Goal: Task Accomplishment & Management: Complete application form

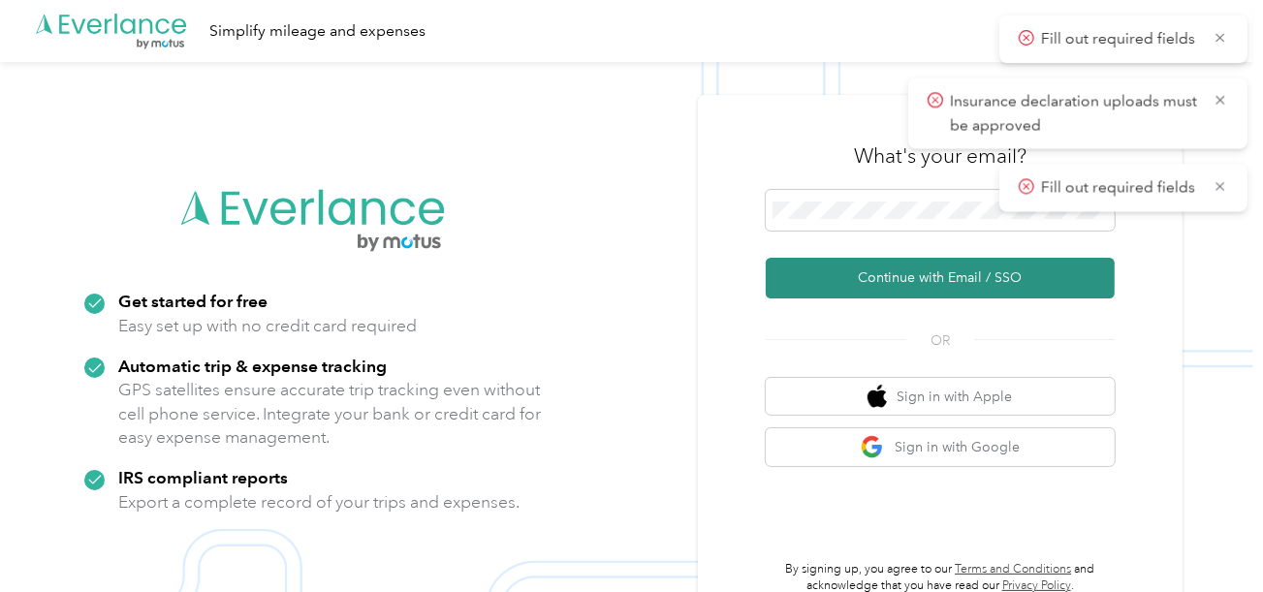
drag, startPoint x: 871, startPoint y: 272, endPoint x: 668, endPoint y: 166, distance: 229.7
click at [871, 273] on button "Continue with Email / SSO" at bounding box center [940, 278] width 349 height 41
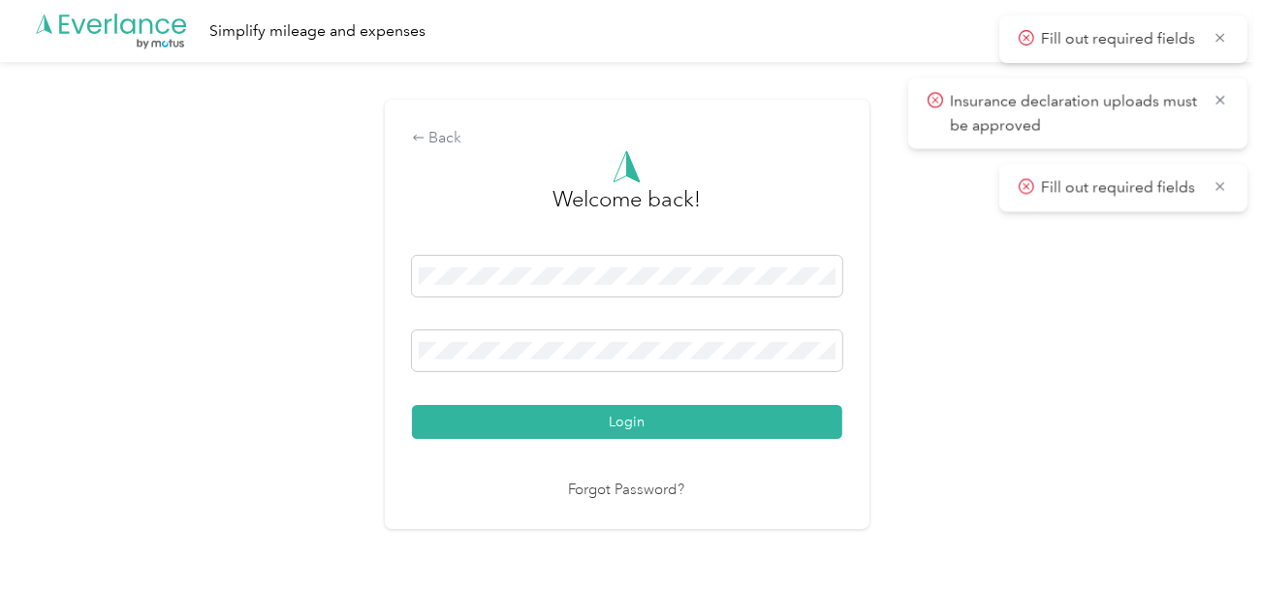
drag, startPoint x: 707, startPoint y: 430, endPoint x: 937, endPoint y: 415, distance: 230.2
click at [709, 429] on button "Login" at bounding box center [627, 422] width 430 height 34
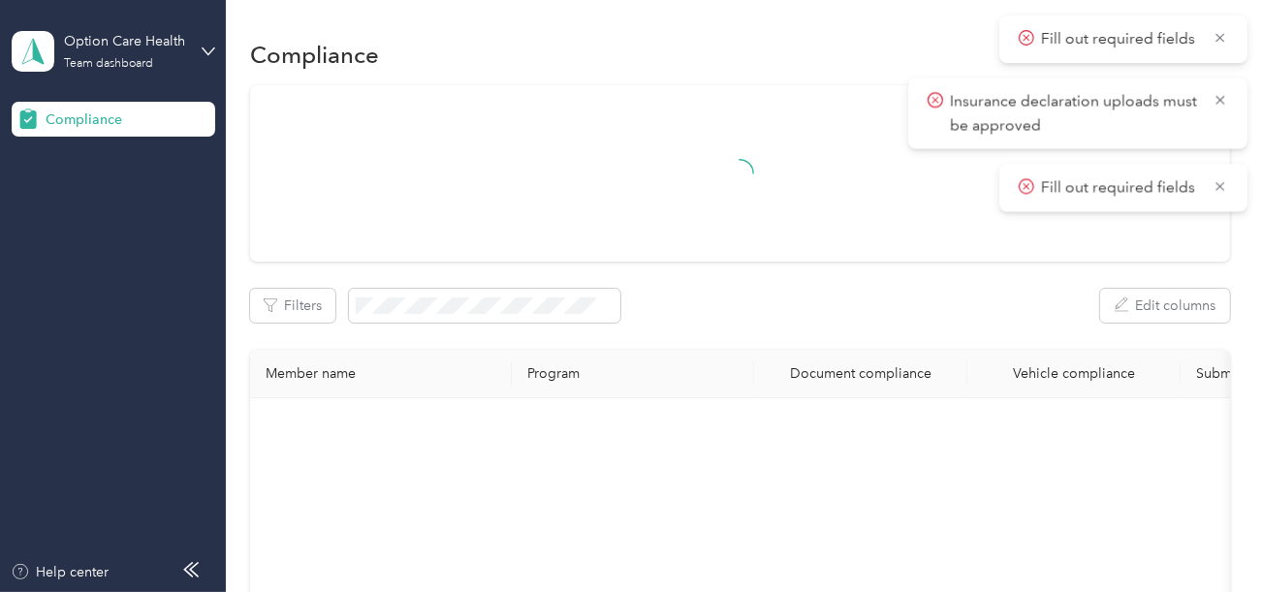
drag, startPoint x: 967, startPoint y: 521, endPoint x: 913, endPoint y: 561, distance: 67.3
click at [1232, 35] on div "Fill out required fields" at bounding box center [1123, 39] width 248 height 47
click at [1225, 33] on icon at bounding box center [1220, 37] width 16 height 17
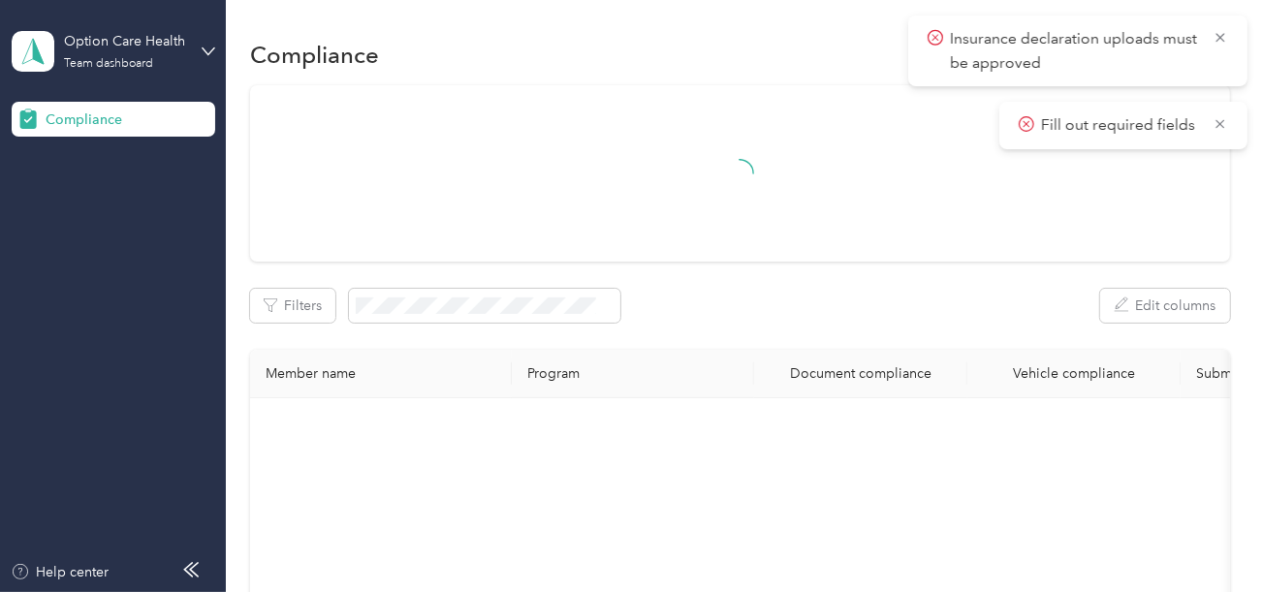
click at [1225, 33] on icon at bounding box center [1220, 37] width 16 height 17
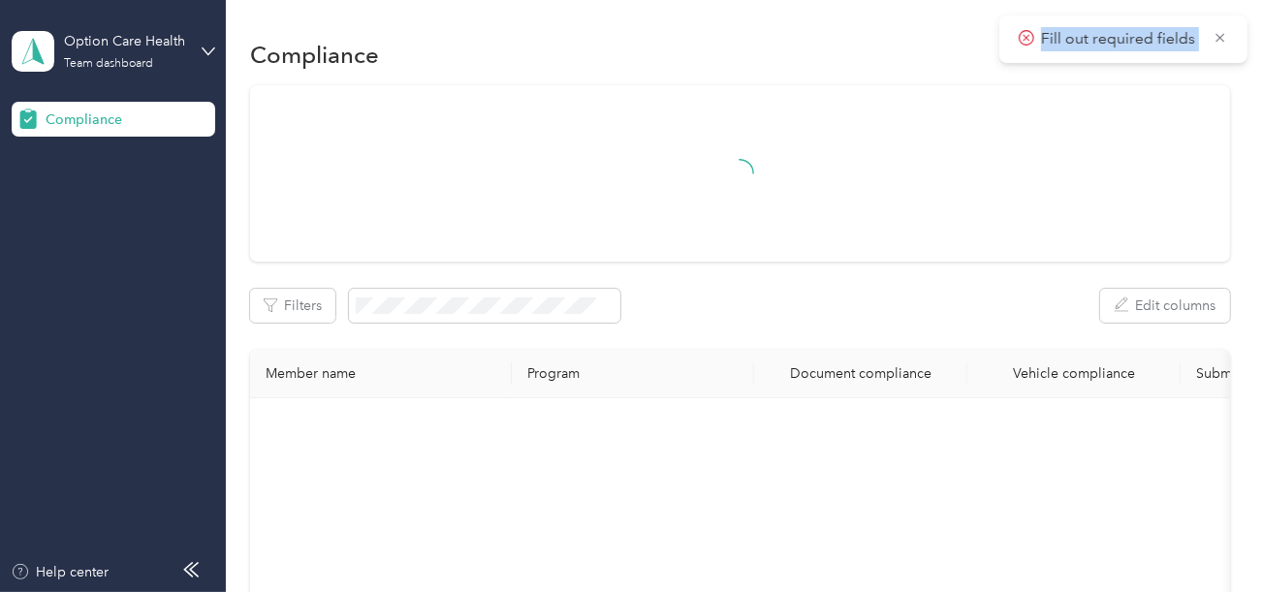
click at [1225, 33] on span "Fill out required fields" at bounding box center [1123, 39] width 209 height 24
click at [1224, 35] on icon at bounding box center [1220, 37] width 16 height 17
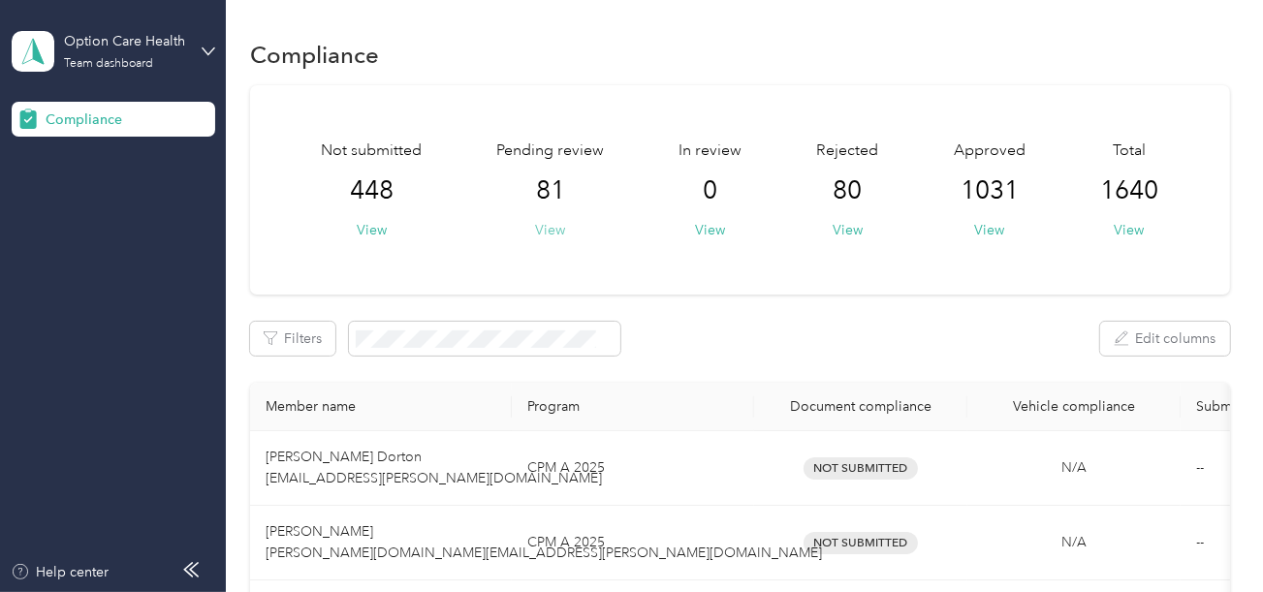
click at [546, 230] on button "View" at bounding box center [550, 230] width 30 height 20
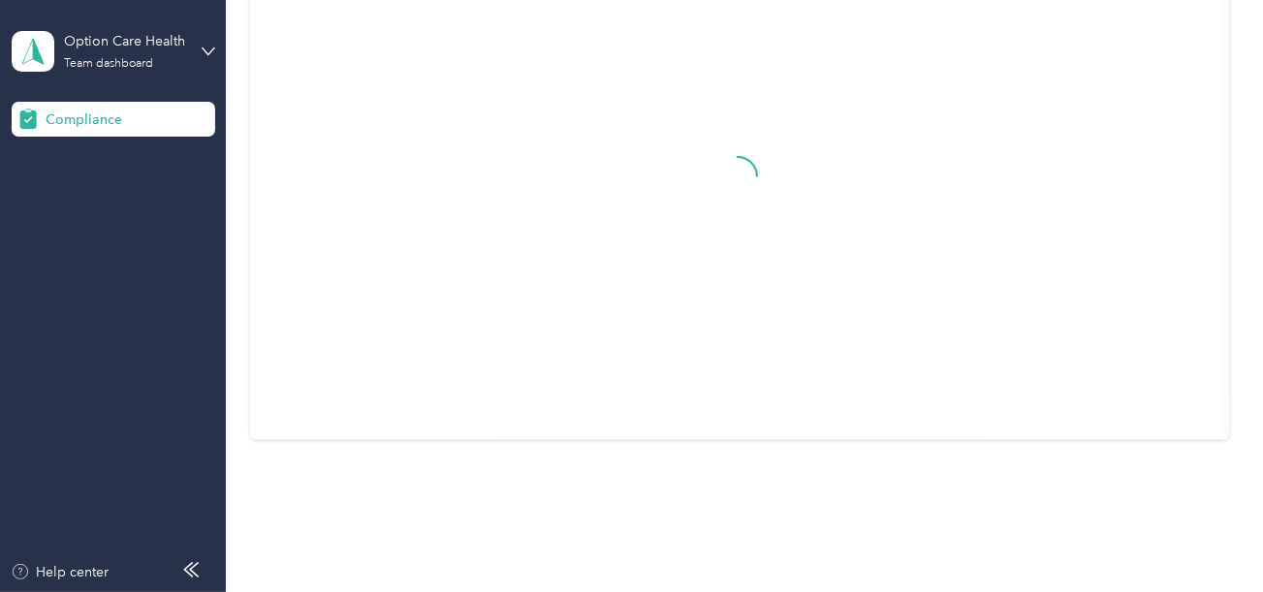
scroll to position [546, 0]
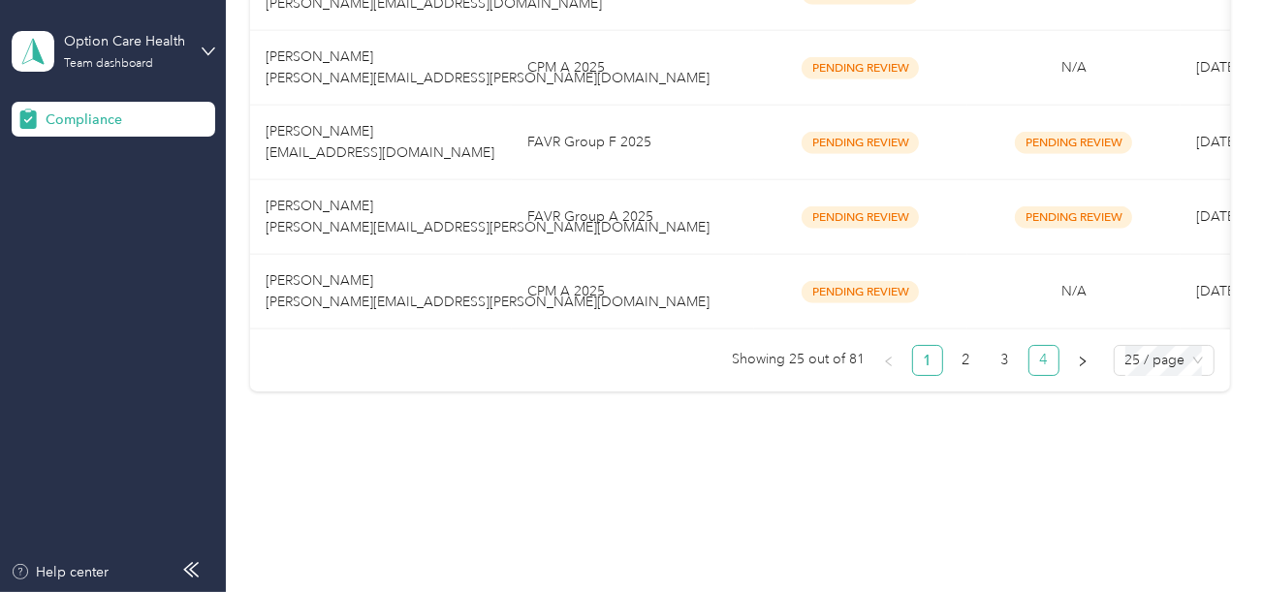
click at [1037, 359] on link "4" at bounding box center [1043, 360] width 29 height 29
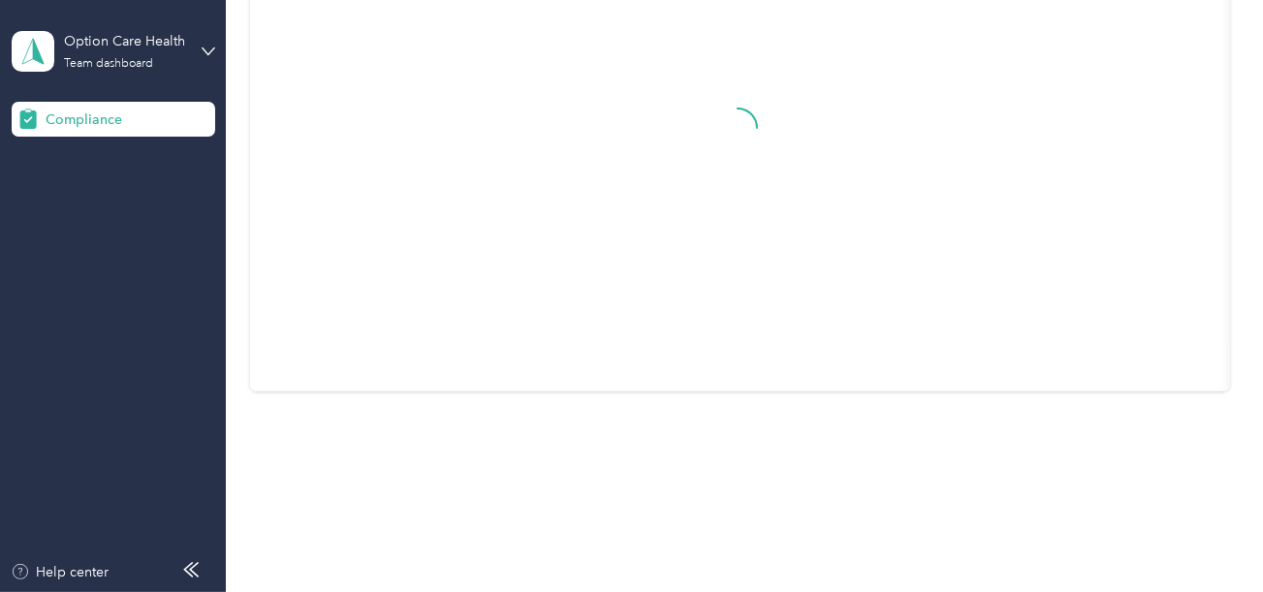
scroll to position [560, 0]
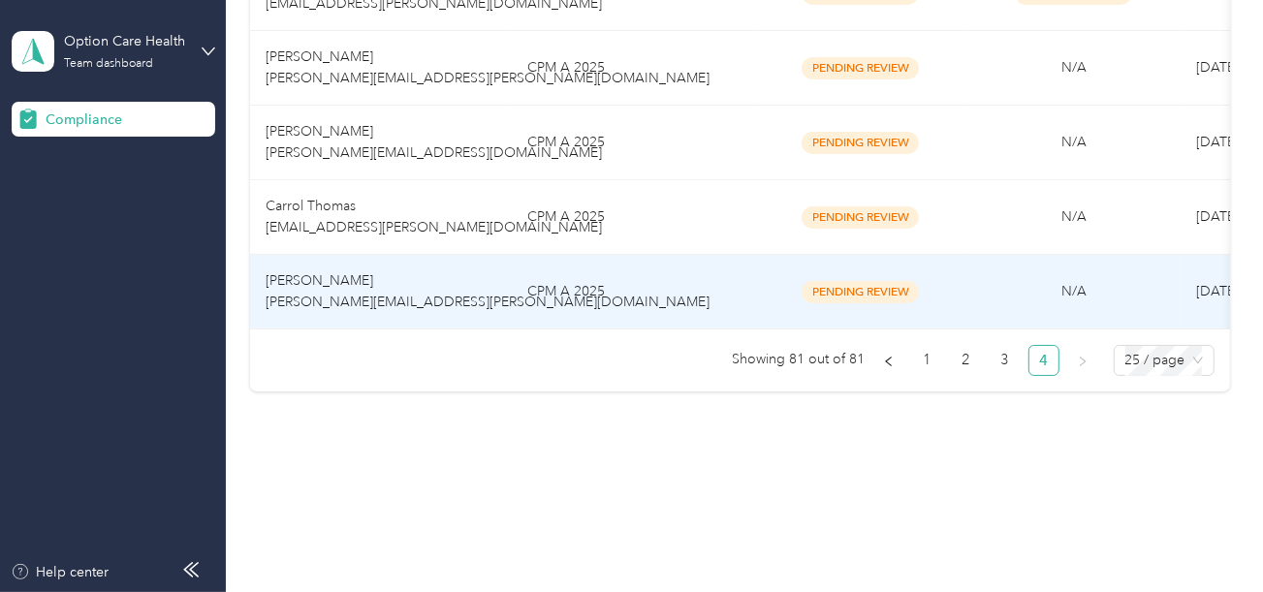
click at [592, 289] on td "CPM A 2025" at bounding box center [633, 292] width 242 height 75
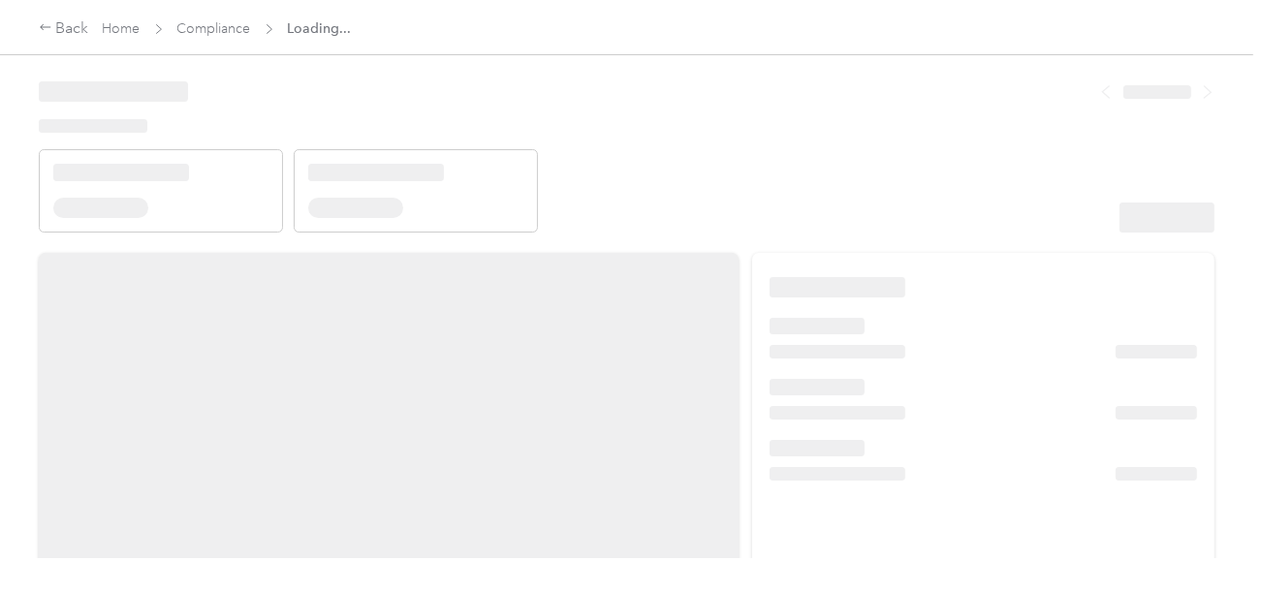
drag, startPoint x: 818, startPoint y: 210, endPoint x: 876, endPoint y: 189, distance: 61.9
click at [823, 208] on header at bounding box center [627, 150] width 1176 height 165
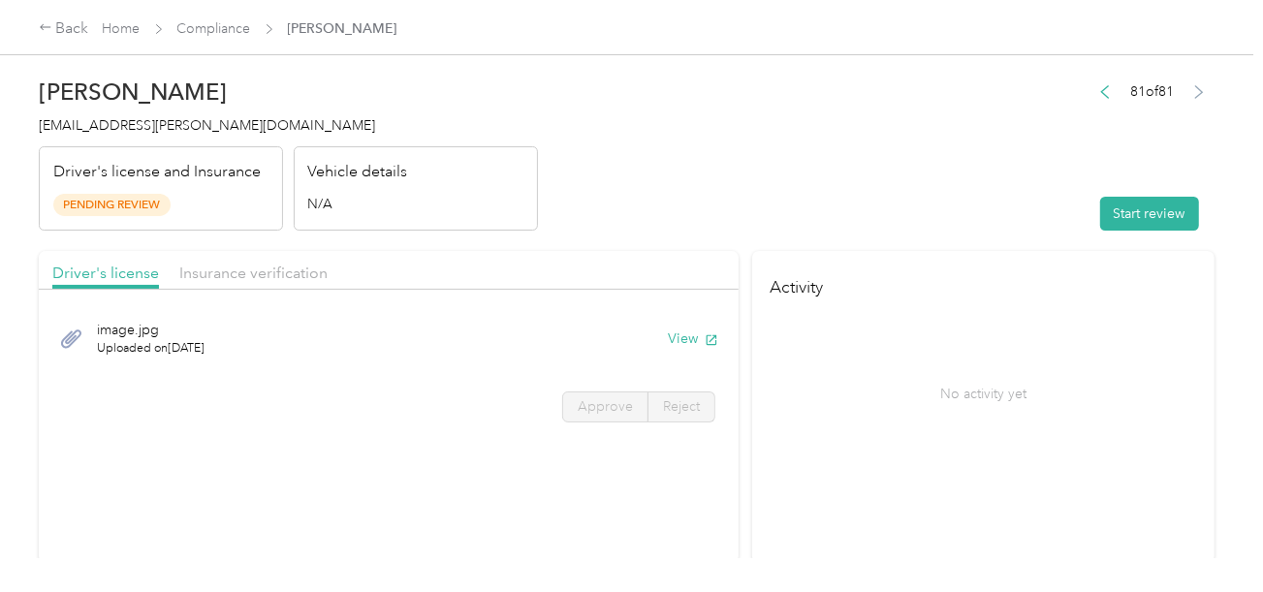
drag, startPoint x: 1110, startPoint y: 214, endPoint x: 1018, endPoint y: 208, distance: 92.2
click at [1108, 214] on button "Start review" at bounding box center [1149, 214] width 99 height 34
click at [774, 171] on header "[PERSON_NAME] [PERSON_NAME][EMAIL_ADDRESS][PERSON_NAME][DOMAIN_NAME] Driver's l…" at bounding box center [627, 149] width 1176 height 163
click at [628, 204] on header "[PERSON_NAME] [PERSON_NAME][EMAIL_ADDRESS][PERSON_NAME][DOMAIN_NAME] Driver's l…" at bounding box center [627, 149] width 1176 height 163
click at [706, 336] on icon "button" at bounding box center [711, 339] width 11 height 11
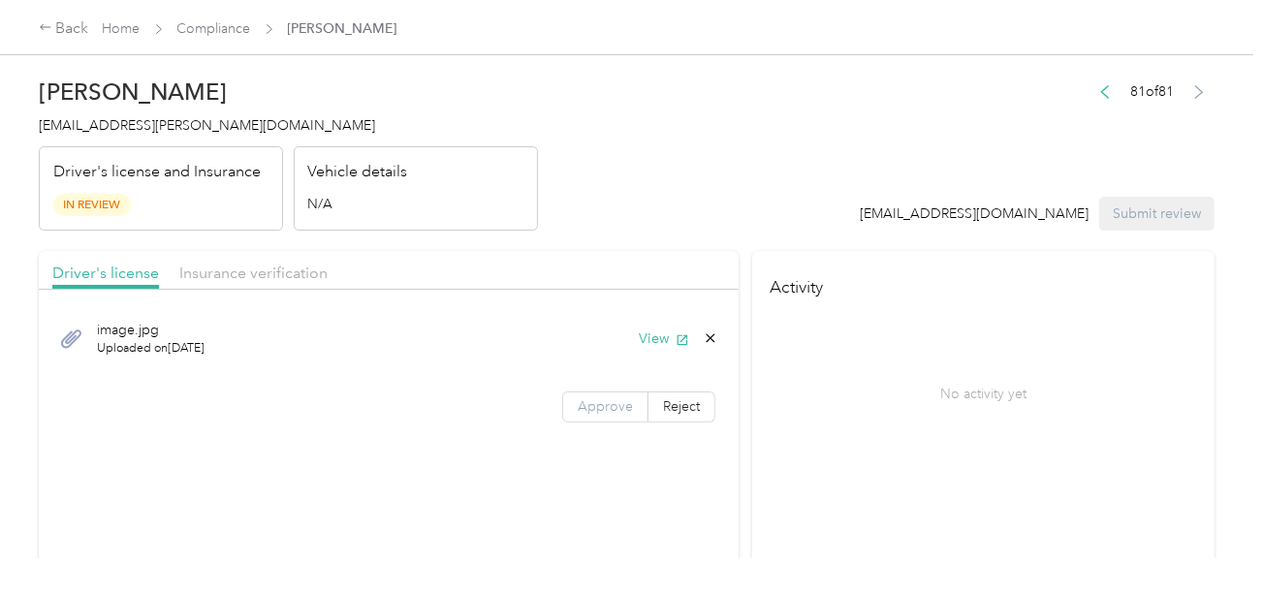
drag, startPoint x: 619, startPoint y: 424, endPoint x: 611, endPoint y: 410, distance: 16.1
click at [617, 424] on div "image.jpg Uploaded on [DATE] View Approve Reject" at bounding box center [389, 367] width 700 height 137
click at [610, 410] on span "Approve" at bounding box center [605, 406] width 55 height 16
drag, startPoint x: 610, startPoint y: 410, endPoint x: 900, endPoint y: 403, distance: 290.8
click at [622, 408] on span "Approve" at bounding box center [605, 406] width 55 height 16
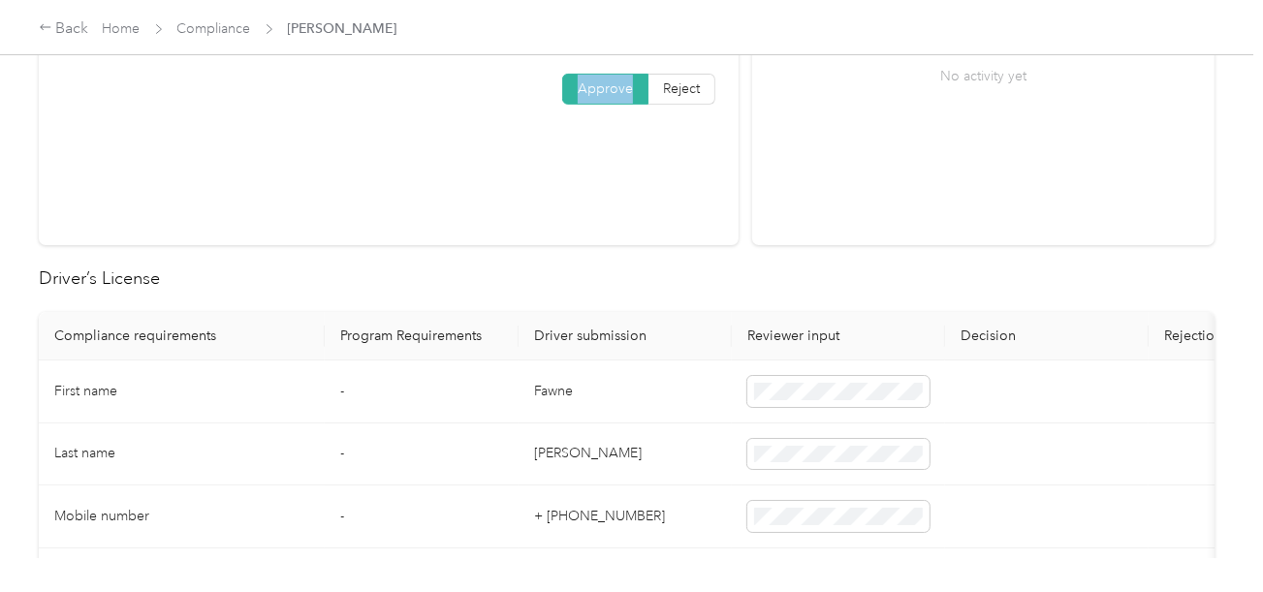
scroll to position [388, 0]
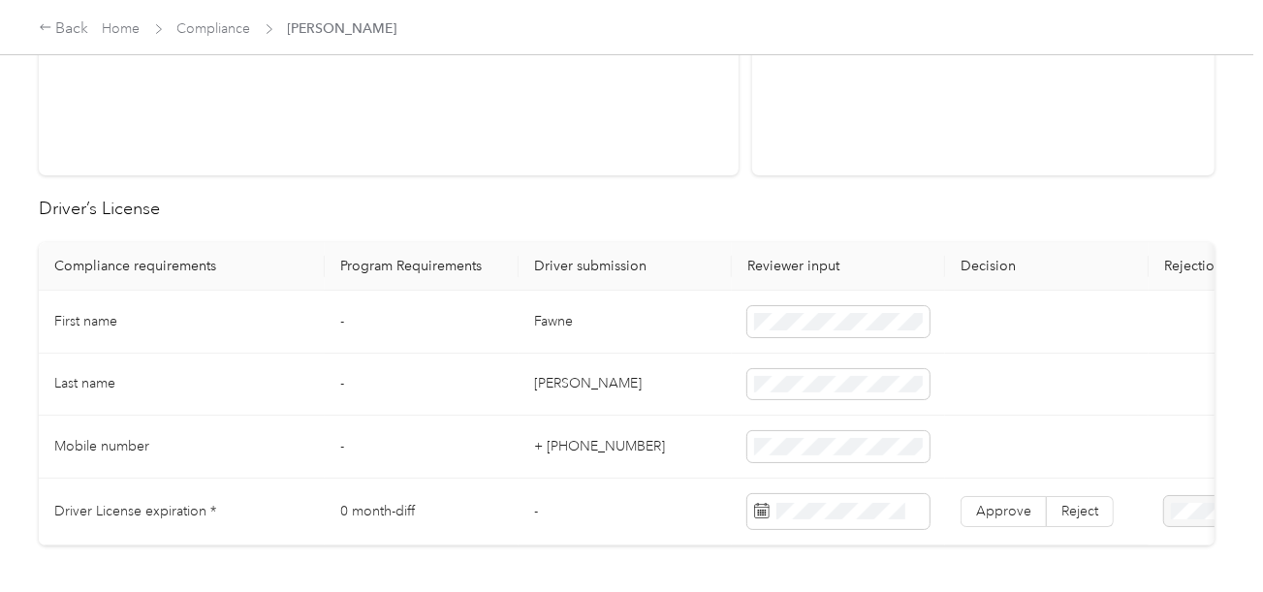
click at [534, 324] on td "Fawne" at bounding box center [624, 322] width 213 height 63
click at [552, 322] on td "Fawne" at bounding box center [624, 322] width 213 height 63
copy td "Fawne"
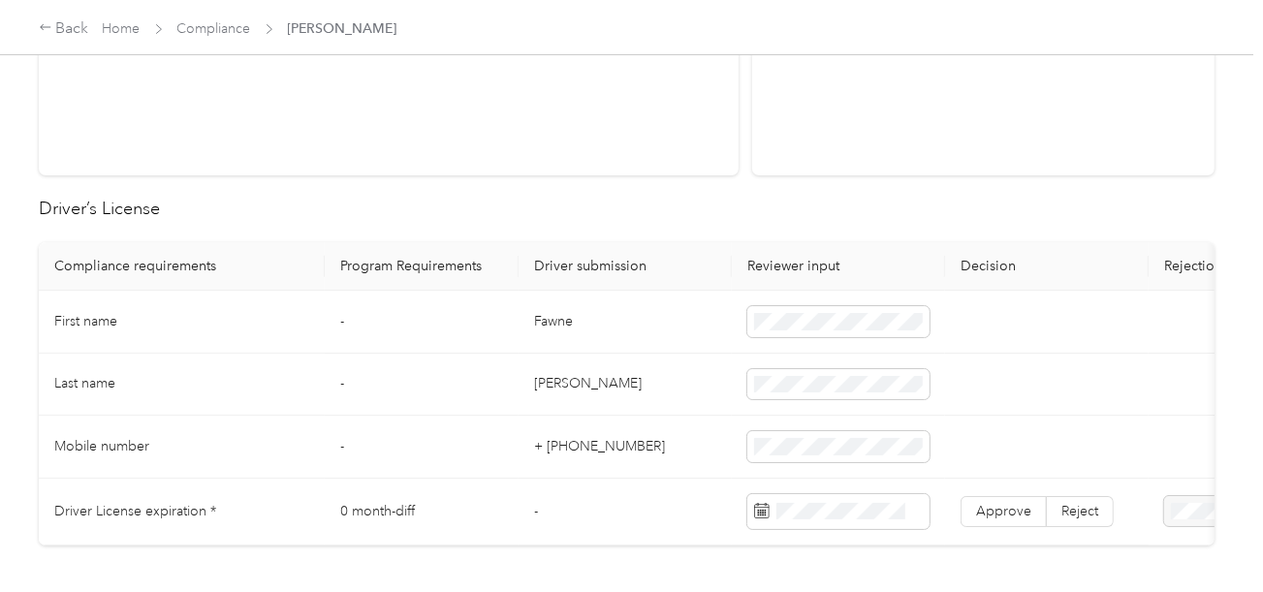
click at [542, 383] on td "[PERSON_NAME]" at bounding box center [624, 385] width 213 height 63
copy td "[PERSON_NAME]"
drag, startPoint x: 789, startPoint y: 360, endPoint x: 800, endPoint y: 372, distance: 16.5
click at [790, 361] on td at bounding box center [838, 385] width 213 height 63
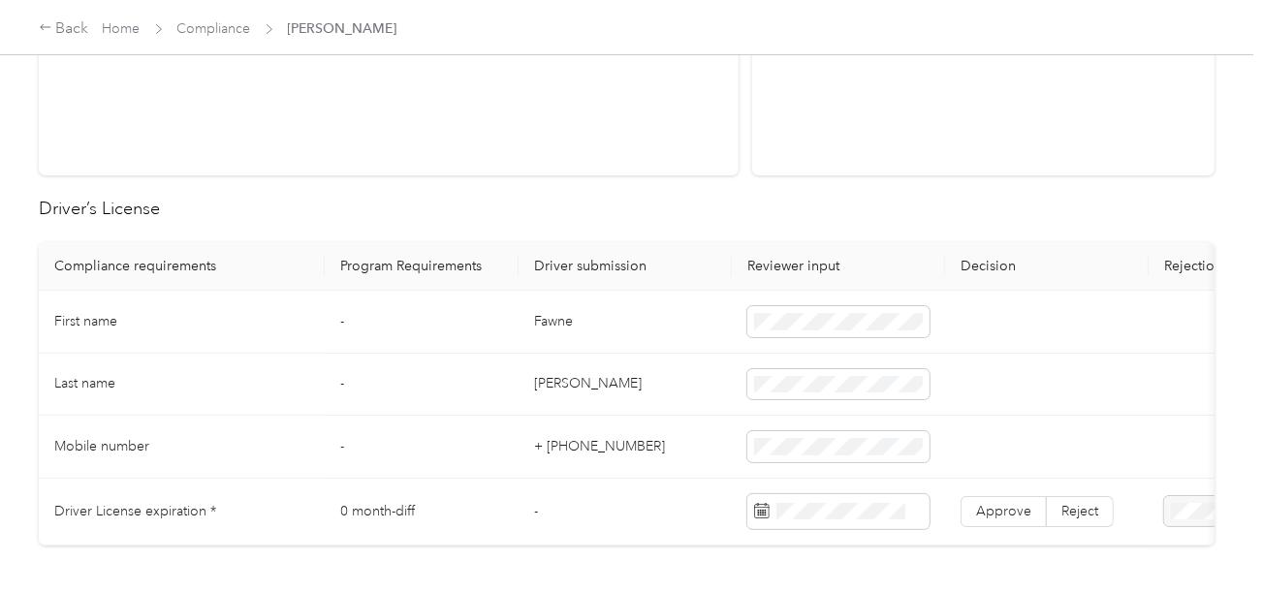
drag, startPoint x: 695, startPoint y: 408, endPoint x: 731, endPoint y: 412, distance: 36.1
click at [696, 410] on td "[PERSON_NAME]" at bounding box center [624, 385] width 213 height 63
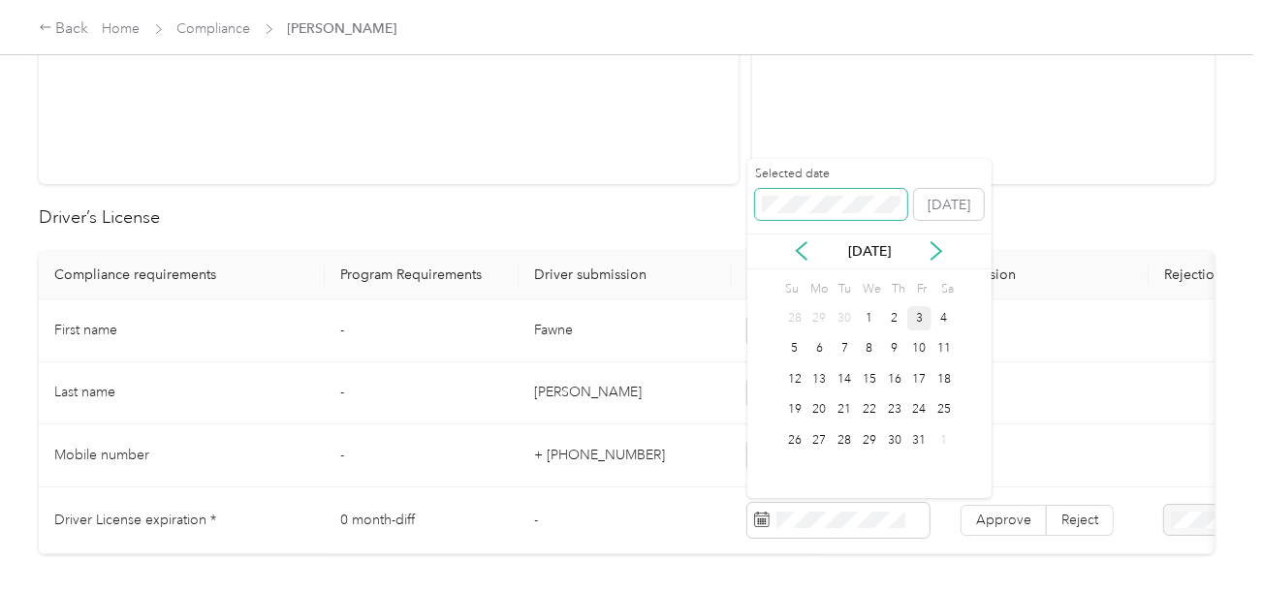
click at [812, 213] on span at bounding box center [831, 204] width 153 height 31
drag, startPoint x: 867, startPoint y: 373, endPoint x: 942, endPoint y: 439, distance: 99.6
click at [868, 375] on div "18" at bounding box center [869, 379] width 25 height 24
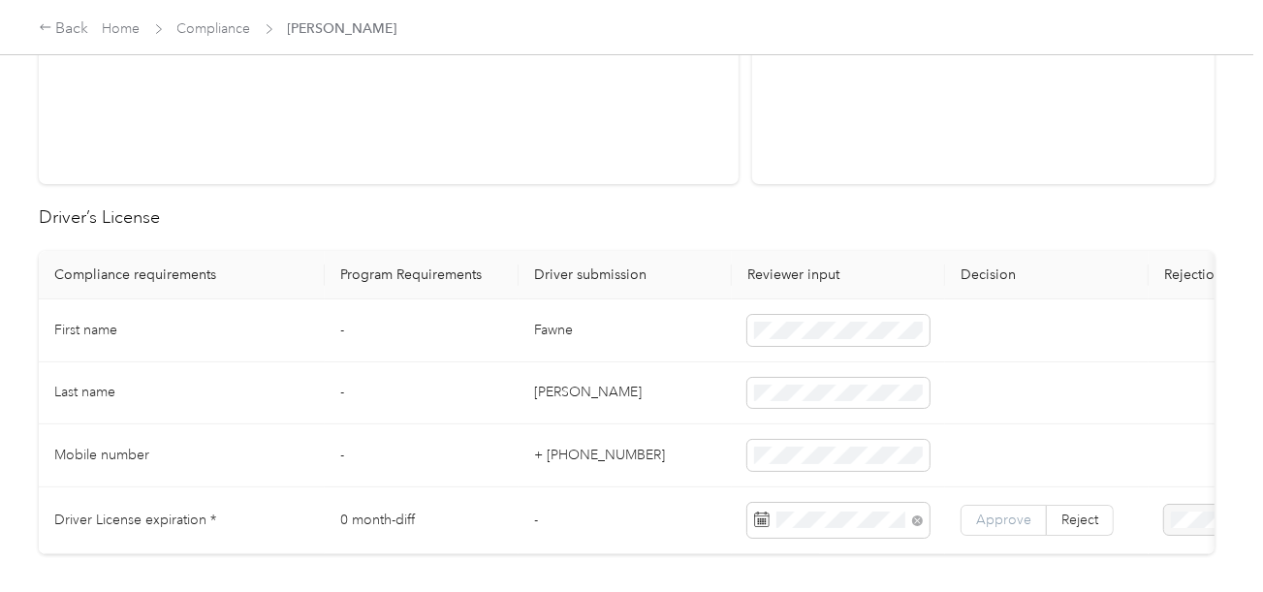
drag, startPoint x: 1018, startPoint y: 516, endPoint x: 1001, endPoint y: 504, distance: 20.2
click at [1018, 517] on span "Approve" at bounding box center [1003, 520] width 55 height 16
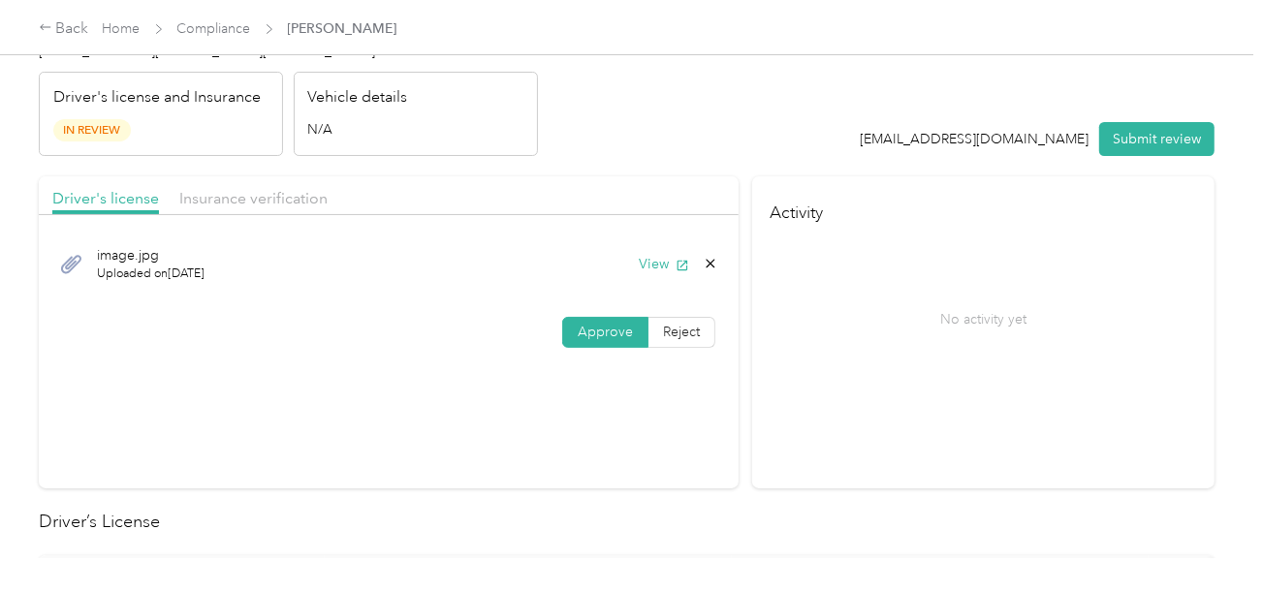
scroll to position [0, 0]
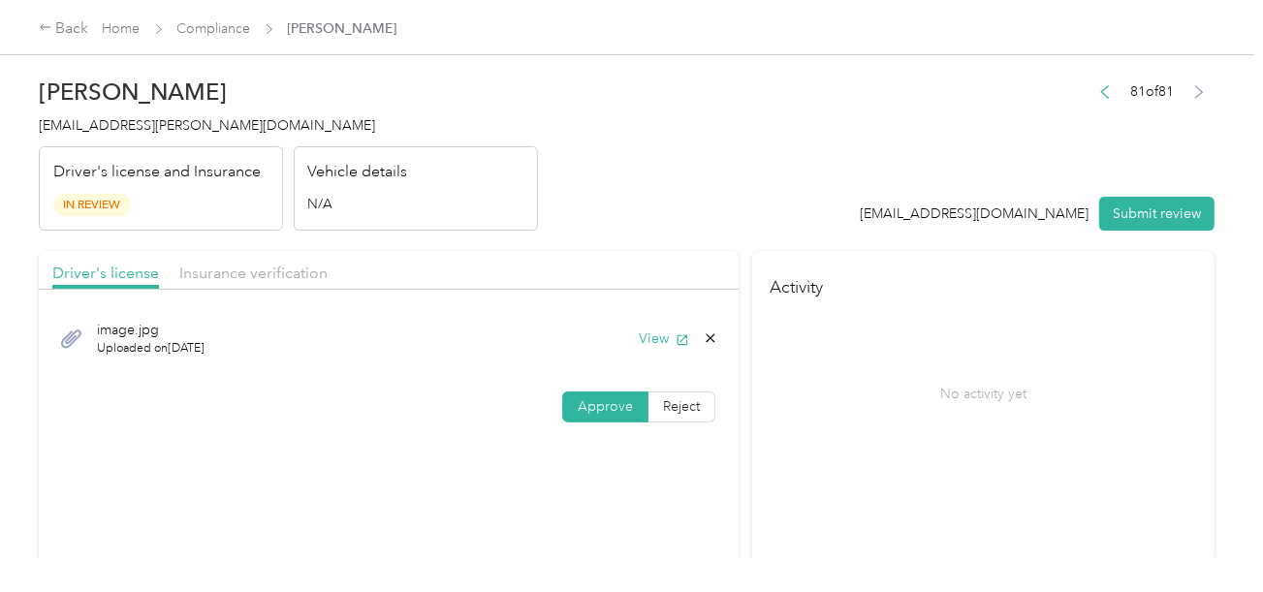
click at [283, 283] on div "Insurance verification" at bounding box center [253, 274] width 148 height 24
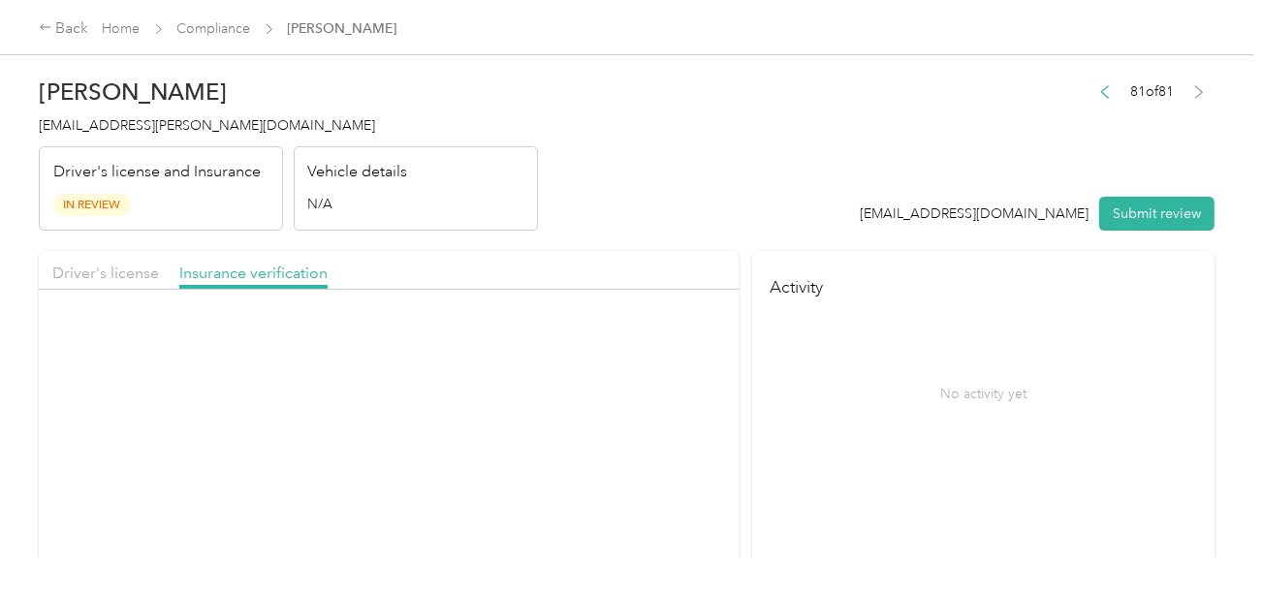
click at [563, 295] on div "Driver's license Insurance verification Declaration Page.pdf Uploaded on [DATE]…" at bounding box center [389, 343] width 700 height 185
click at [664, 339] on button "View" at bounding box center [664, 339] width 50 height 20
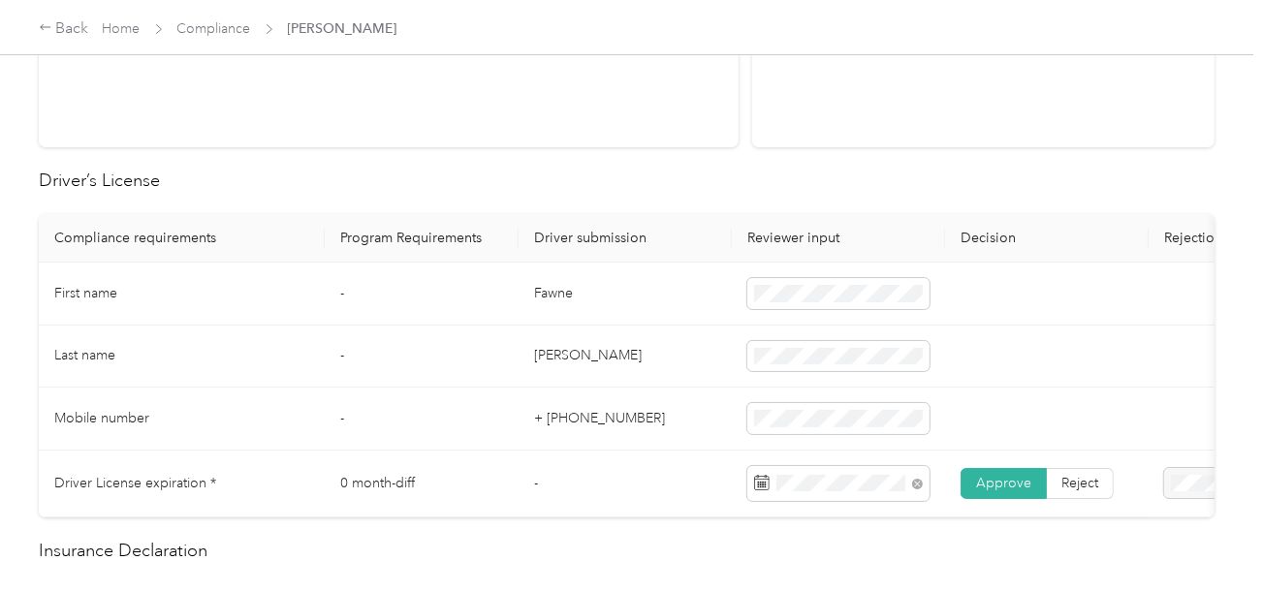
scroll to position [775, 0]
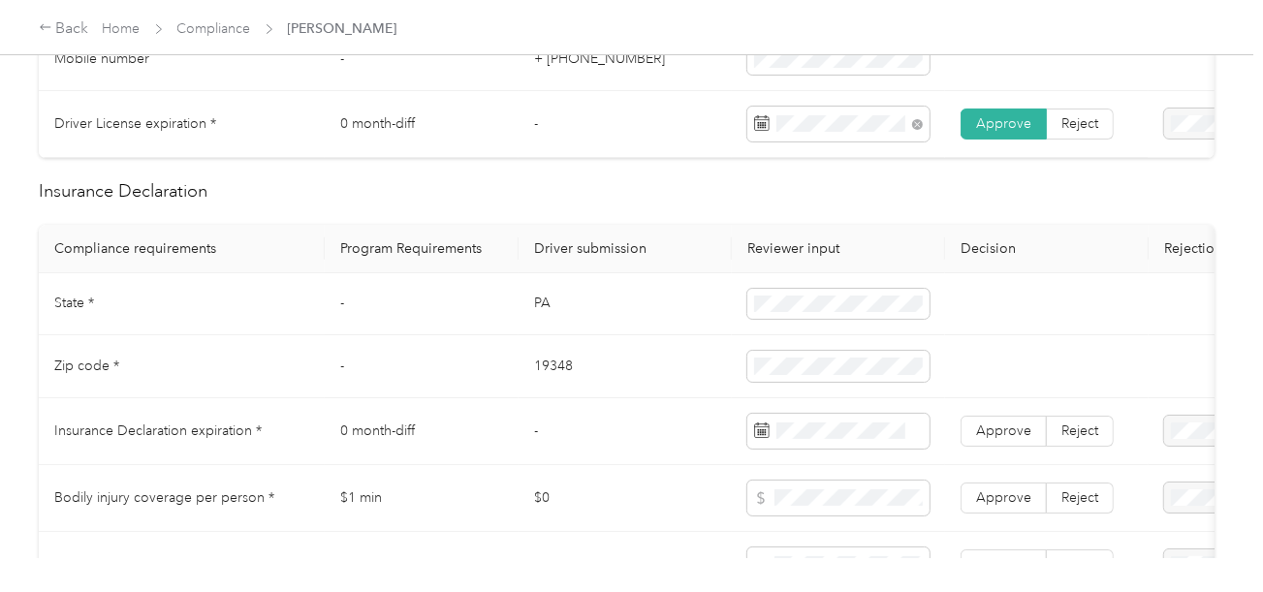
click at [539, 322] on td "PA" at bounding box center [624, 304] width 213 height 63
copy td "PA"
drag, startPoint x: 539, startPoint y: 322, endPoint x: 568, endPoint y: 321, distance: 29.1
click at [540, 322] on td "PA" at bounding box center [624, 304] width 213 height 63
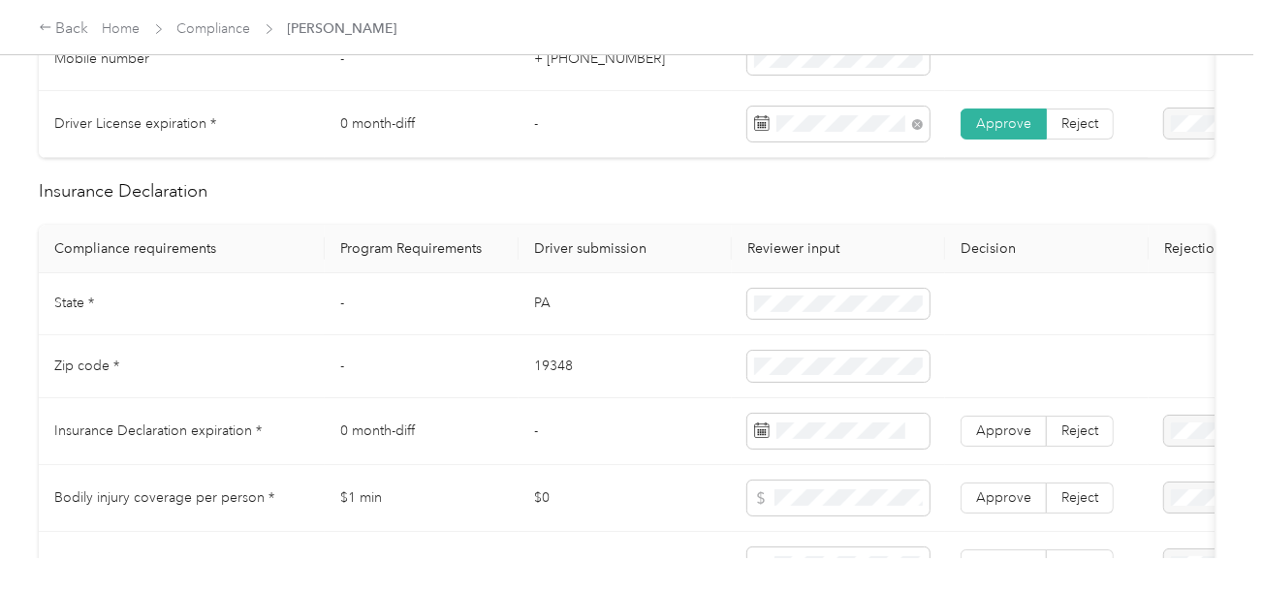
click at [572, 365] on td "19348" at bounding box center [624, 366] width 213 height 63
click at [557, 377] on td "19348" at bounding box center [624, 366] width 213 height 63
copy td "19348"
drag, startPoint x: 732, startPoint y: 426, endPoint x: 769, endPoint y: 430, distance: 38.0
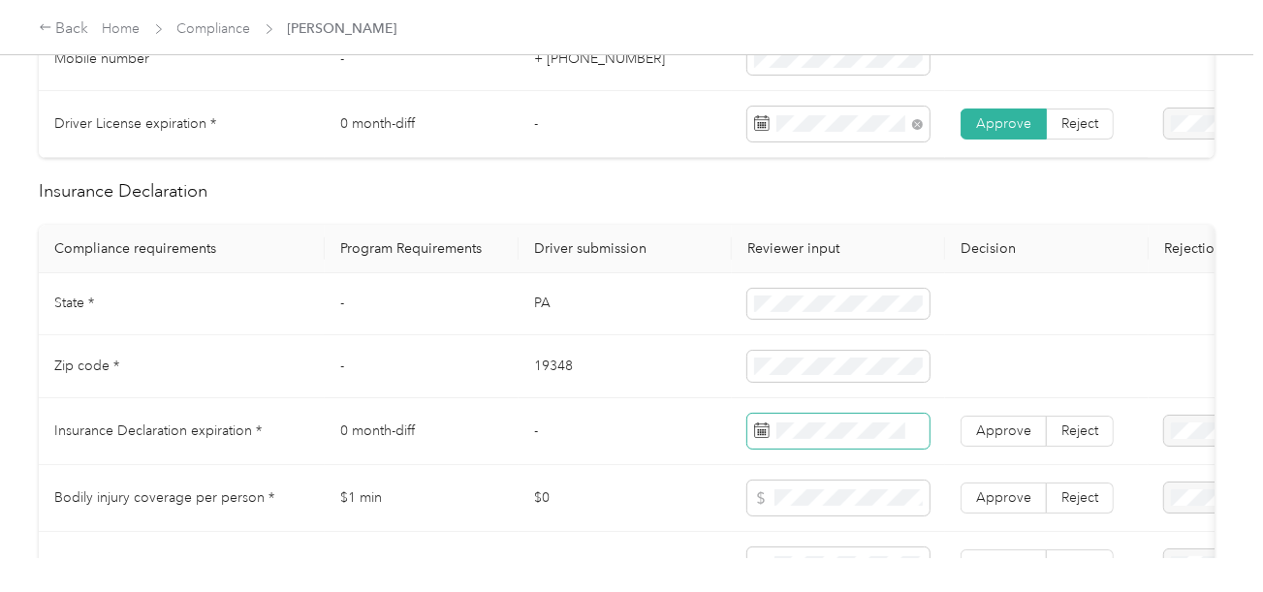
click at [733, 426] on td at bounding box center [838, 431] width 213 height 67
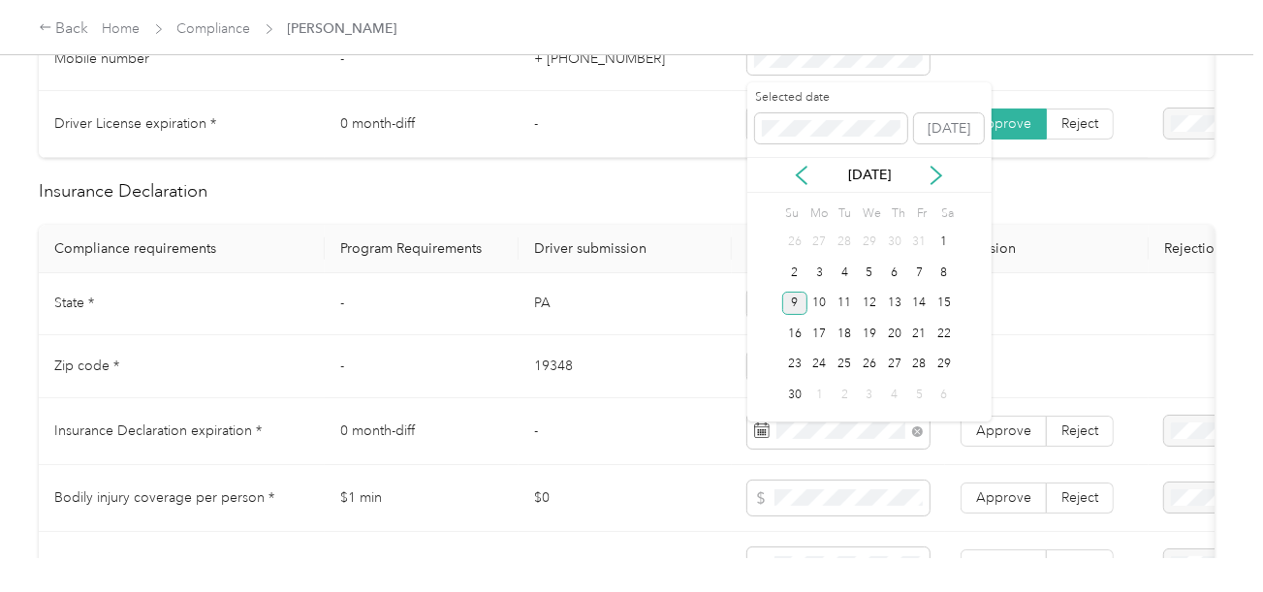
click at [800, 301] on div "9" at bounding box center [794, 304] width 25 height 24
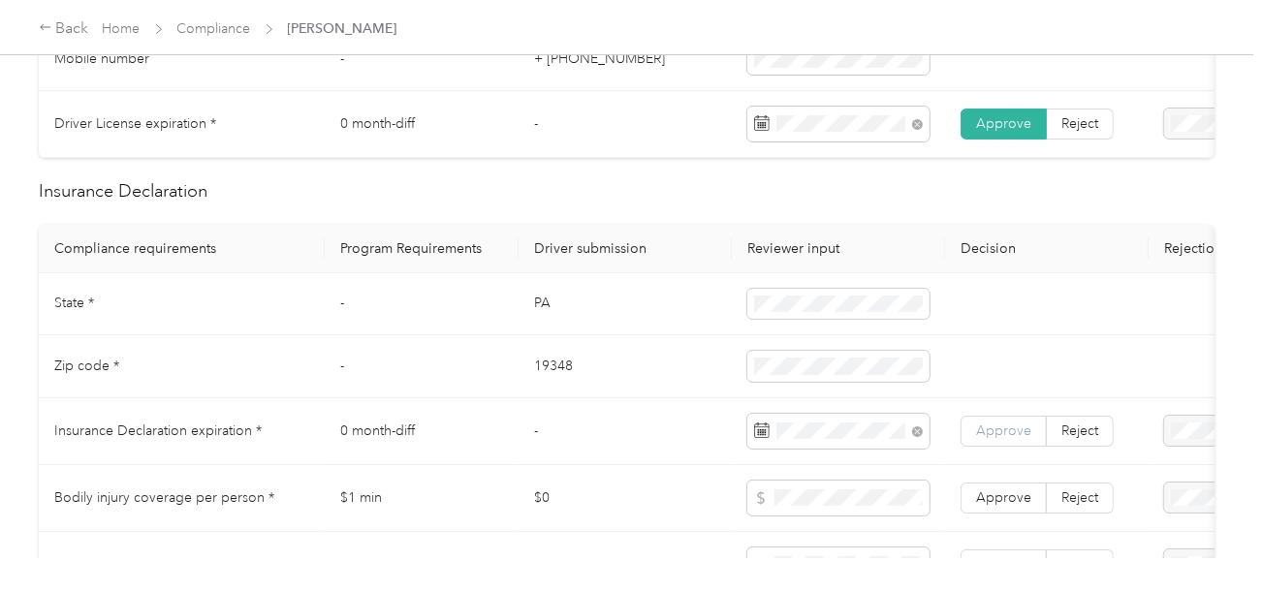
click at [997, 433] on span "Approve" at bounding box center [1003, 431] width 55 height 16
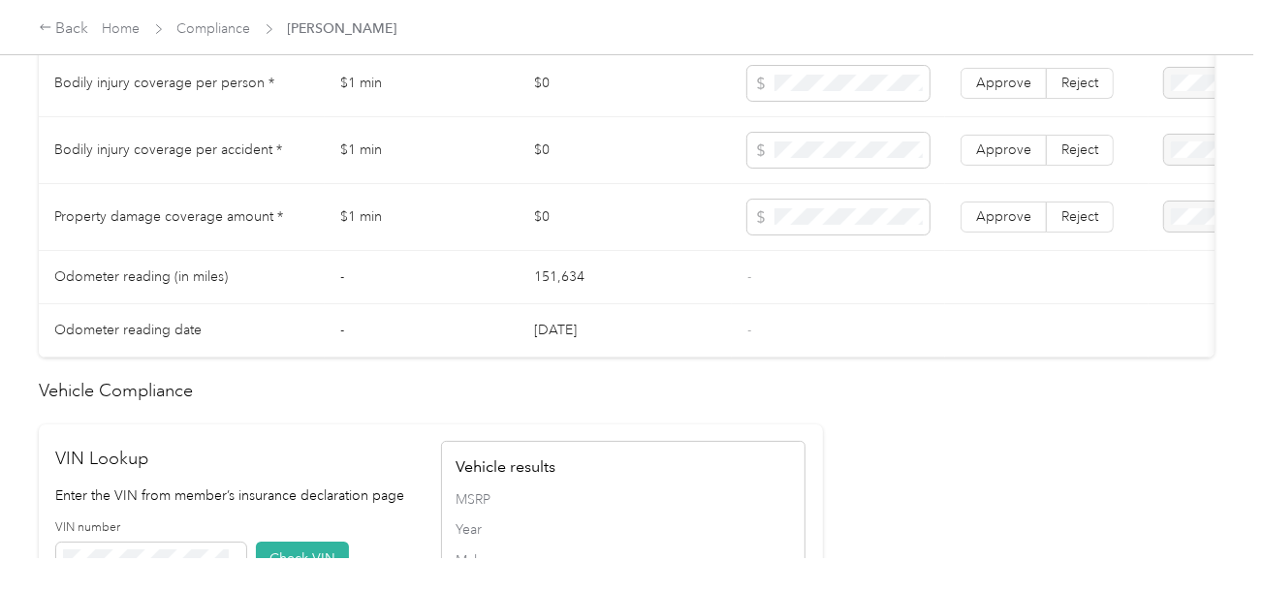
scroll to position [1454, 0]
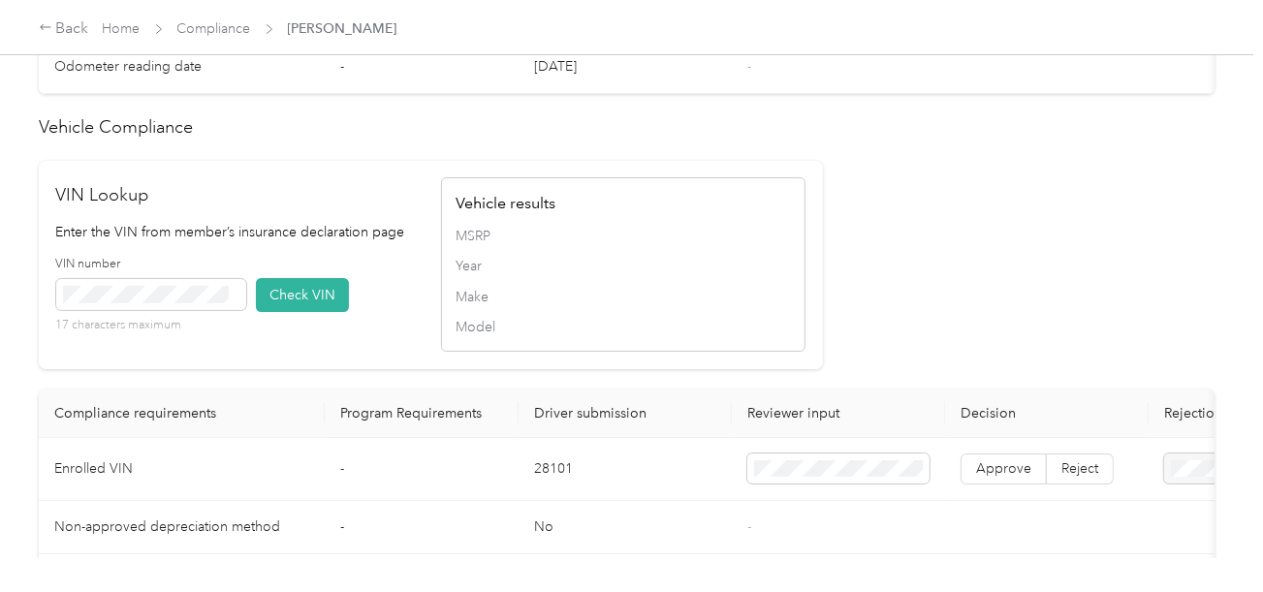
click at [551, 483] on td "28101" at bounding box center [624, 469] width 213 height 63
copy td "28101"
click at [282, 312] on button "Check VIN" at bounding box center [302, 295] width 93 height 34
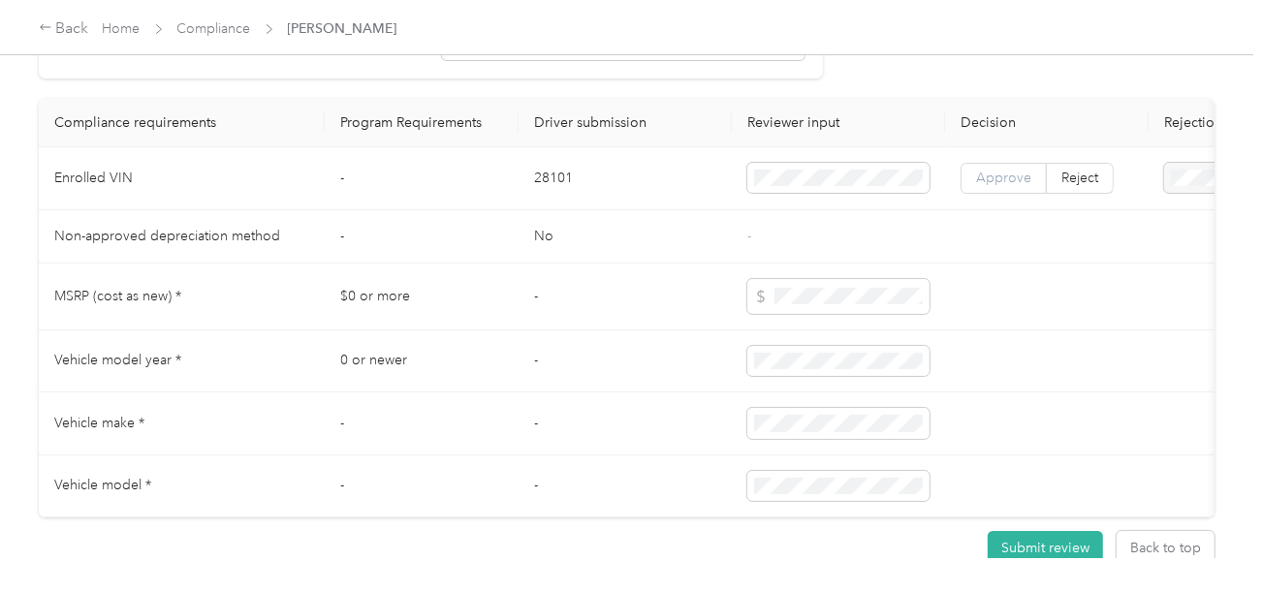
click at [1037, 194] on label "Approve" at bounding box center [1003, 178] width 86 height 31
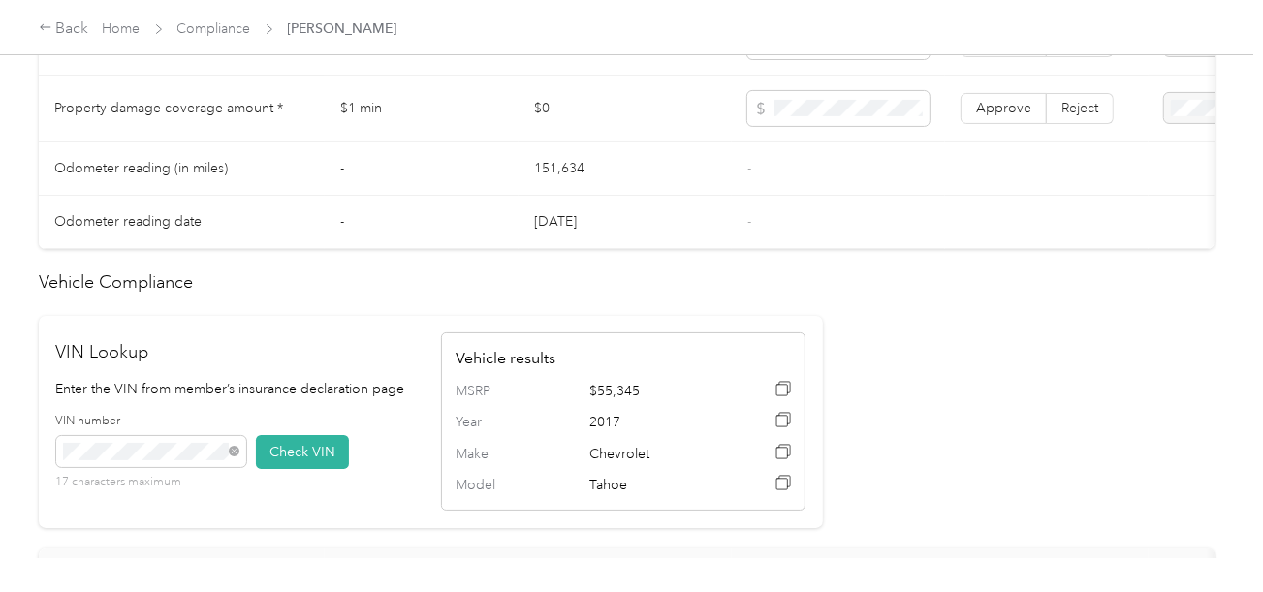
scroll to position [1068, 0]
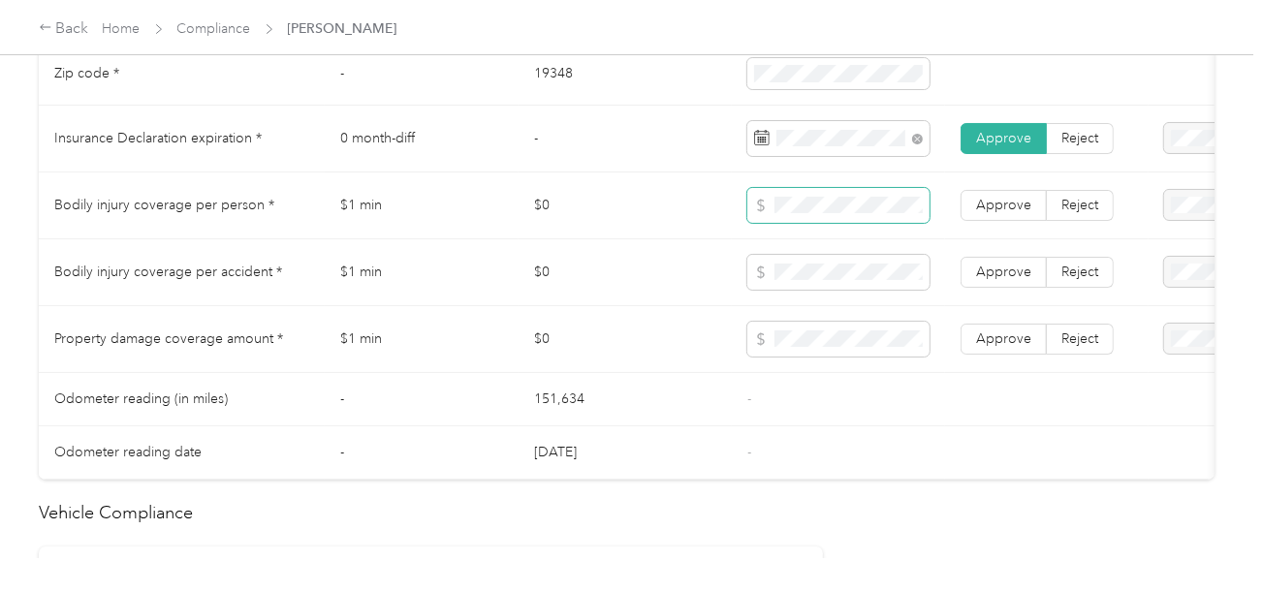
click at [749, 217] on span at bounding box center [838, 205] width 182 height 35
drag, startPoint x: 814, startPoint y: 384, endPoint x: 1003, endPoint y: 339, distance: 194.2
click at [818, 384] on td "-" at bounding box center [838, 399] width 213 height 53
click at [1005, 338] on label "Approve" at bounding box center [1003, 339] width 86 height 31
click at [1007, 267] on label "Approve" at bounding box center [1003, 272] width 86 height 31
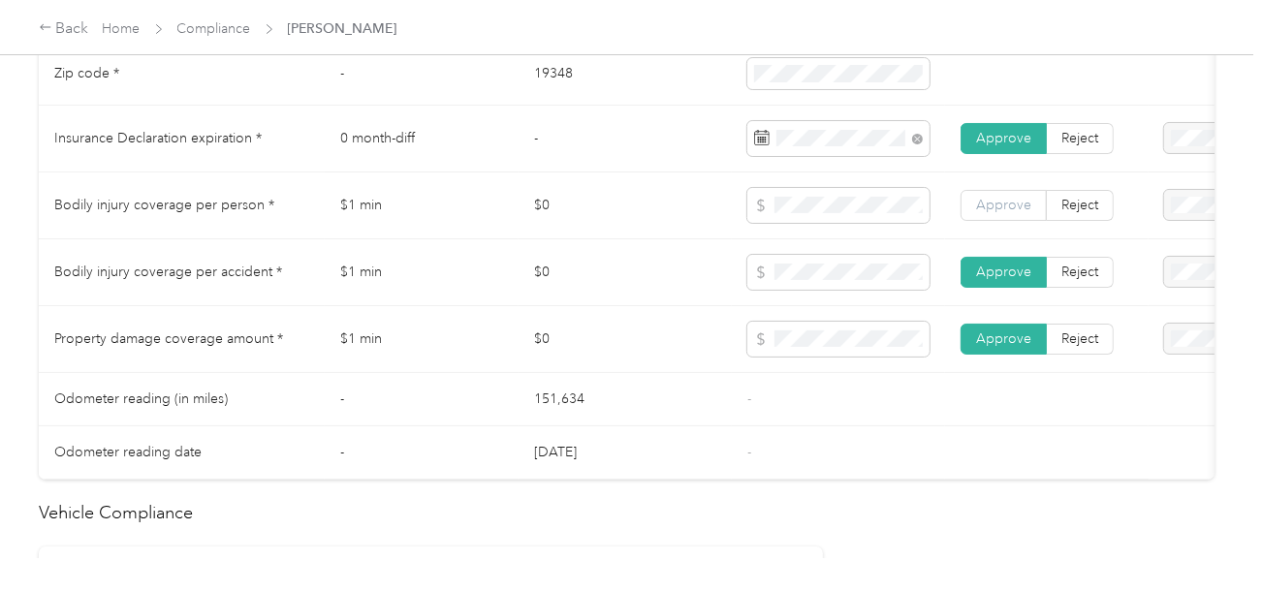
drag, startPoint x: 1005, startPoint y: 218, endPoint x: 1073, endPoint y: 328, distance: 128.8
click at [1005, 213] on span "Approve" at bounding box center [1003, 205] width 55 height 16
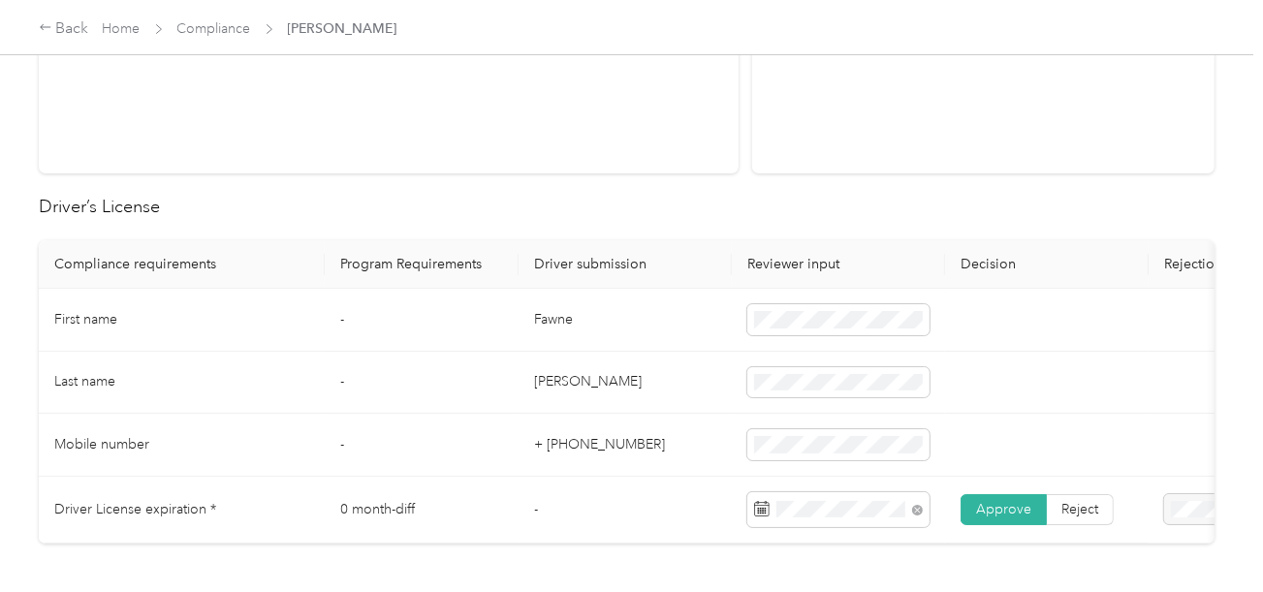
scroll to position [2, 0]
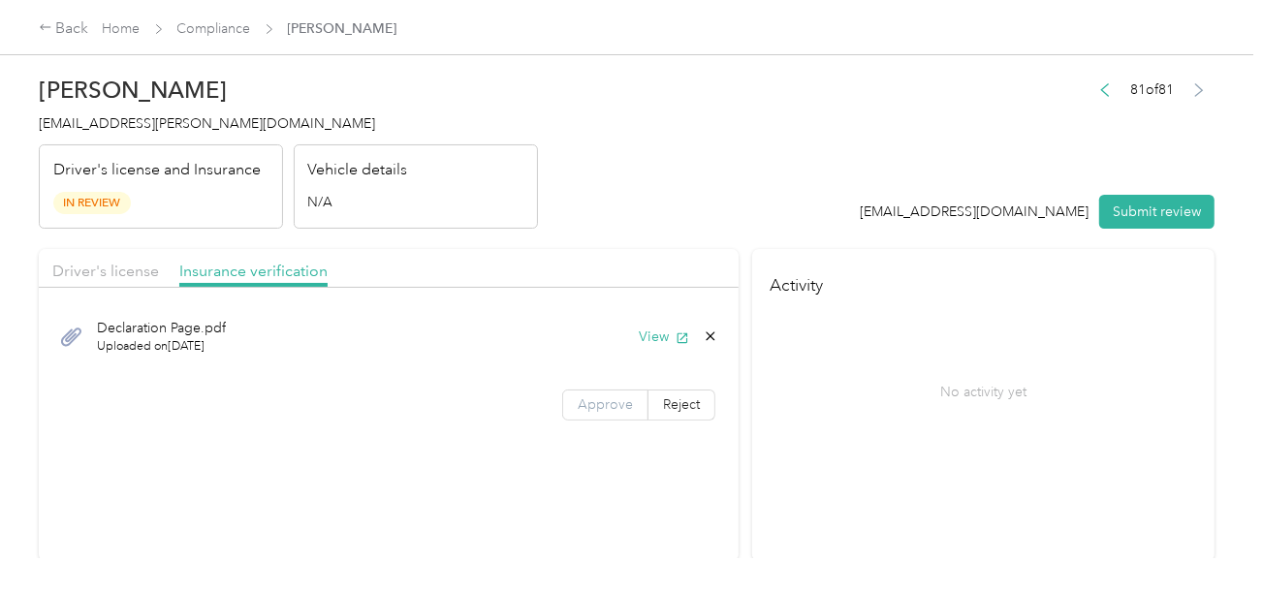
click at [583, 393] on label "Approve" at bounding box center [605, 405] width 86 height 31
drag, startPoint x: 765, startPoint y: 185, endPoint x: 1185, endPoint y: 196, distance: 420.7
click at [766, 189] on header "[PERSON_NAME] [PERSON_NAME][EMAIL_ADDRESS][PERSON_NAME][DOMAIN_NAME] Driver's l…" at bounding box center [627, 147] width 1176 height 163
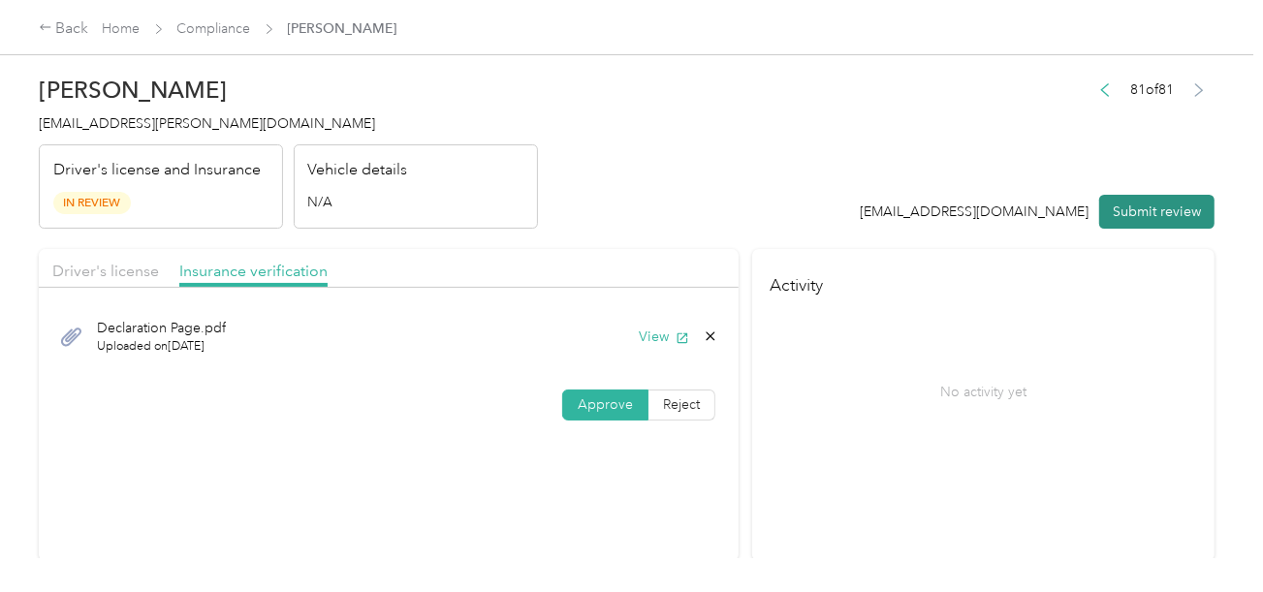
click at [1186, 196] on button "Submit review" at bounding box center [1156, 212] width 115 height 34
drag, startPoint x: 887, startPoint y: 200, endPoint x: 275, endPoint y: 135, distance: 614.9
click at [877, 198] on div "[EMAIL_ADDRESS][DOMAIN_NAME] Submit review" at bounding box center [1027, 212] width 375 height 34
click at [197, 116] on span "[EMAIL_ADDRESS][PERSON_NAME][DOMAIN_NAME]" at bounding box center [207, 123] width 336 height 16
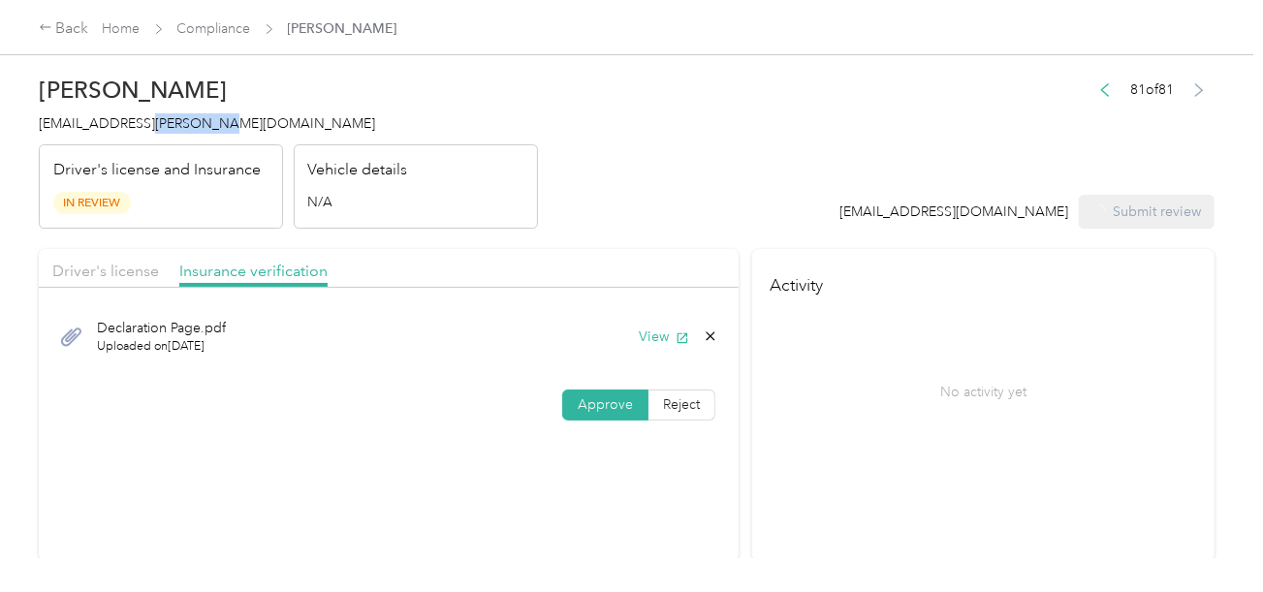
click at [197, 116] on span "[EMAIL_ADDRESS][PERSON_NAME][DOMAIN_NAME]" at bounding box center [207, 123] width 336 height 16
copy span "[EMAIL_ADDRESS][PERSON_NAME][DOMAIN_NAME]"
click at [197, 116] on span "[EMAIL_ADDRESS][PERSON_NAME][DOMAIN_NAME]" at bounding box center [207, 123] width 336 height 16
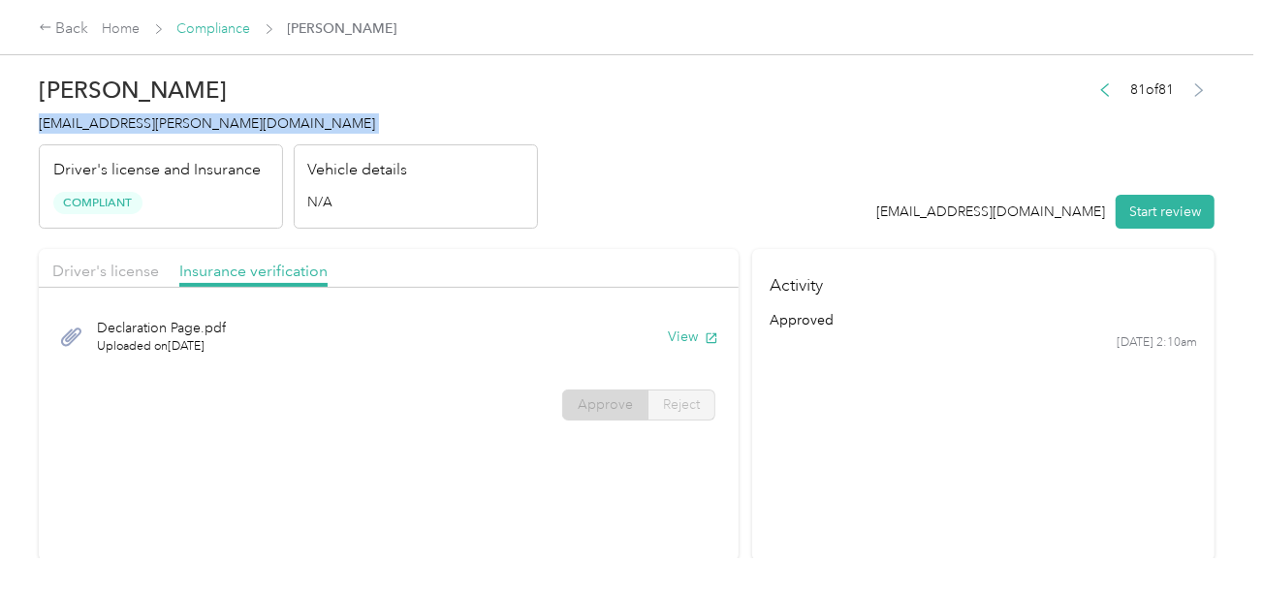
click at [225, 31] on link "Compliance" at bounding box center [214, 28] width 74 height 16
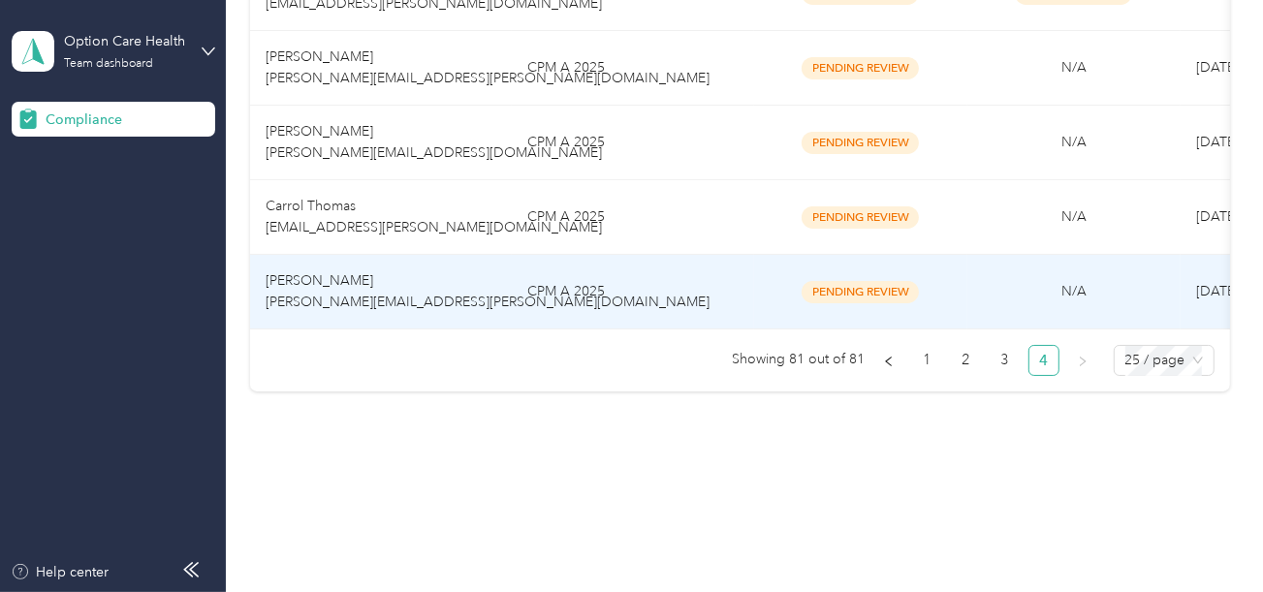
scroll to position [486, 0]
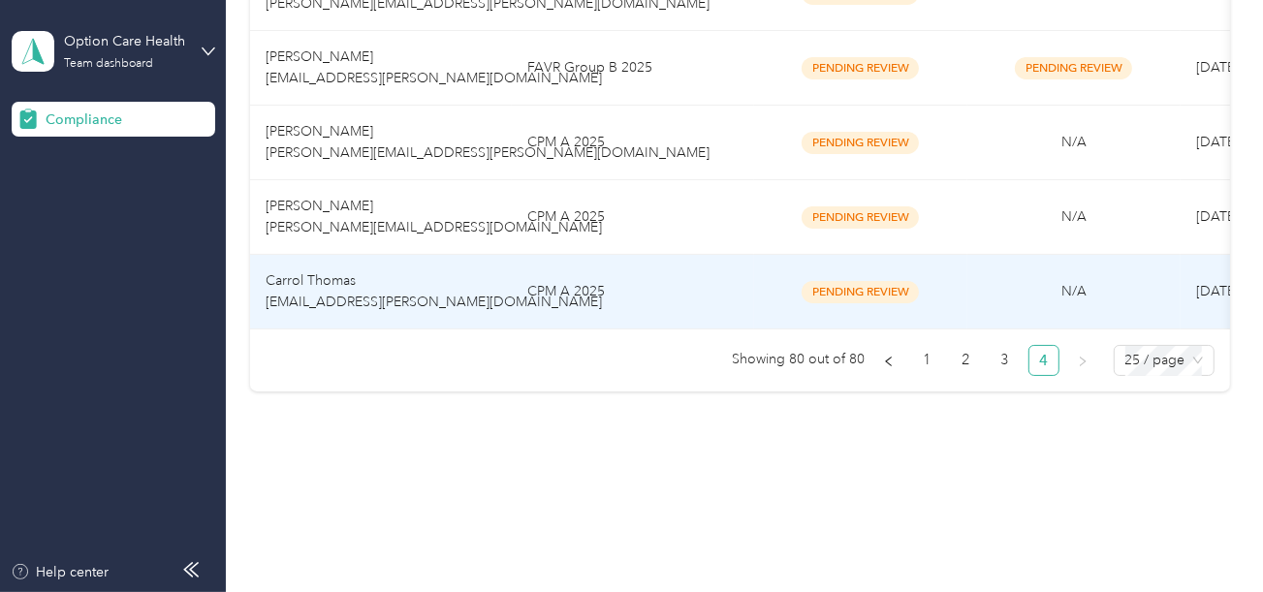
click at [599, 280] on td "CPM A 2025" at bounding box center [633, 292] width 242 height 75
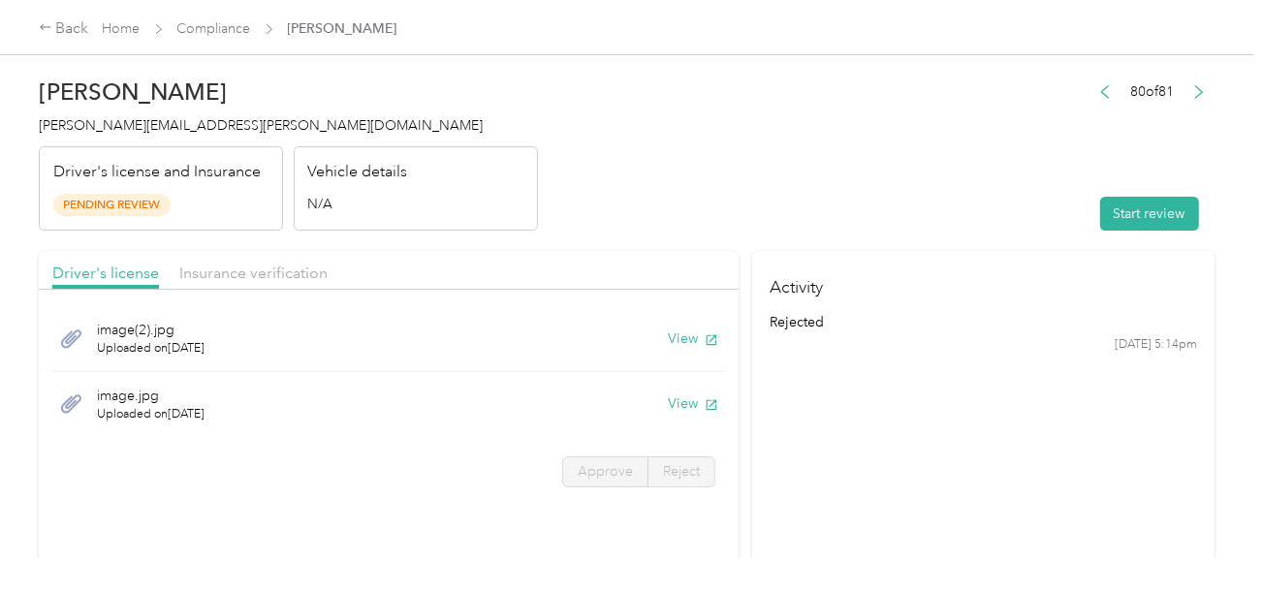
click at [712, 135] on header "Carrol Thomas [EMAIL_ADDRESS][PERSON_NAME][DOMAIN_NAME] Driver's license and In…" at bounding box center [627, 149] width 1176 height 163
click at [1067, 108] on header "Carrol Thomas [EMAIL_ADDRESS][PERSON_NAME][DOMAIN_NAME] Driver's license and In…" at bounding box center [627, 149] width 1176 height 163
click at [731, 104] on header "Carrol Thomas [EMAIL_ADDRESS][PERSON_NAME][DOMAIN_NAME] Driver's license and In…" at bounding box center [627, 149] width 1176 height 163
click at [833, 194] on header "Carrol Thomas [EMAIL_ADDRESS][PERSON_NAME][DOMAIN_NAME] Driver's license and In…" at bounding box center [627, 149] width 1176 height 163
click at [1160, 210] on button "Start review" at bounding box center [1149, 214] width 99 height 34
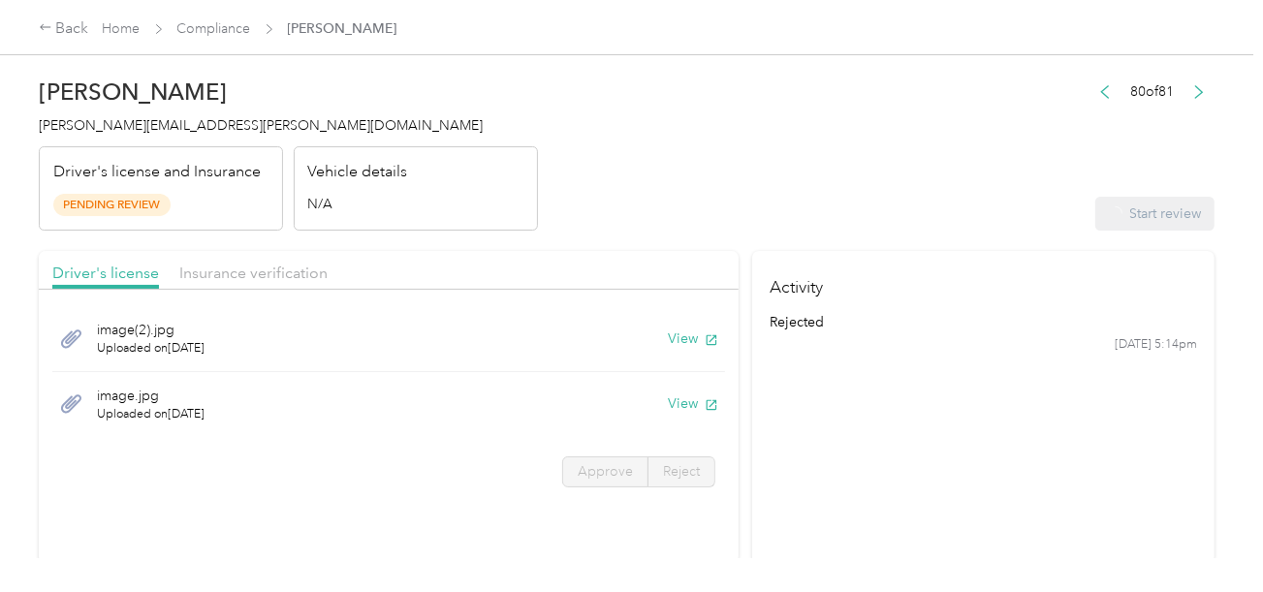
click at [745, 140] on header "Carrol Thomas [EMAIL_ADDRESS][PERSON_NAME][DOMAIN_NAME] Driver's license and In…" at bounding box center [627, 149] width 1176 height 163
click at [667, 222] on header "Carrol Thomas [EMAIL_ADDRESS][PERSON_NAME][DOMAIN_NAME] Driver's license and In…" at bounding box center [627, 149] width 1176 height 163
click at [675, 335] on button "View" at bounding box center [693, 339] width 50 height 20
click at [670, 404] on button "View" at bounding box center [693, 403] width 50 height 20
click at [705, 406] on icon at bounding box center [711, 404] width 16 height 16
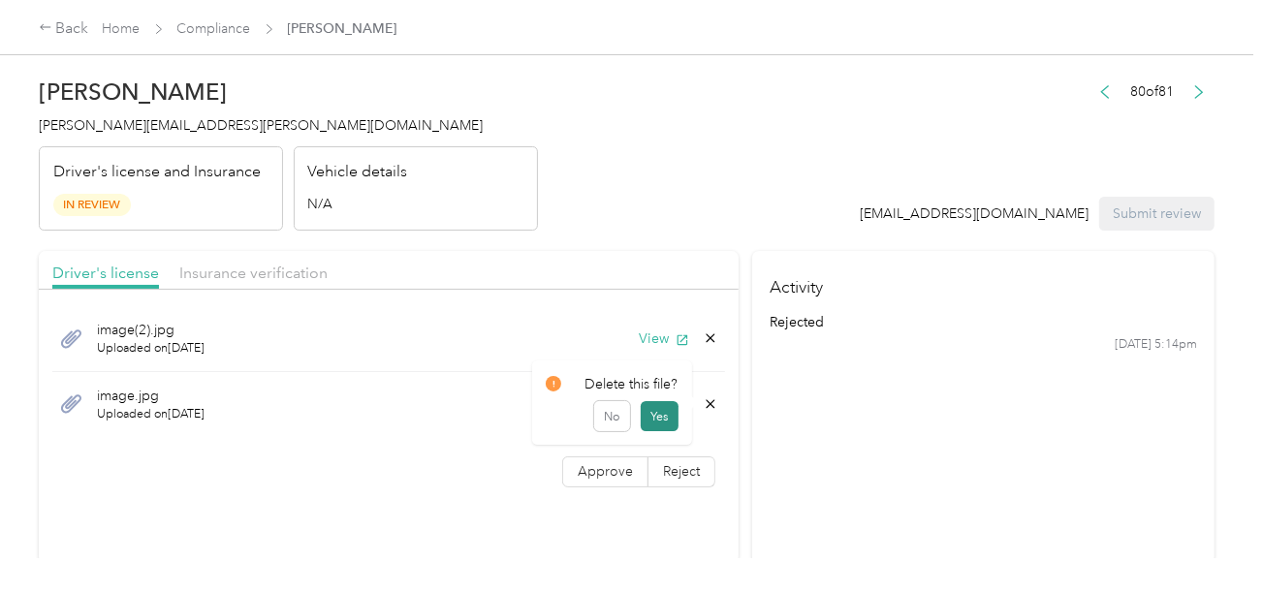
click at [674, 416] on button "Yes" at bounding box center [660, 416] width 38 height 31
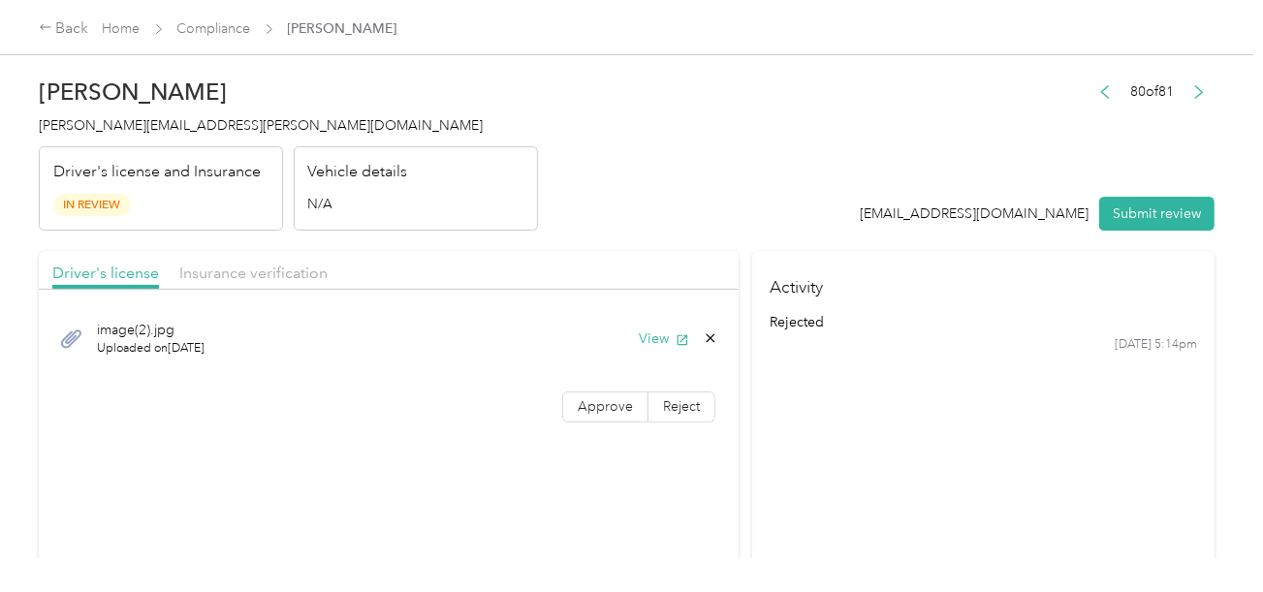
click at [617, 424] on div "image(2).jpg Uploaded on [DATE] View Approve Reject" at bounding box center [389, 367] width 700 height 137
click at [615, 402] on span "Approve" at bounding box center [605, 406] width 55 height 16
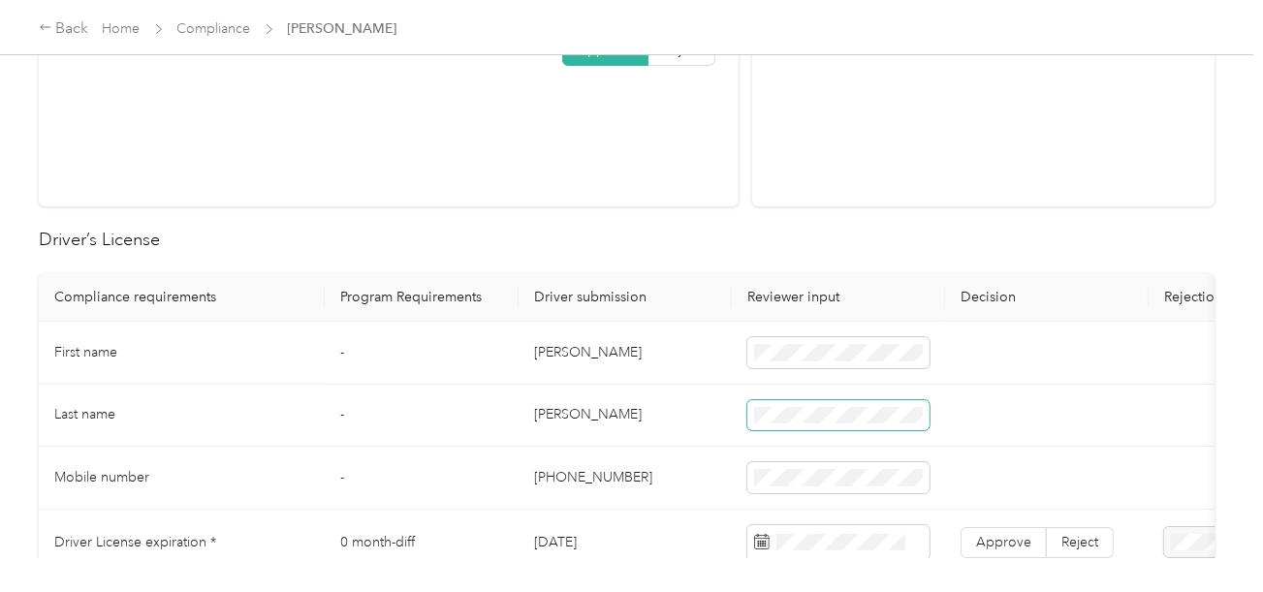
scroll to position [388, 0]
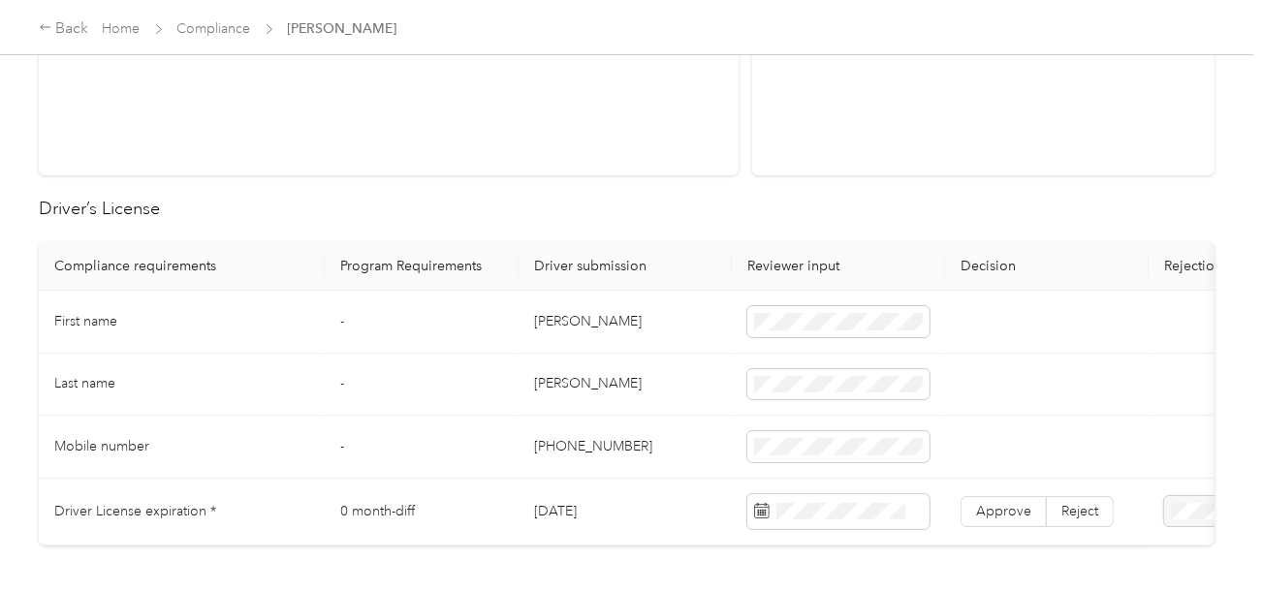
click at [549, 327] on td "[PERSON_NAME]" at bounding box center [624, 322] width 213 height 63
copy td "[PERSON_NAME]"
click at [556, 382] on td "[PERSON_NAME]" at bounding box center [624, 385] width 213 height 63
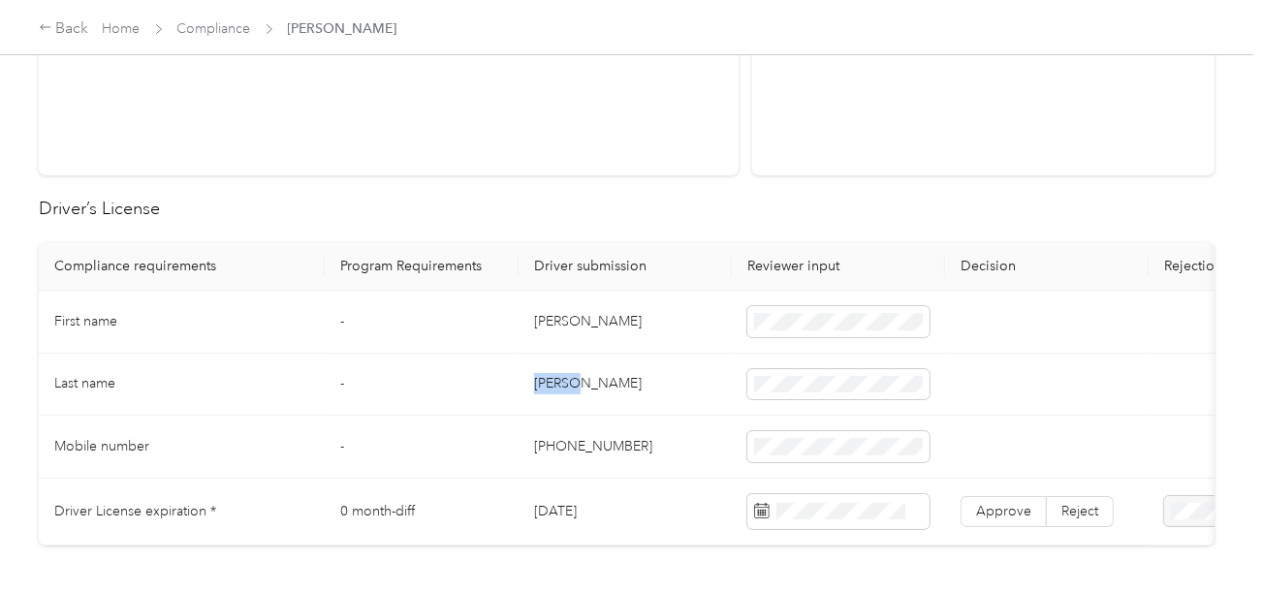
copy td "[PERSON_NAME]"
click at [817, 370] on span at bounding box center [838, 384] width 182 height 31
drag, startPoint x: 595, startPoint y: 412, endPoint x: 703, endPoint y: 402, distance: 108.0
click at [599, 412] on td "[PERSON_NAME]" at bounding box center [624, 385] width 213 height 63
drag, startPoint x: 627, startPoint y: 418, endPoint x: 723, endPoint y: 429, distance: 96.6
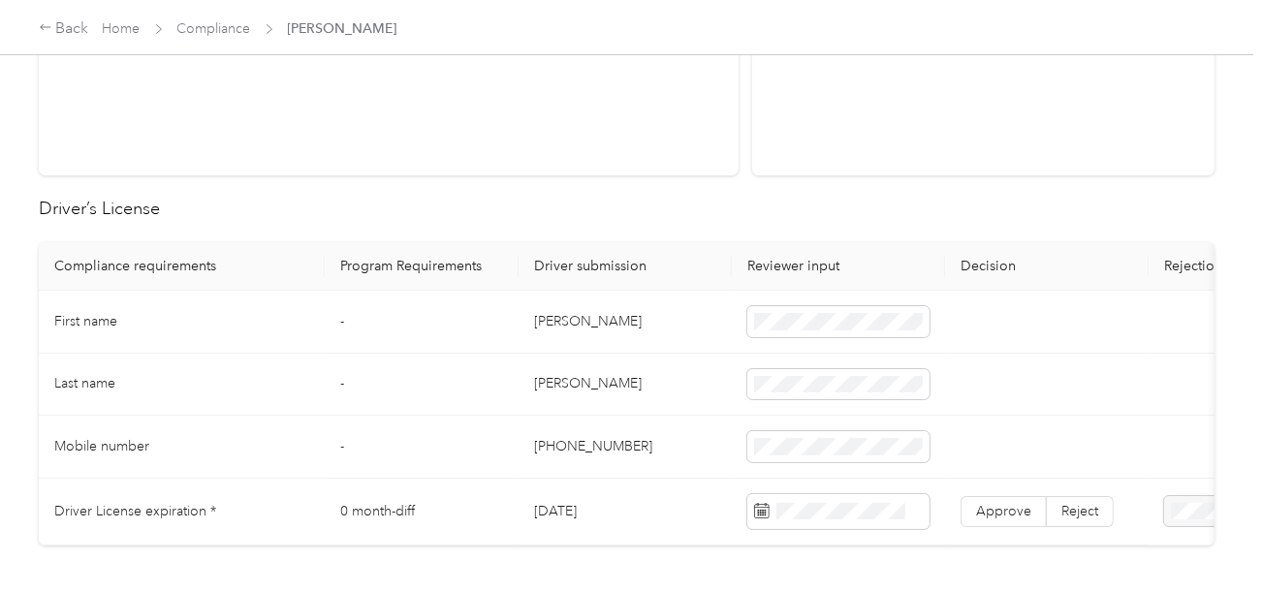
click at [628, 419] on td "[PHONE_NUMBER]" at bounding box center [624, 447] width 213 height 63
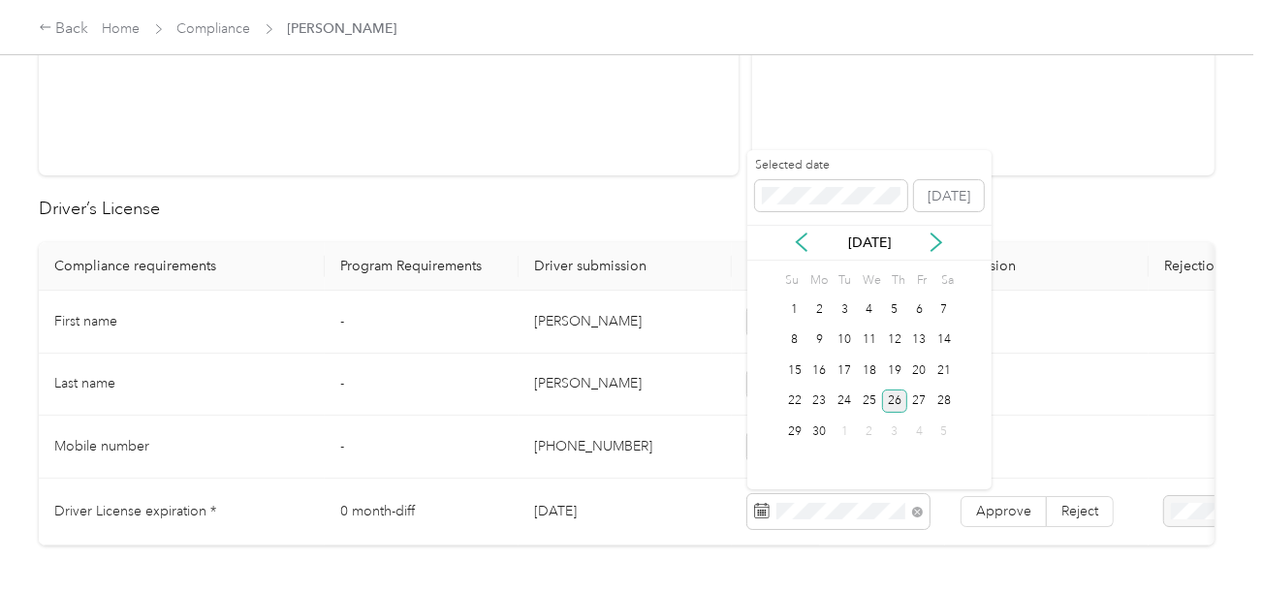
click at [888, 405] on div "26" at bounding box center [894, 402] width 25 height 24
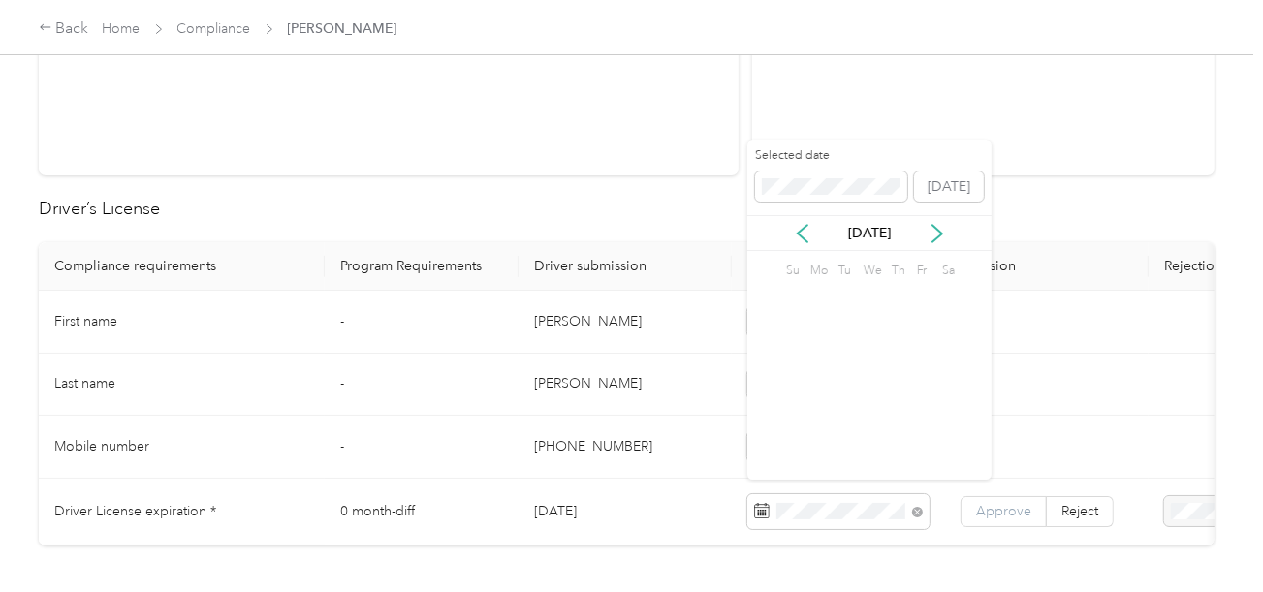
click at [975, 501] on label "Approve" at bounding box center [1003, 511] width 86 height 31
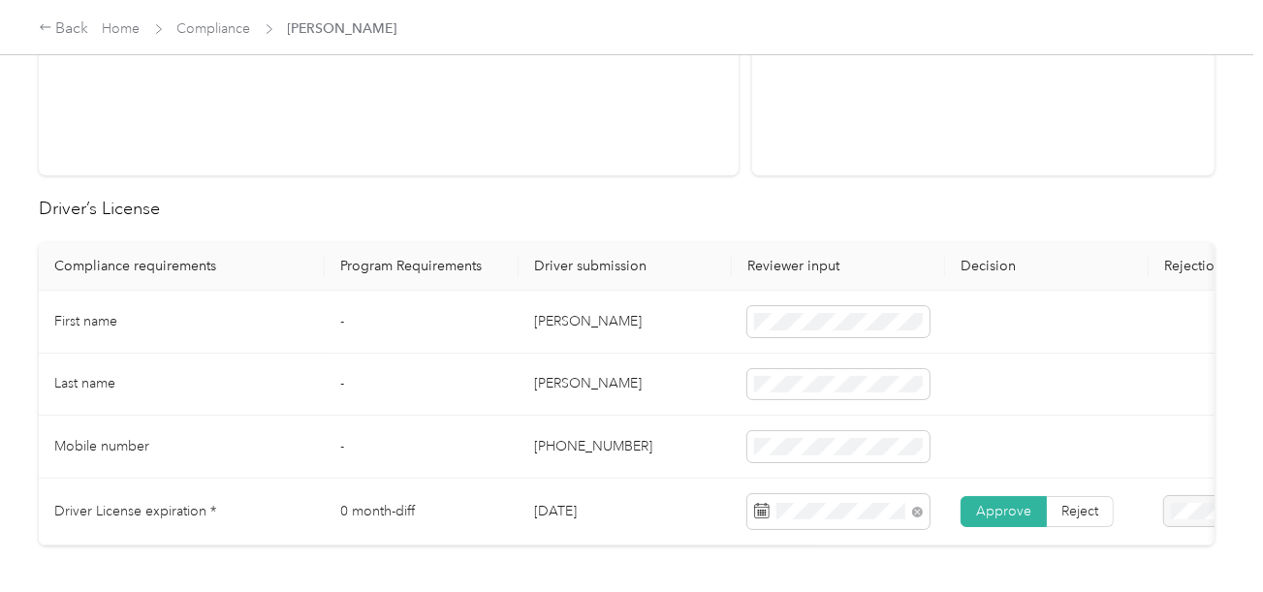
drag, startPoint x: 976, startPoint y: 501, endPoint x: 1020, endPoint y: 519, distance: 47.3
click at [976, 503] on span "Approve" at bounding box center [1003, 511] width 55 height 16
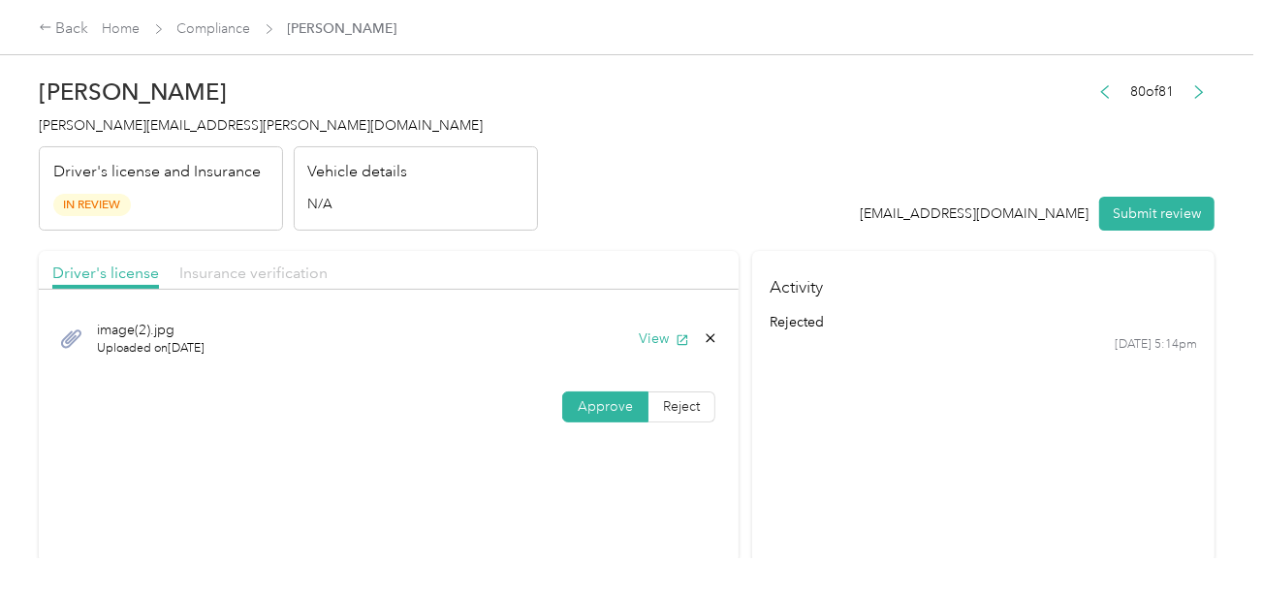
click at [269, 275] on span "Insurance verification" at bounding box center [253, 273] width 148 height 18
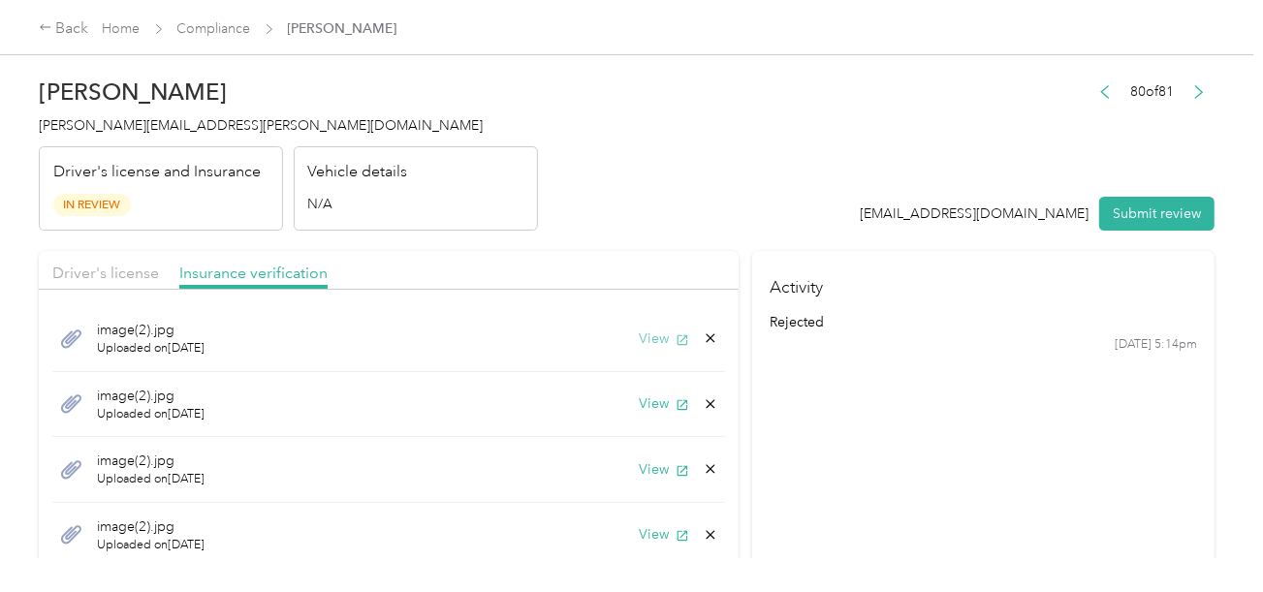
click at [675, 333] on icon "button" at bounding box center [682, 340] width 14 height 14
click at [639, 403] on button "View" at bounding box center [664, 403] width 50 height 20
click at [703, 399] on icon at bounding box center [711, 404] width 16 height 16
click at [657, 412] on button "Yes" at bounding box center [645, 416] width 38 height 31
click at [677, 400] on icon "button" at bounding box center [682, 405] width 11 height 11
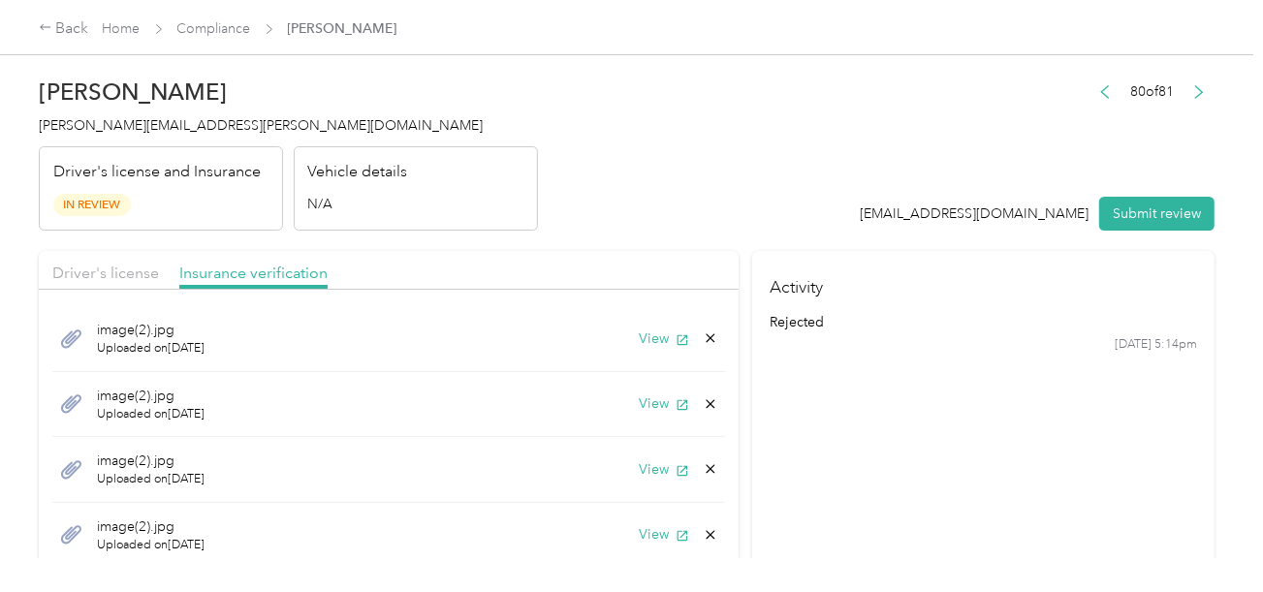
click at [683, 403] on div "View" at bounding box center [678, 403] width 79 height 20
click at [703, 405] on icon at bounding box center [711, 404] width 16 height 16
click at [652, 410] on button "Yes" at bounding box center [645, 416] width 38 height 31
click at [655, 400] on button "View" at bounding box center [664, 403] width 50 height 20
click at [703, 407] on icon at bounding box center [711, 404] width 16 height 16
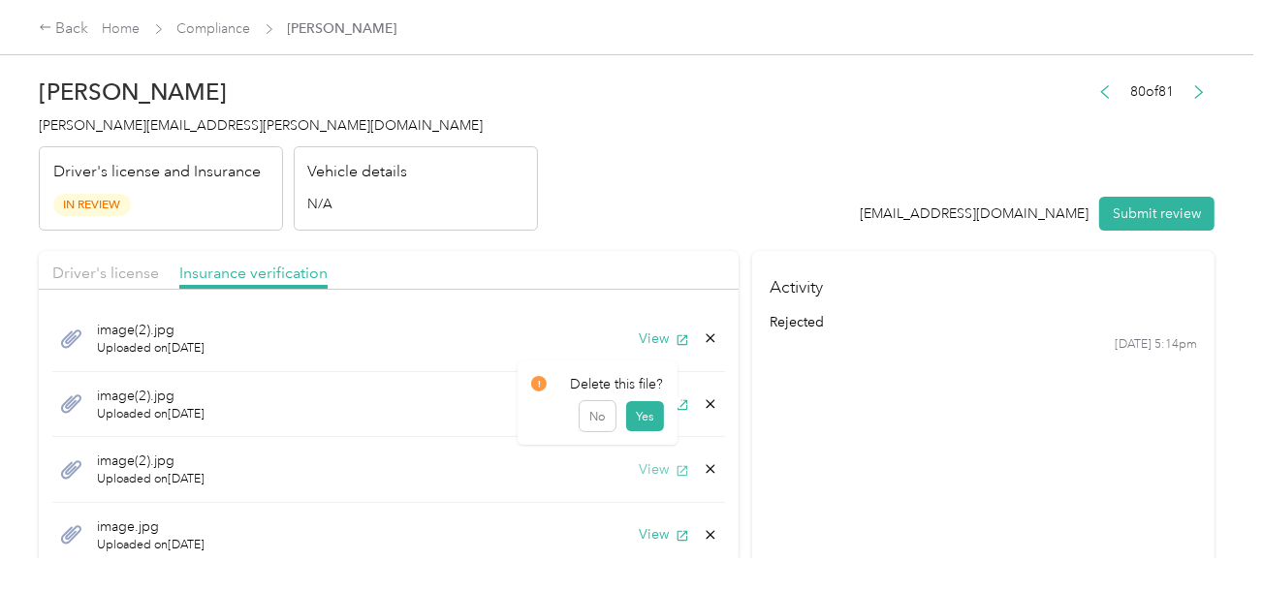
drag, startPoint x: 643, startPoint y: 423, endPoint x: 651, endPoint y: 410, distance: 15.3
click at [643, 422] on button "Yes" at bounding box center [645, 416] width 38 height 31
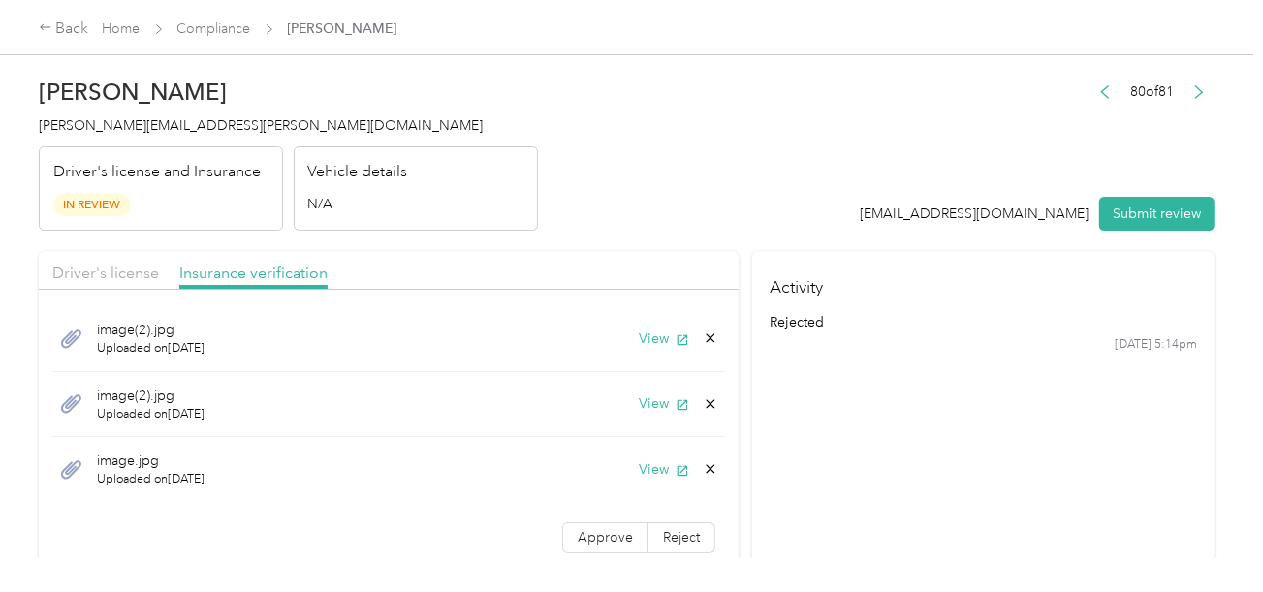
click at [660, 391] on div "image(2).jpg Uploaded on [DATE] View" at bounding box center [388, 405] width 673 height 66
click at [655, 393] on button "View" at bounding box center [664, 403] width 50 height 20
click at [703, 405] on icon at bounding box center [711, 404] width 16 height 16
click at [651, 410] on button "Yes" at bounding box center [645, 416] width 38 height 31
click at [656, 399] on button "View" at bounding box center [664, 403] width 50 height 20
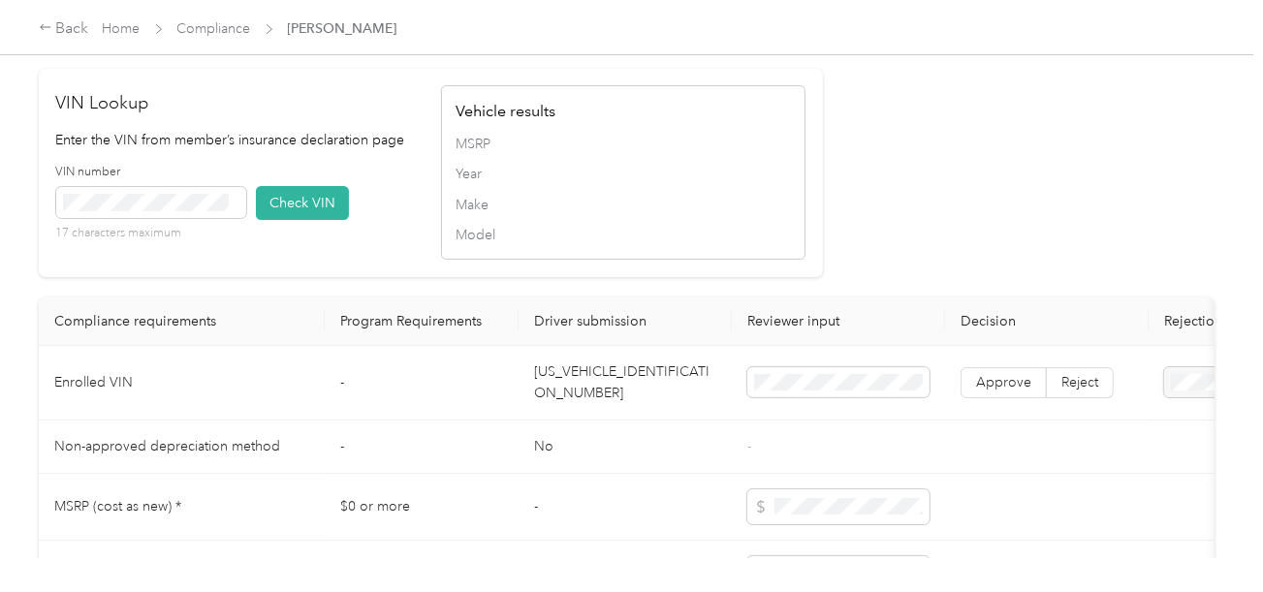
scroll to position [1647, 0]
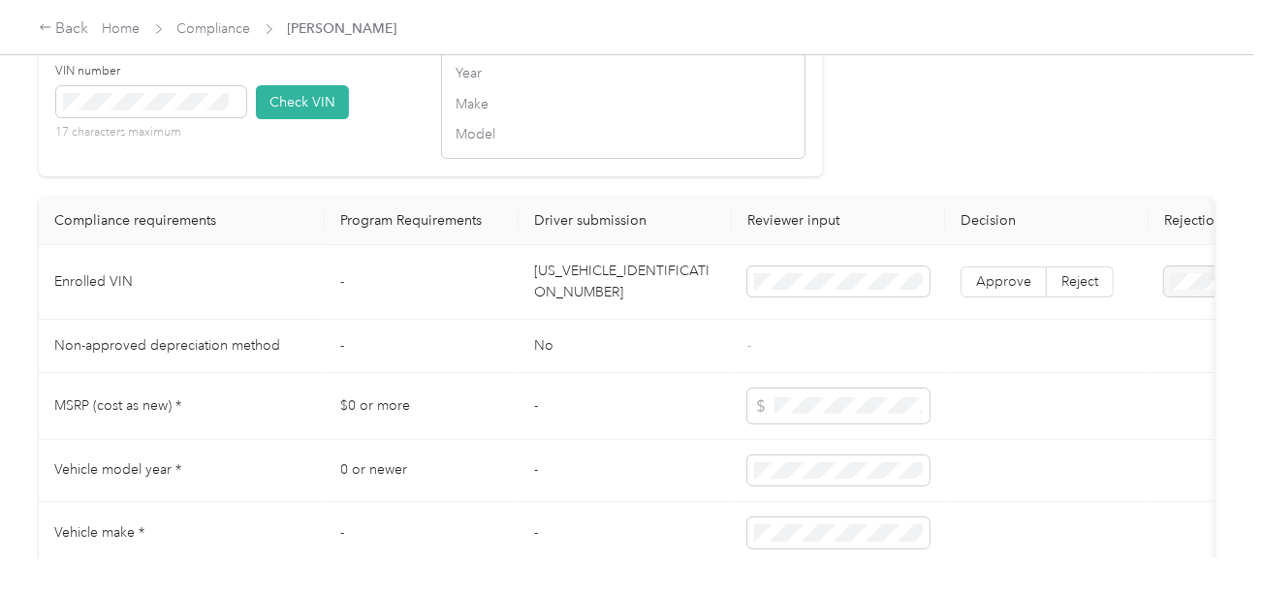
click at [1073, 290] on span "Reject" at bounding box center [1079, 281] width 37 height 16
click at [1177, 286] on span at bounding box center [1248, 282] width 169 height 31
click at [1171, 328] on span "Vehicle VIN missing from uploaded Insurance Policy doc" at bounding box center [1172, 351] width 126 height 57
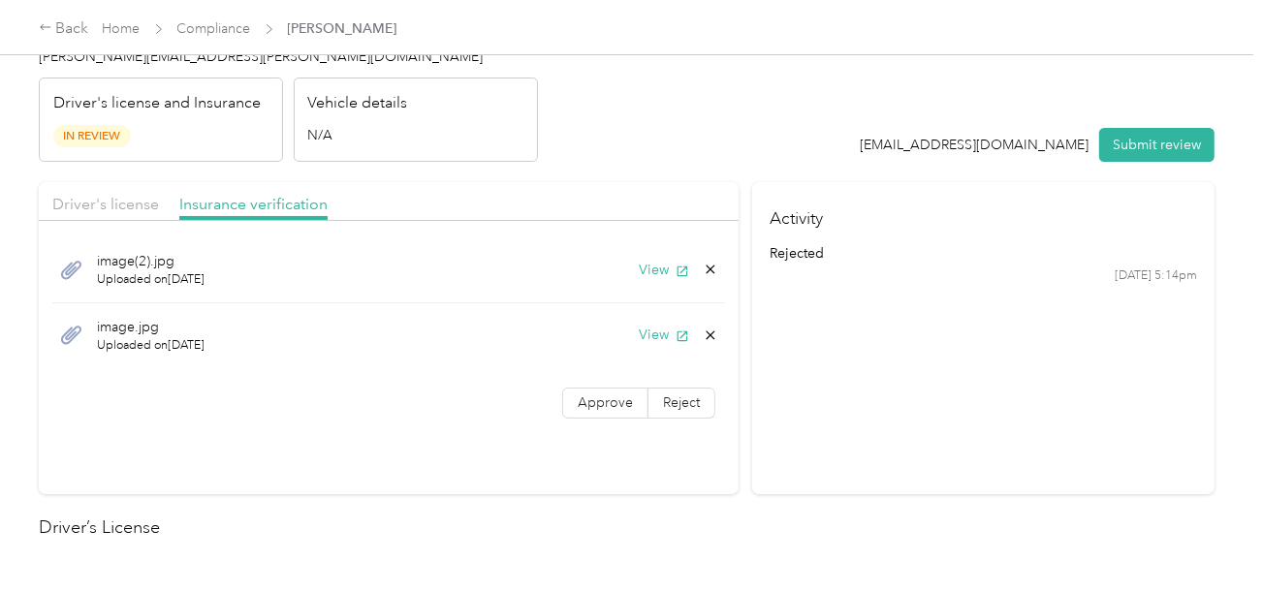
scroll to position [0, 0]
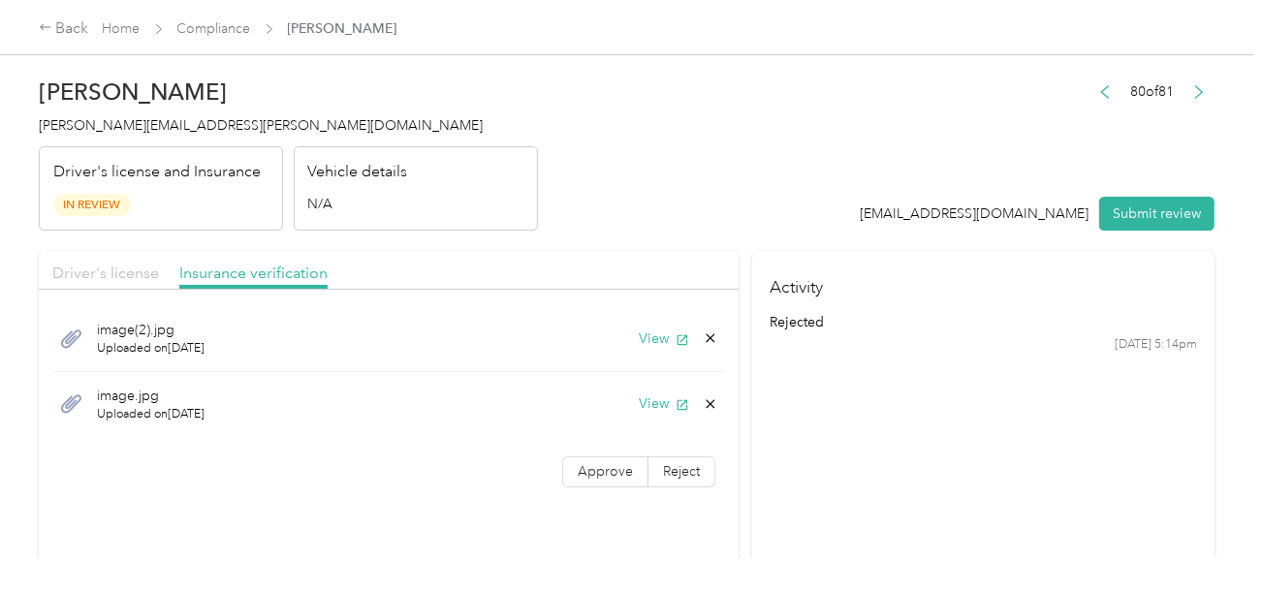
click at [124, 278] on span "Driver's license" at bounding box center [105, 273] width 107 height 18
click at [691, 167] on header "Carrol Thomas [EMAIL_ADDRESS][PERSON_NAME][DOMAIN_NAME] Driver's license and In…" at bounding box center [627, 149] width 1176 height 163
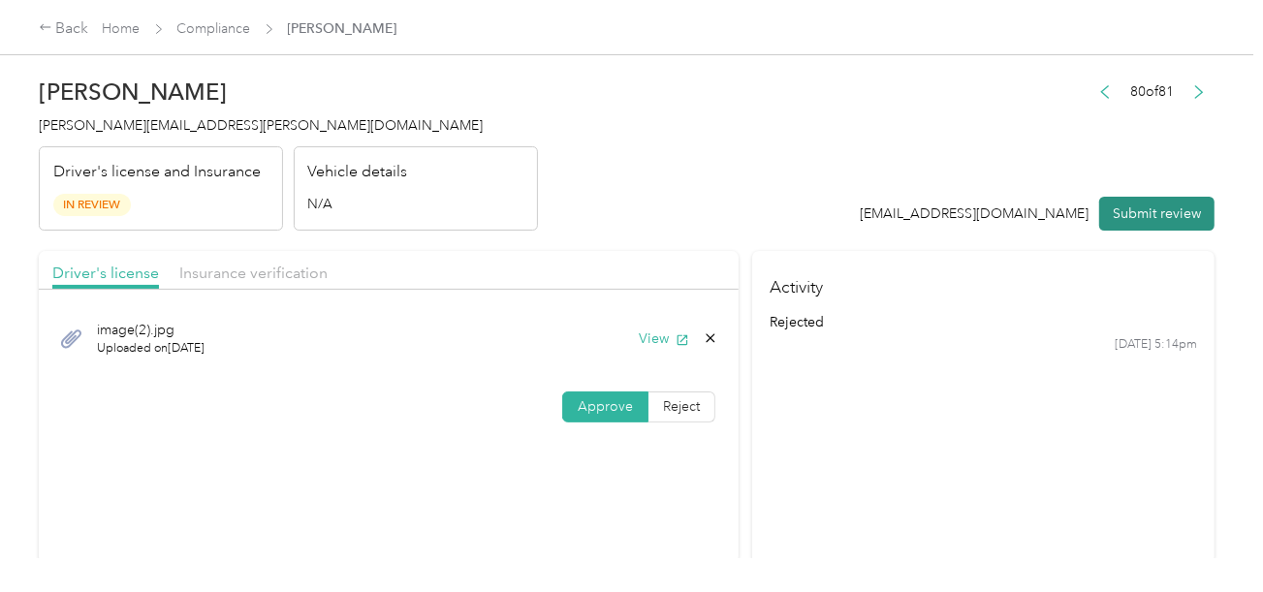
click at [1095, 215] on div "[EMAIL_ADDRESS][DOMAIN_NAME] Submit review" at bounding box center [1038, 214] width 355 height 34
click at [1116, 215] on button "Submit review" at bounding box center [1156, 214] width 115 height 34
click at [635, 161] on header "Carrol Thomas [EMAIL_ADDRESS][PERSON_NAME][DOMAIN_NAME] Driver's license and In…" at bounding box center [627, 149] width 1176 height 163
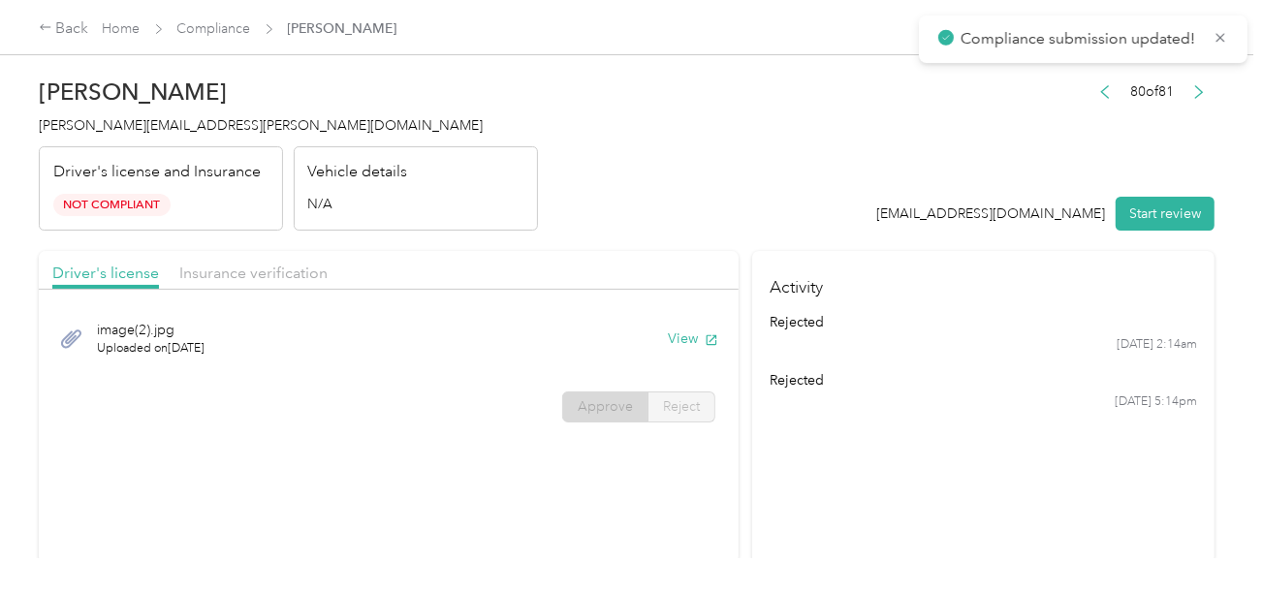
click at [149, 143] on div "[PERSON_NAME] Thomas [EMAIL_ADDRESS][PERSON_NAME][DOMAIN_NAME] Driver's license…" at bounding box center [288, 149] width 499 height 163
click at [152, 123] on span "[PERSON_NAME][EMAIL_ADDRESS][PERSON_NAME][DOMAIN_NAME]" at bounding box center [261, 125] width 444 height 16
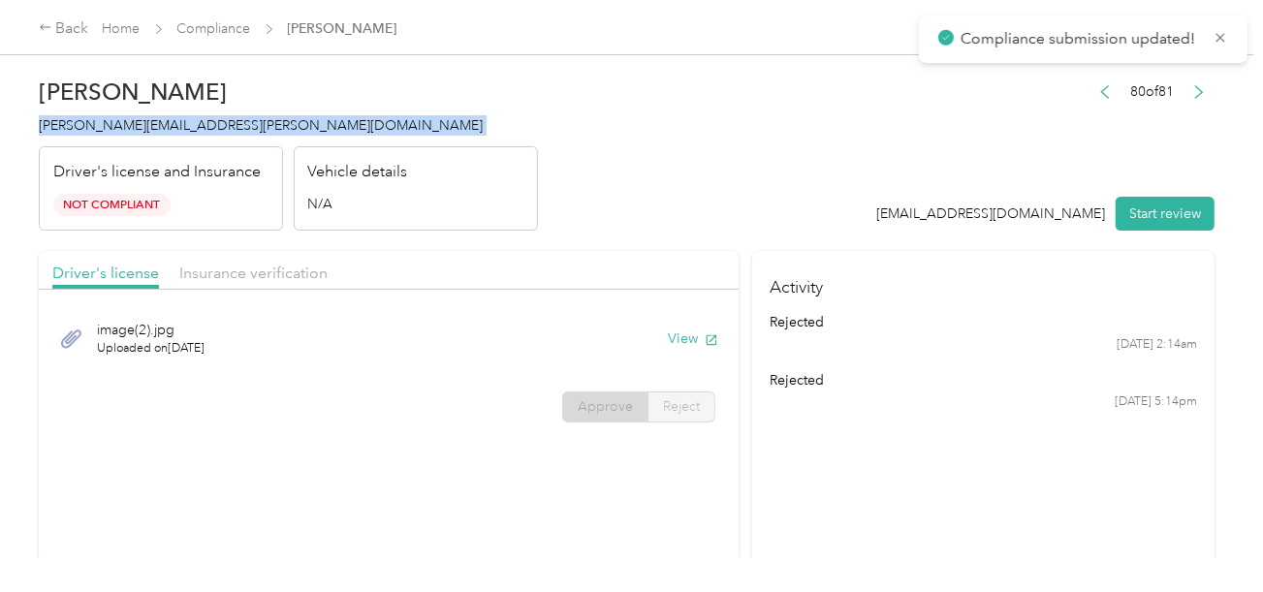
click at [152, 123] on span "[PERSON_NAME][EMAIL_ADDRESS][PERSON_NAME][DOMAIN_NAME]" at bounding box center [261, 125] width 444 height 16
copy span "[PERSON_NAME][EMAIL_ADDRESS][PERSON_NAME][DOMAIN_NAME]"
click at [623, 205] on header "[PERSON_NAME] Thomas [EMAIL_ADDRESS][PERSON_NAME][DOMAIN_NAME] Driver's license…" at bounding box center [627, 149] width 1176 height 163
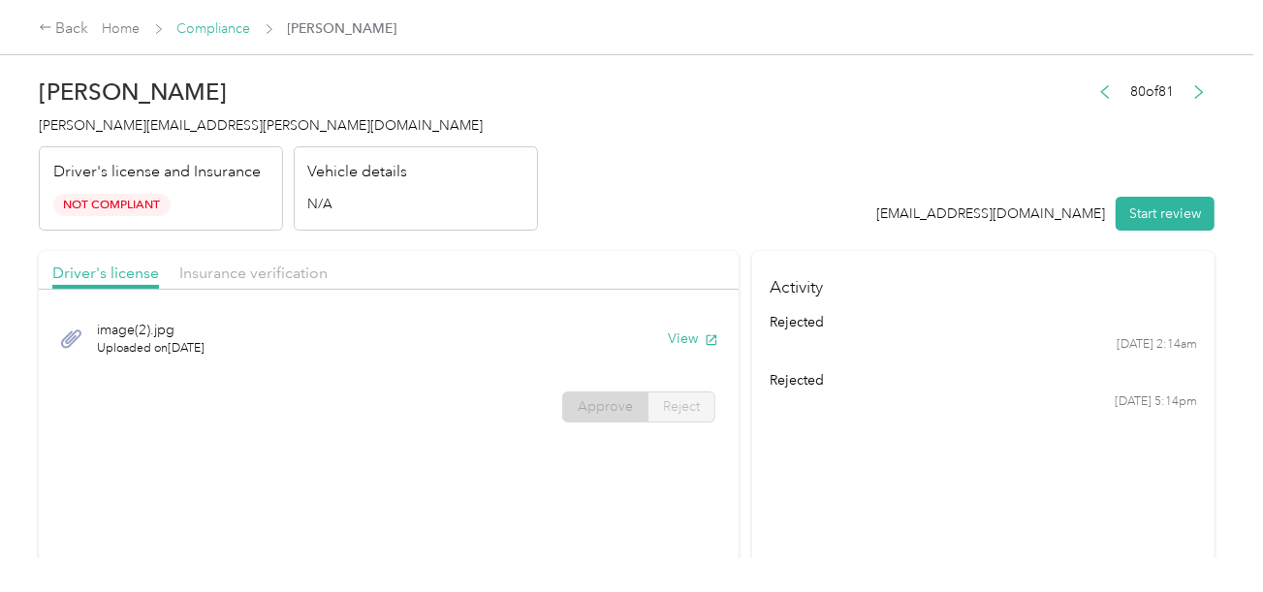
click at [235, 21] on link "Compliance" at bounding box center [214, 28] width 74 height 16
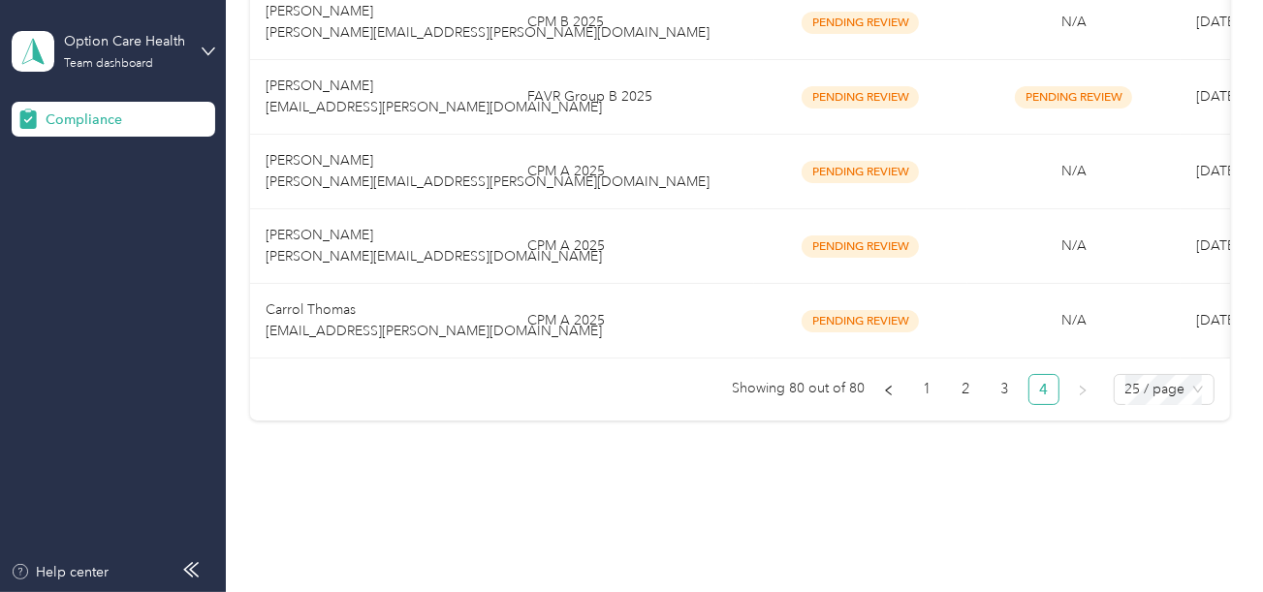
drag, startPoint x: 573, startPoint y: 376, endPoint x: 567, endPoint y: 355, distance: 22.1
click at [570, 379] on div "Member name Program Document compliance Vehicle compliance Submission date Last…" at bounding box center [740, 179] width 980 height 484
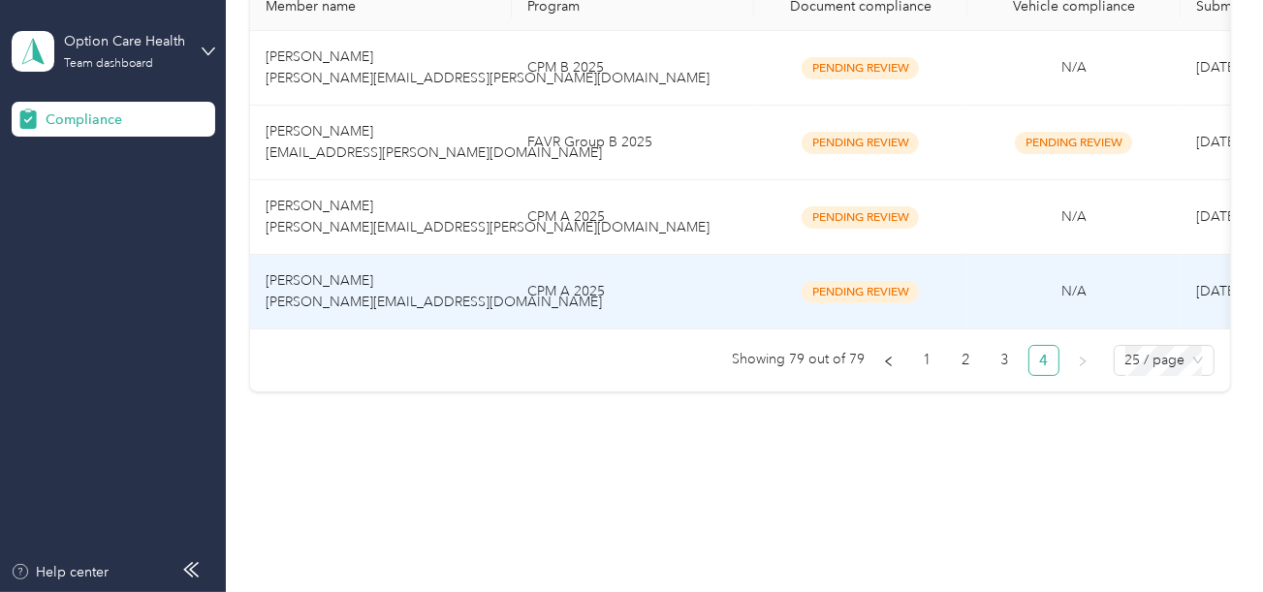
scroll to position [412, 0]
click at [605, 255] on td "CPM A 2025" at bounding box center [633, 292] width 242 height 75
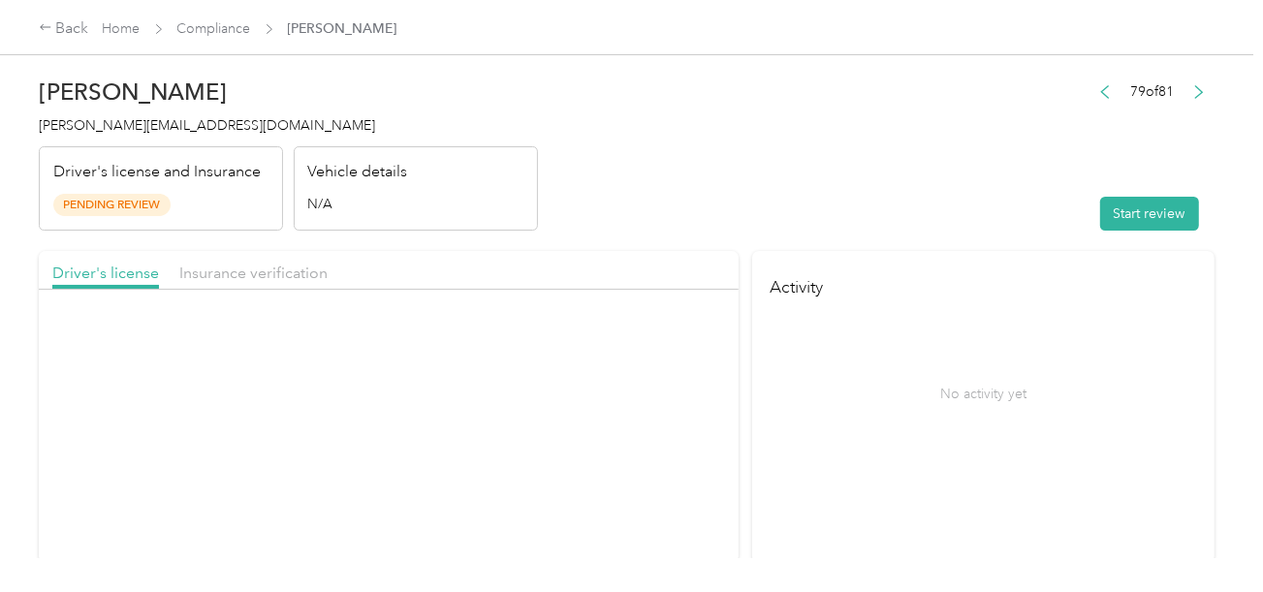
click at [858, 173] on header "[PERSON_NAME] [PERSON_NAME][EMAIL_ADDRESS][DOMAIN_NAME] Driver's license and In…" at bounding box center [627, 149] width 1176 height 163
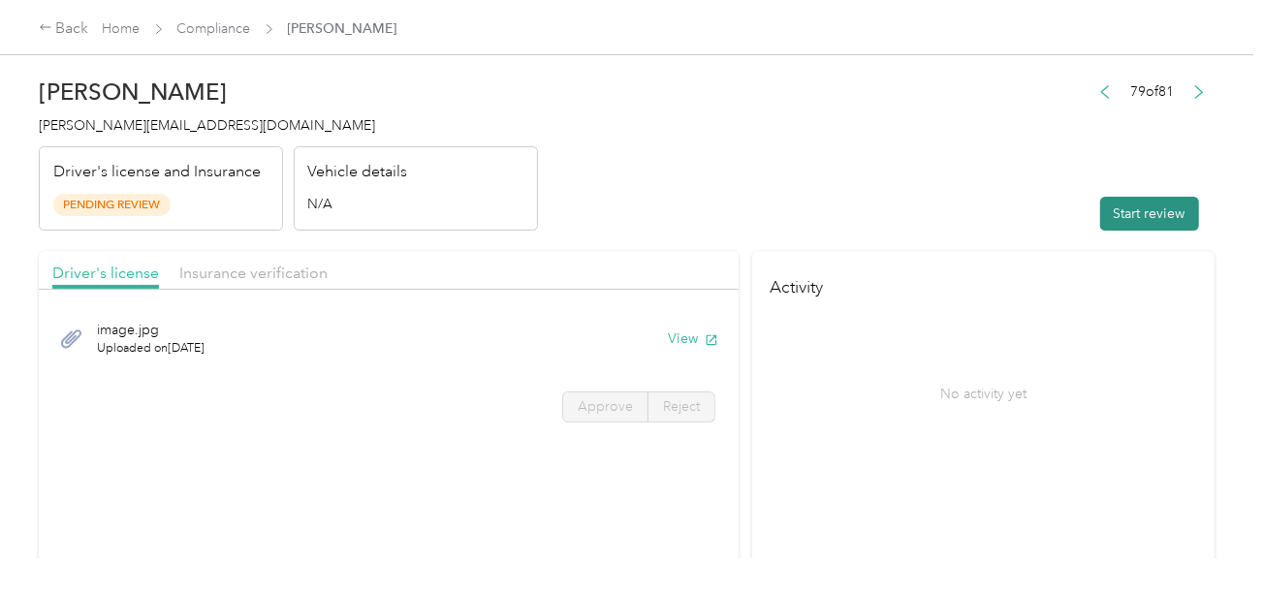
click at [1145, 202] on button "Start review" at bounding box center [1149, 214] width 99 height 34
click at [845, 207] on header "[PERSON_NAME] [PERSON_NAME][EMAIL_ADDRESS][DOMAIN_NAME] Driver's license and In…" at bounding box center [627, 149] width 1176 height 163
drag, startPoint x: 728, startPoint y: 231, endPoint x: 723, endPoint y: 252, distance: 21.9
click at [668, 332] on button "View" at bounding box center [693, 339] width 50 height 20
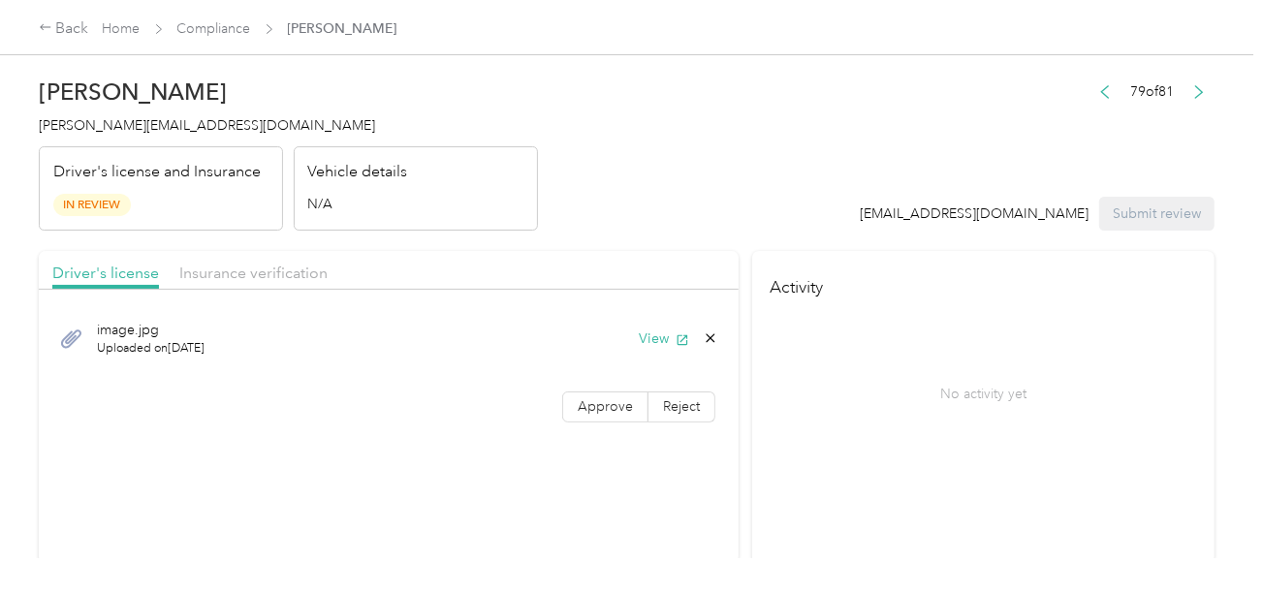
click at [588, 426] on div "image.jpg Uploaded on [DATE] View Approve Reject" at bounding box center [389, 367] width 700 height 137
drag, startPoint x: 594, startPoint y: 423, endPoint x: 612, endPoint y: 410, distance: 21.5
click at [595, 422] on div "image.jpg Uploaded on [DATE] View Approve Reject" at bounding box center [389, 367] width 700 height 137
click at [622, 401] on span "Approve" at bounding box center [605, 406] width 55 height 16
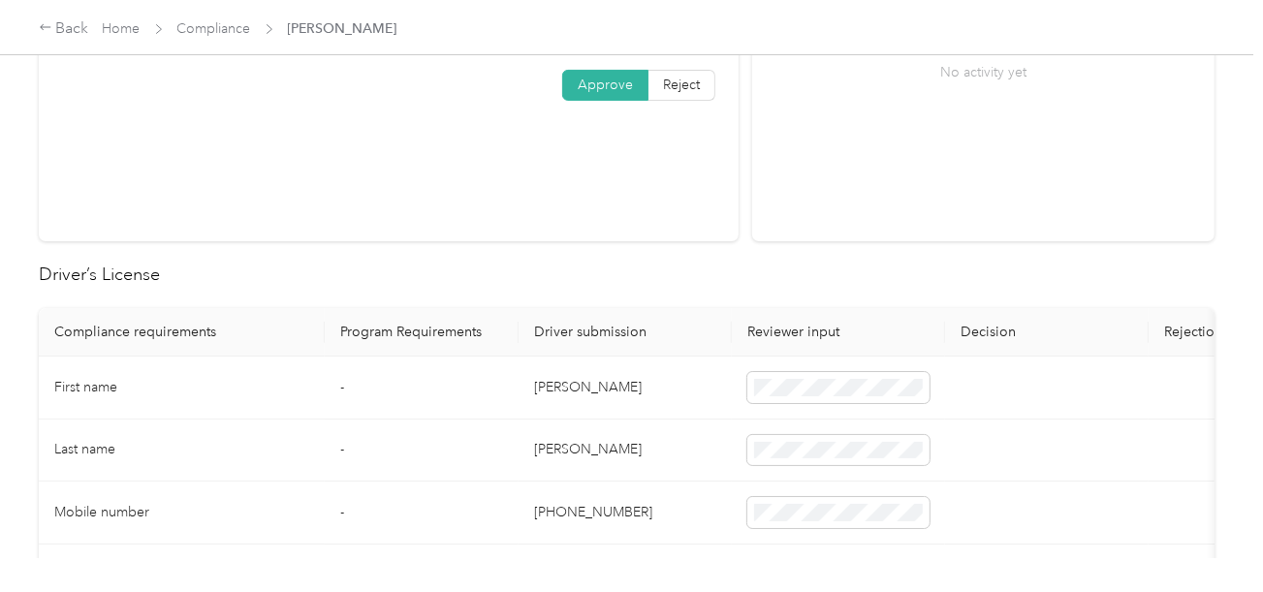
scroll to position [484, 0]
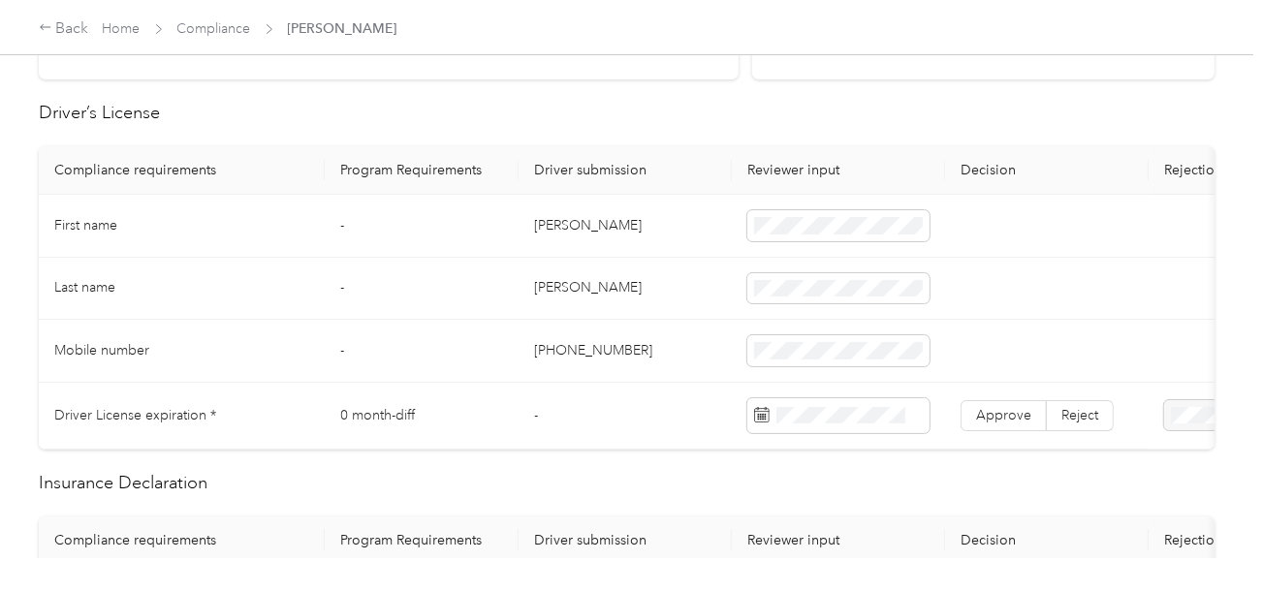
click at [549, 221] on td "[PERSON_NAME]" at bounding box center [624, 226] width 213 height 63
copy td "[PERSON_NAME]"
click at [549, 221] on td "[PERSON_NAME]" at bounding box center [624, 226] width 213 height 63
click at [635, 266] on td "[PERSON_NAME]" at bounding box center [624, 289] width 213 height 63
click at [565, 288] on td "[PERSON_NAME]" at bounding box center [624, 289] width 213 height 63
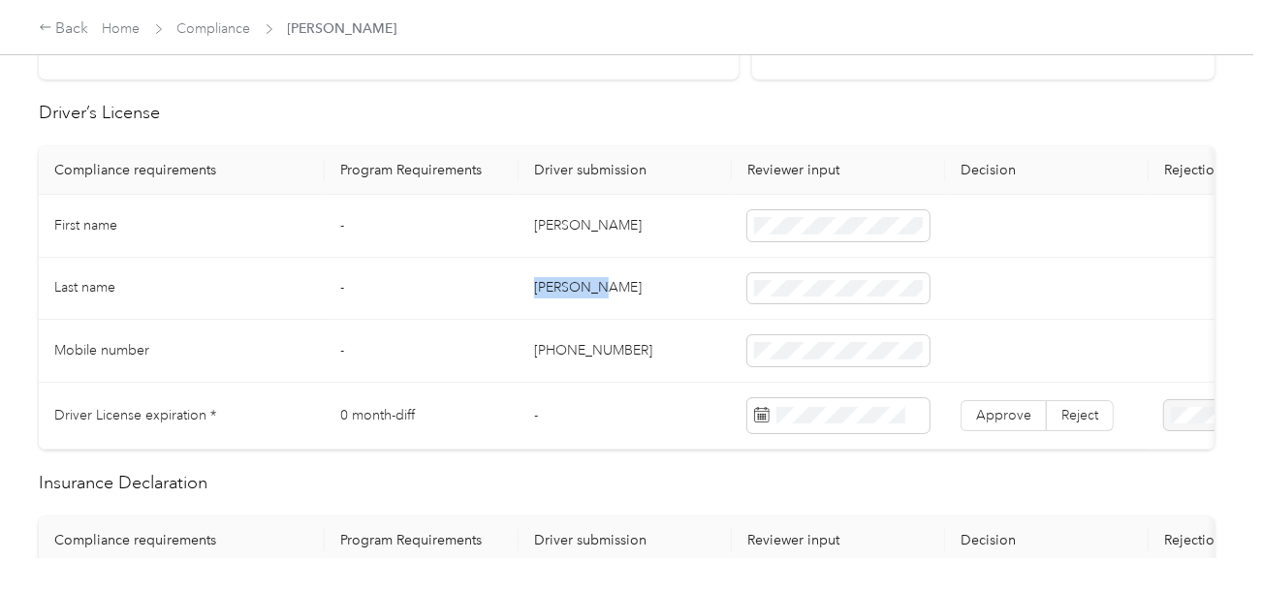
click at [565, 288] on td "[PERSON_NAME]" at bounding box center [624, 289] width 213 height 63
click at [664, 325] on td "[PHONE_NUMBER]" at bounding box center [624, 351] width 213 height 63
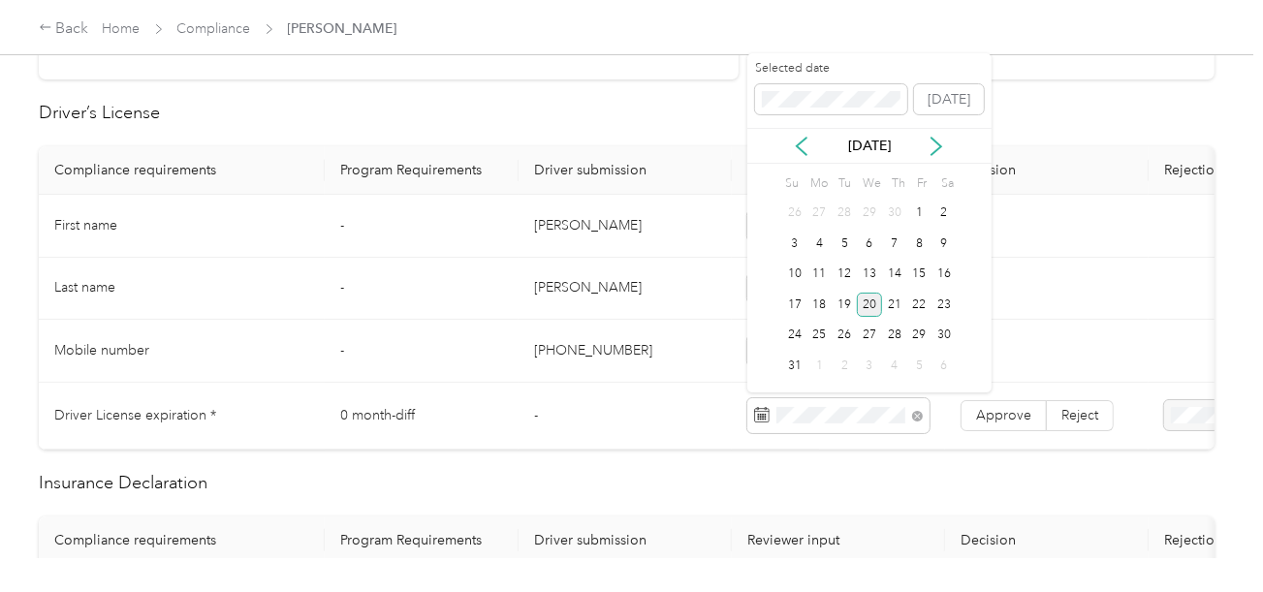
click at [873, 303] on div "20" at bounding box center [869, 305] width 25 height 24
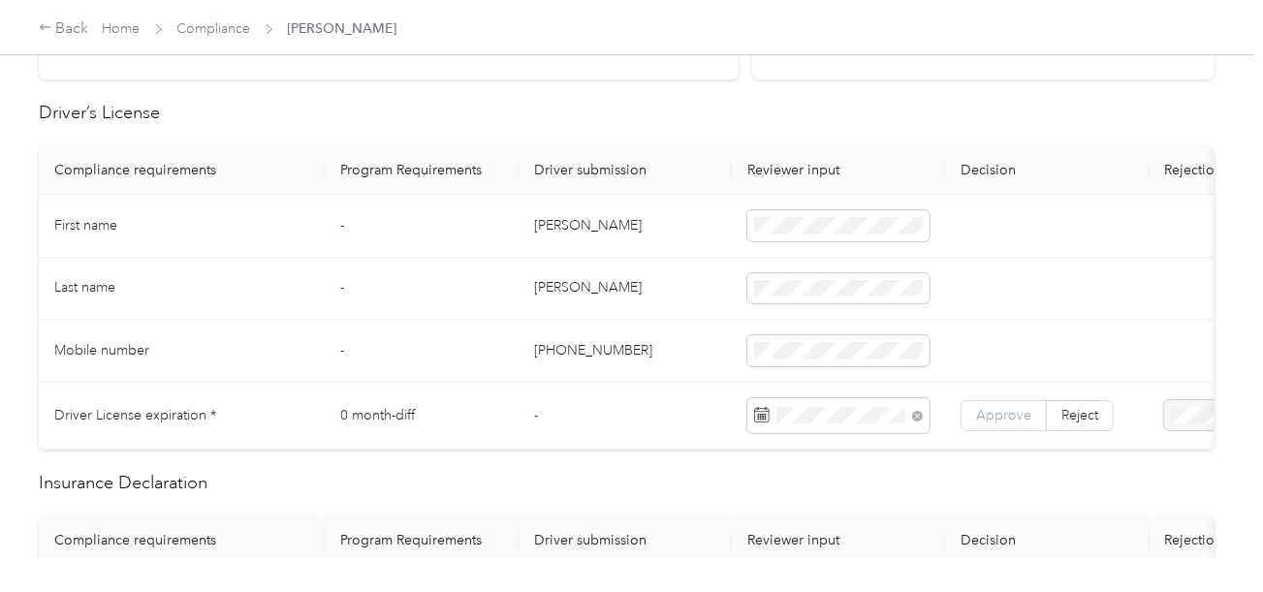
click at [1002, 407] on span "Approve" at bounding box center [1003, 415] width 55 height 16
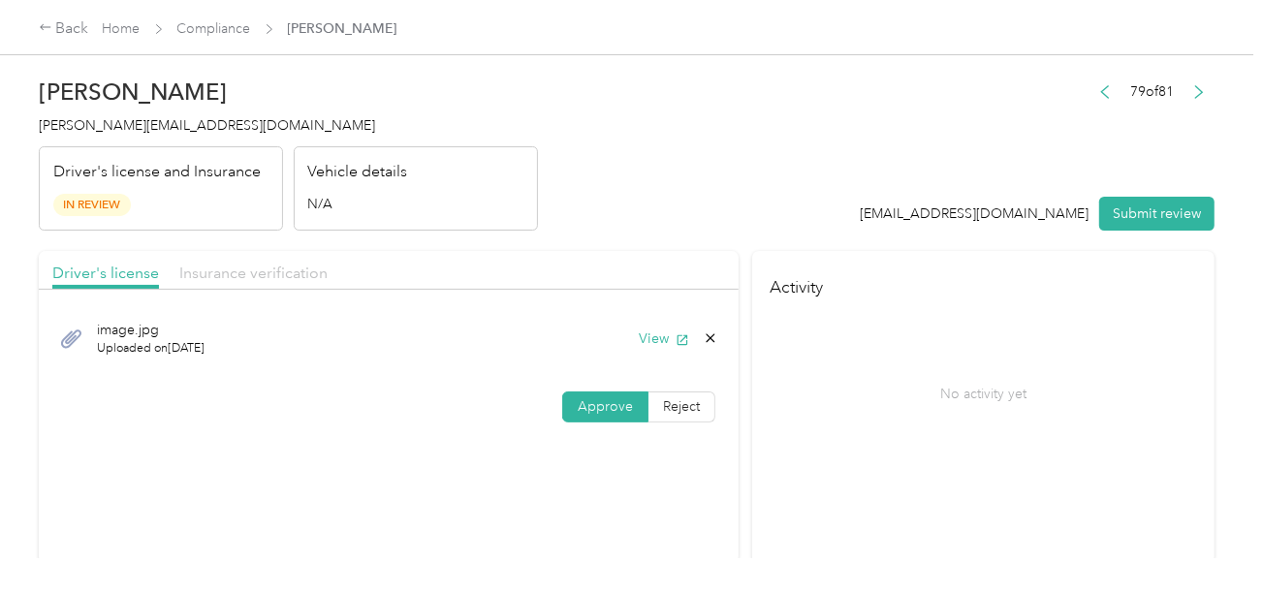
click at [292, 274] on span "Insurance verification" at bounding box center [253, 273] width 148 height 18
click at [596, 262] on div "Driver's license Insurance verification" at bounding box center [389, 270] width 700 height 39
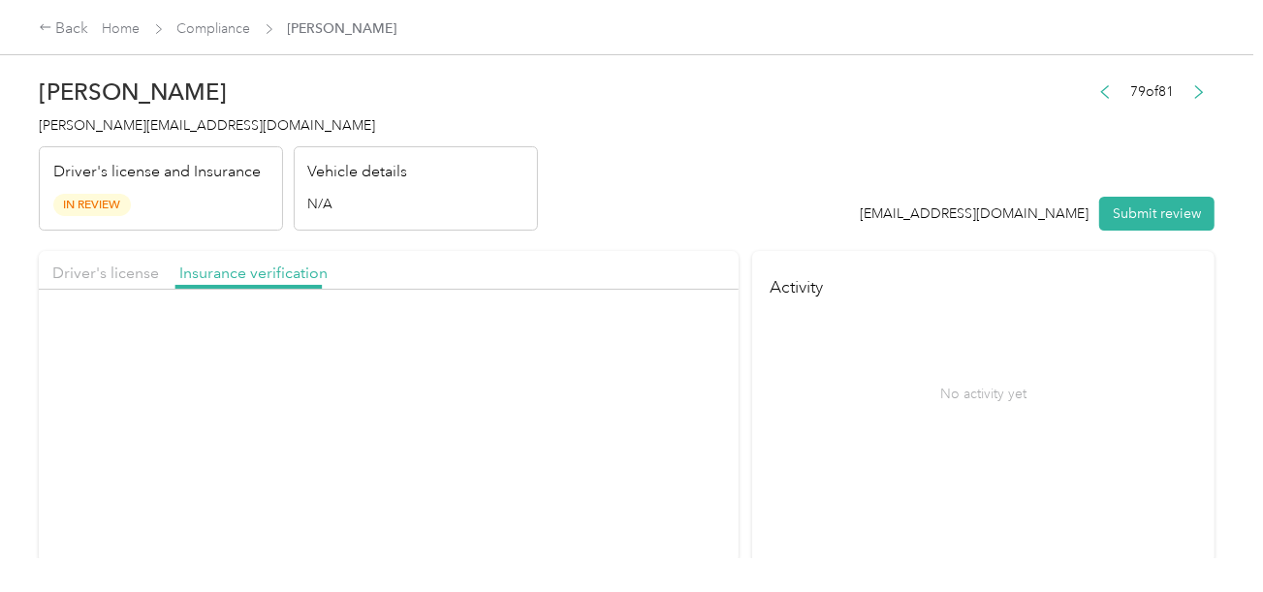
click at [653, 343] on button "View" at bounding box center [664, 339] width 50 height 20
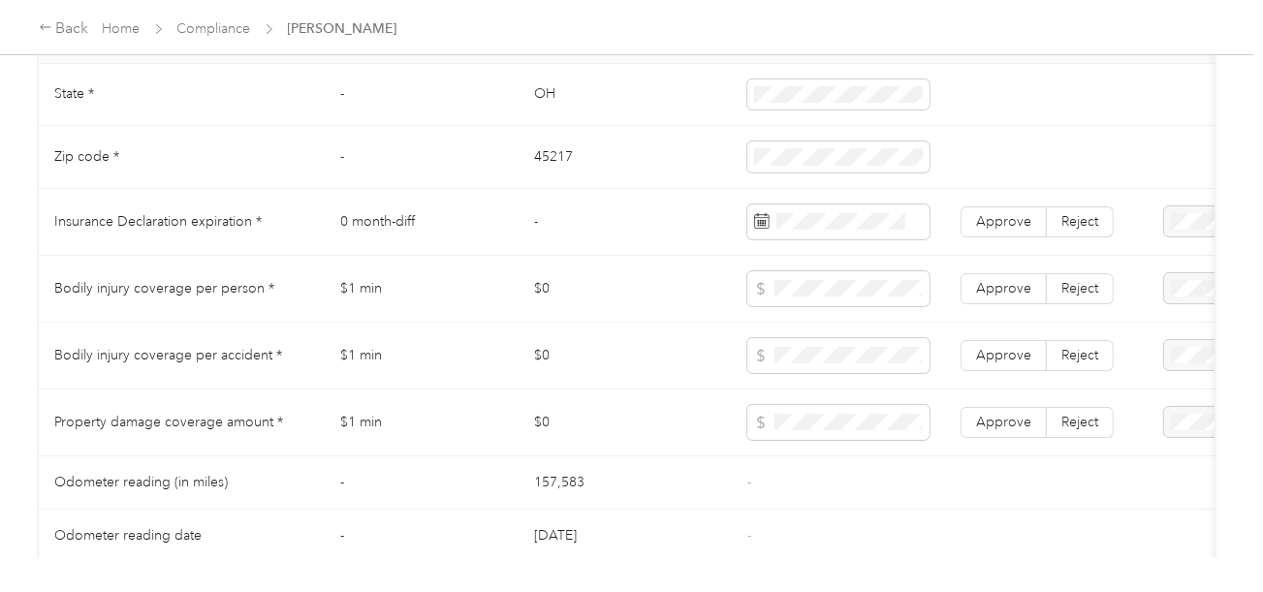
scroll to position [871, 0]
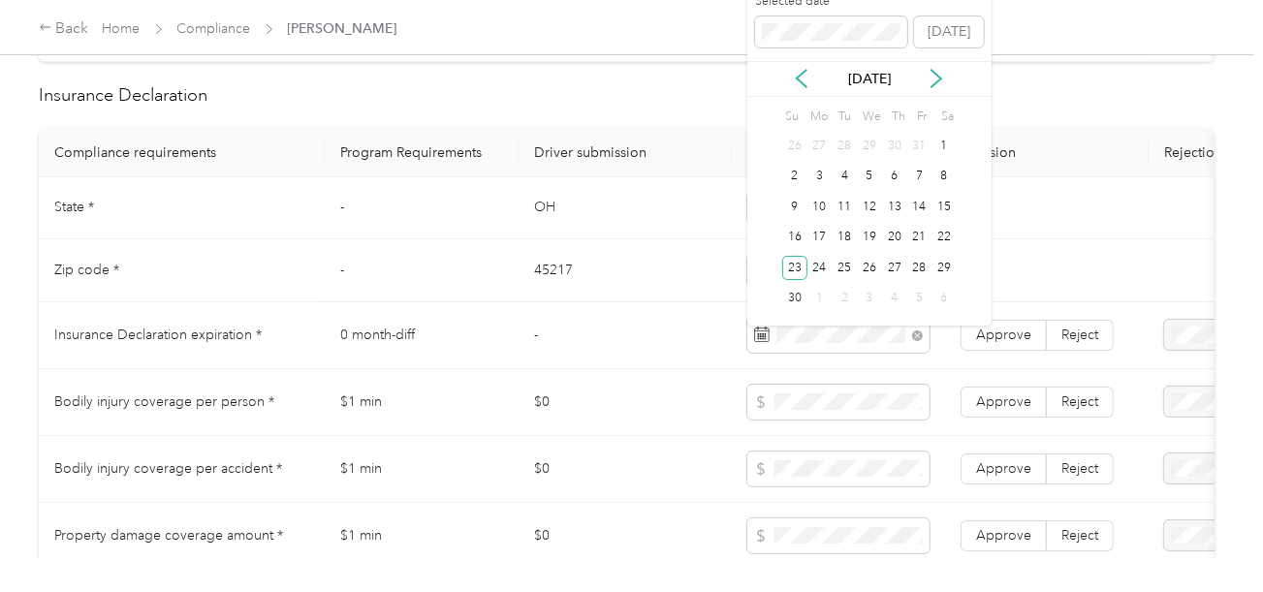
drag, startPoint x: 790, startPoint y: 266, endPoint x: 855, endPoint y: 279, distance: 66.3
click at [796, 267] on div "23" at bounding box center [794, 268] width 25 height 24
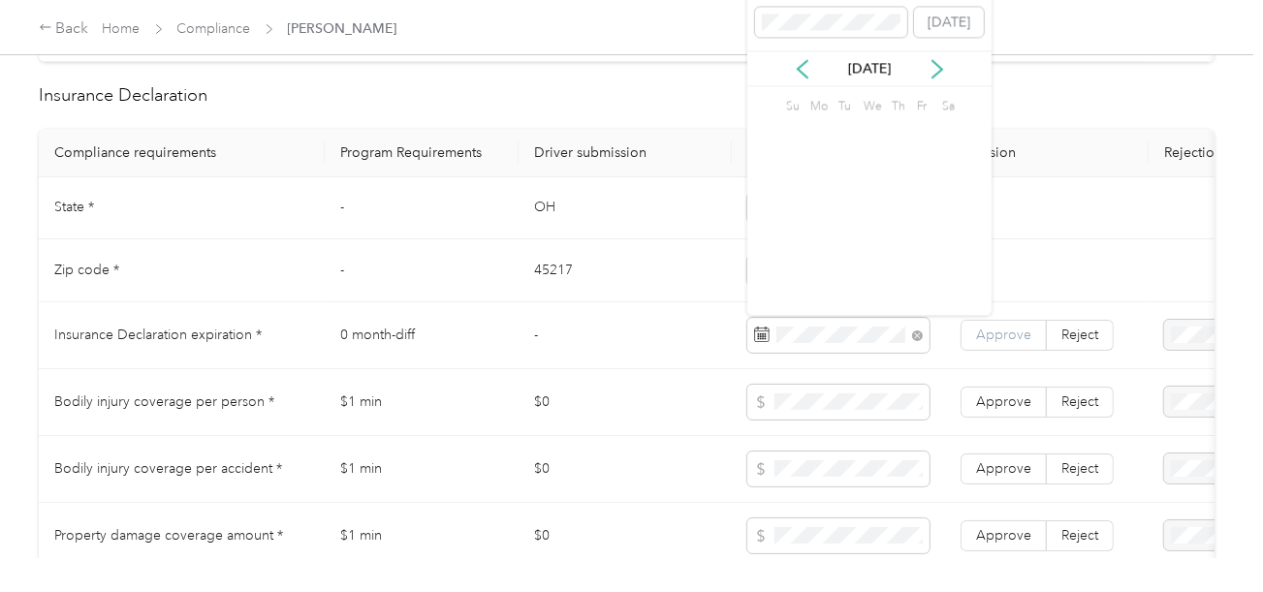
click at [992, 342] on span "Approve" at bounding box center [1003, 335] width 55 height 16
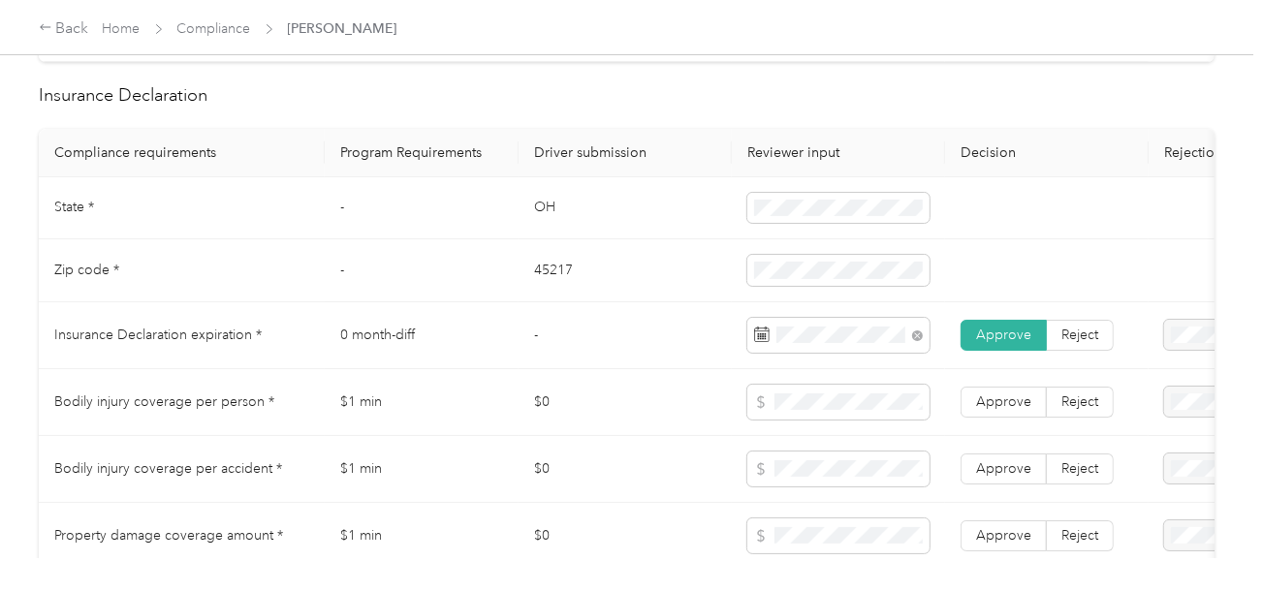
click at [543, 319] on td "-" at bounding box center [624, 335] width 213 height 67
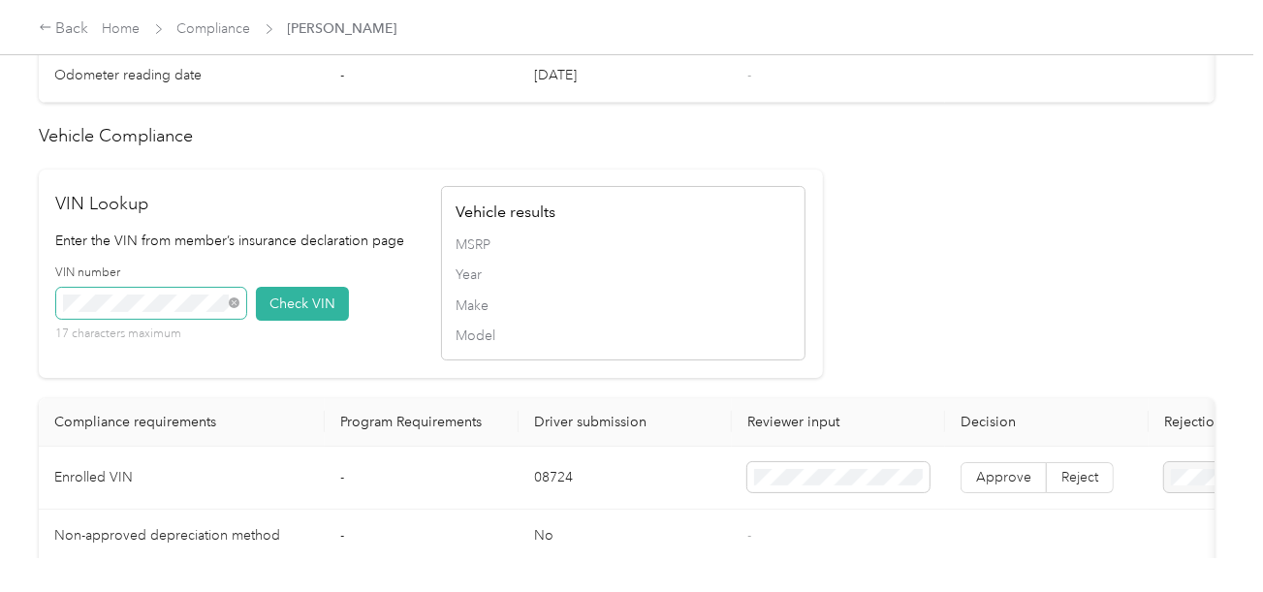
scroll to position [1454, 0]
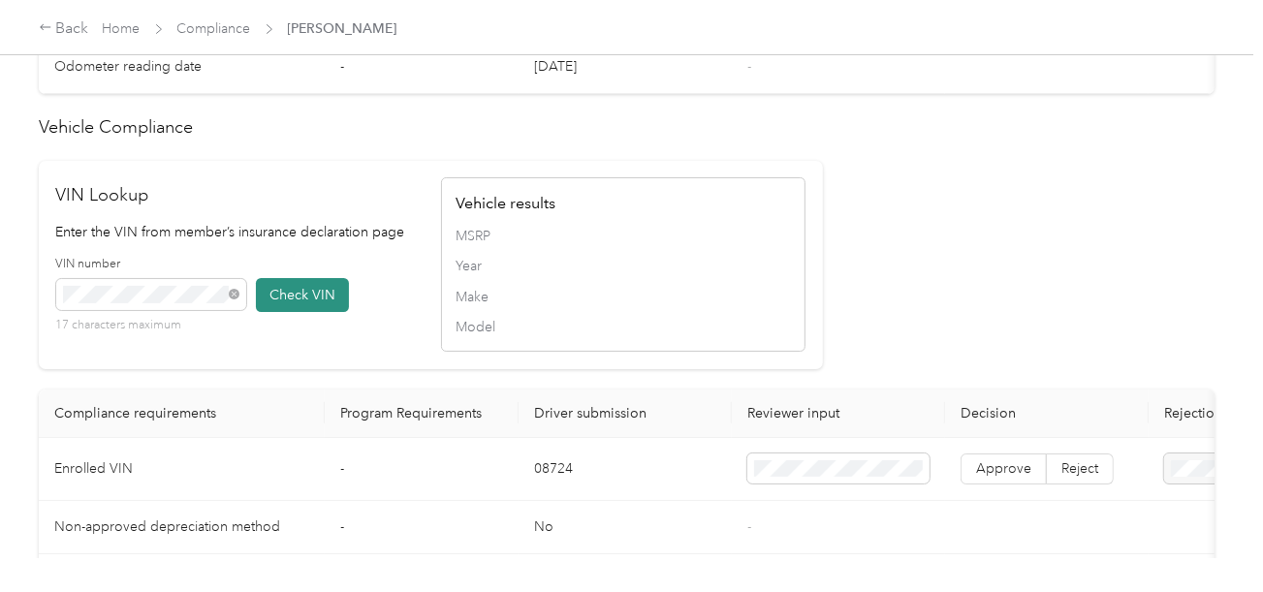
click at [320, 312] on button "Check VIN" at bounding box center [302, 295] width 93 height 34
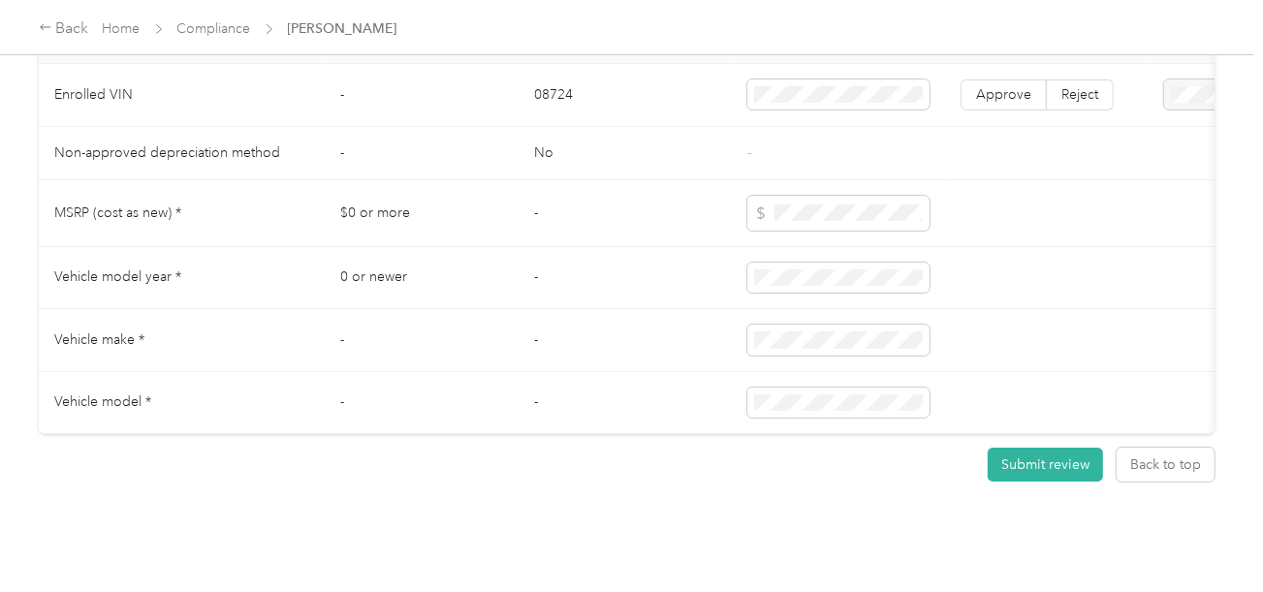
scroll to position [1802, 0]
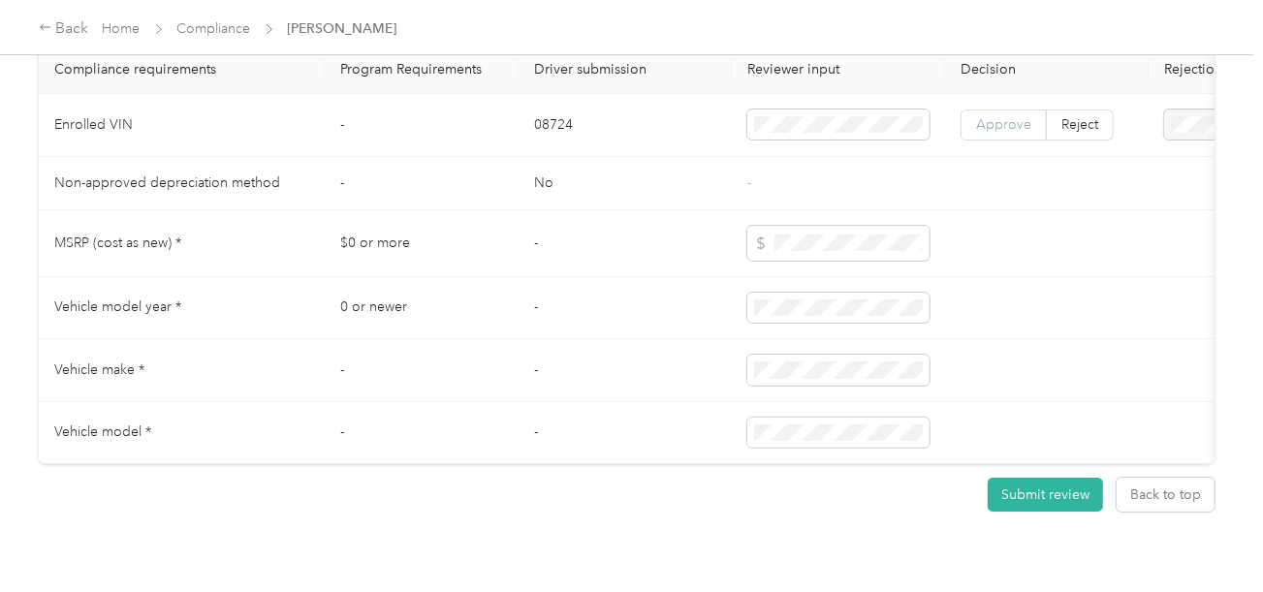
click at [1003, 130] on label "Approve" at bounding box center [1003, 125] width 86 height 31
click at [994, 133] on span "Approve" at bounding box center [1003, 124] width 55 height 16
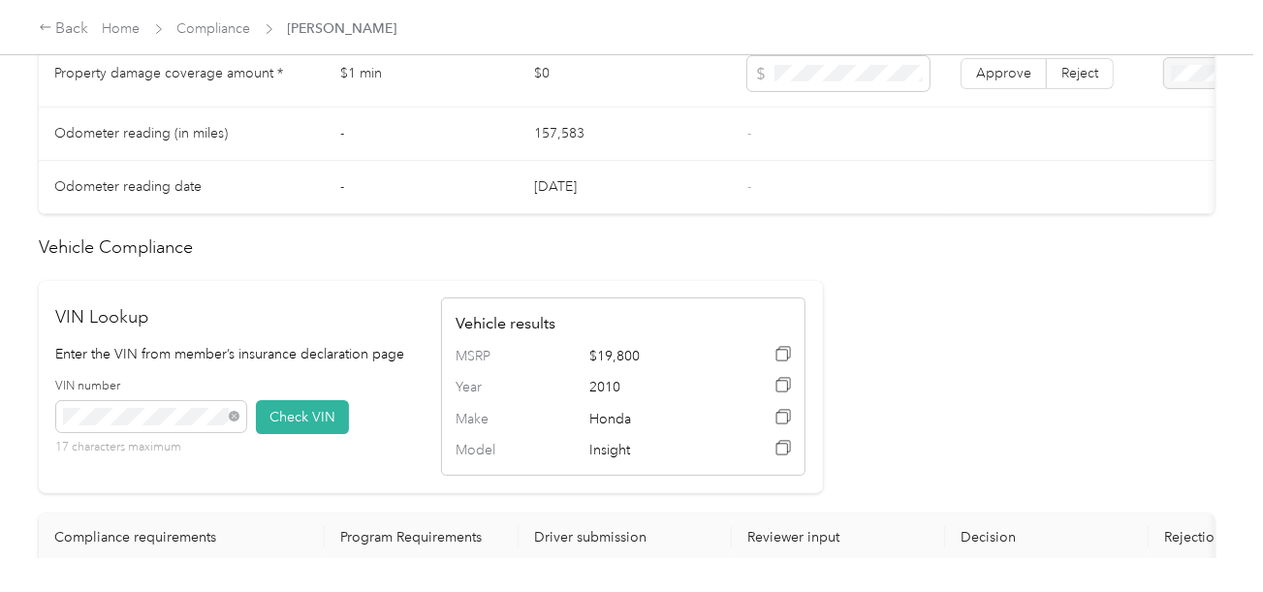
scroll to position [1026, 0]
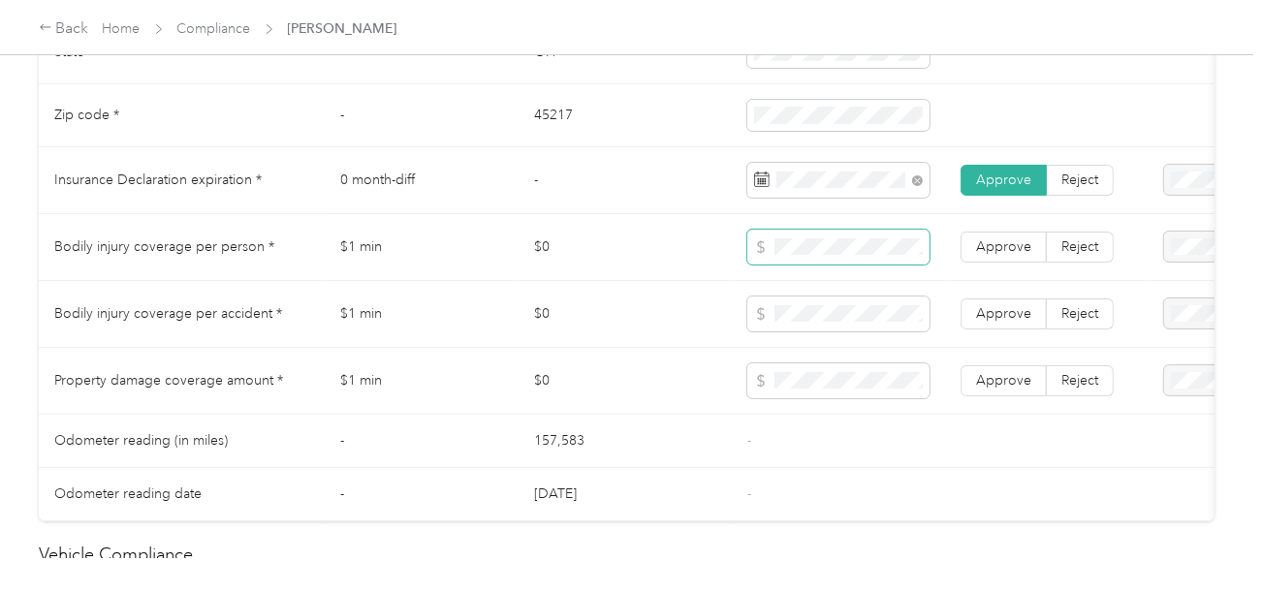
click at [789, 244] on span at bounding box center [838, 247] width 182 height 35
click at [1011, 374] on td "Approve Reject" at bounding box center [1047, 381] width 204 height 67
drag, startPoint x: 1010, startPoint y: 389, endPoint x: 1001, endPoint y: 346, distance: 43.5
click at [1007, 389] on span "Approve" at bounding box center [1003, 380] width 55 height 16
click at [1001, 322] on span "Approve" at bounding box center [1003, 313] width 55 height 16
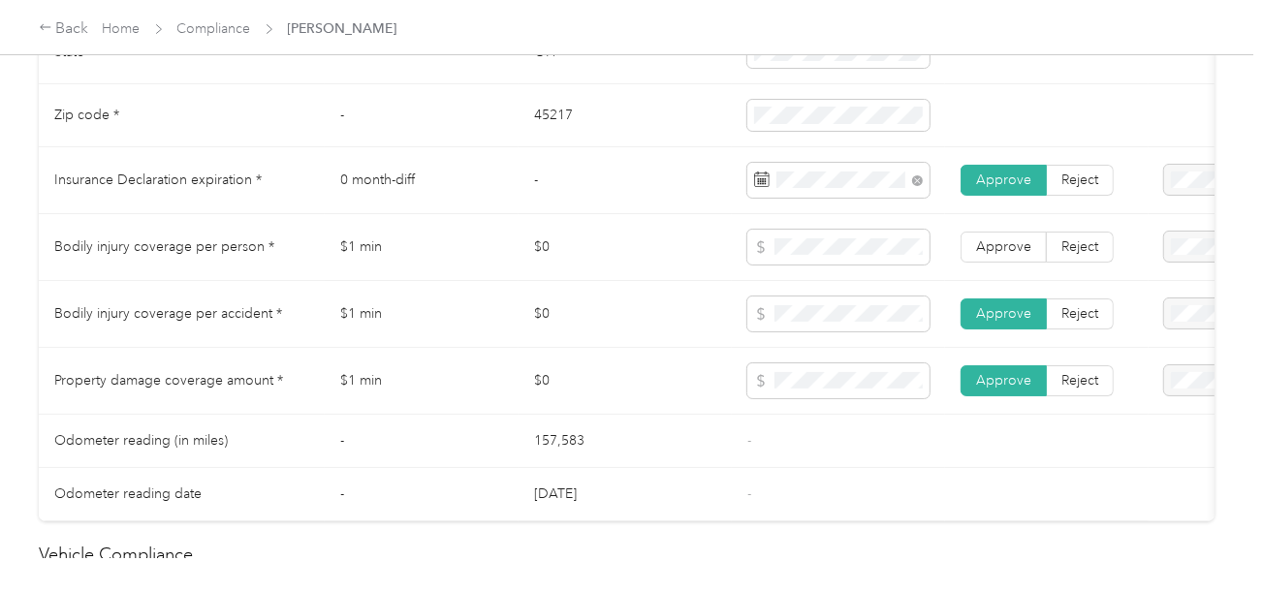
click at [1004, 238] on td "Approve Reject" at bounding box center [1047, 247] width 204 height 67
click at [1005, 255] on span "Approve" at bounding box center [1003, 246] width 55 height 16
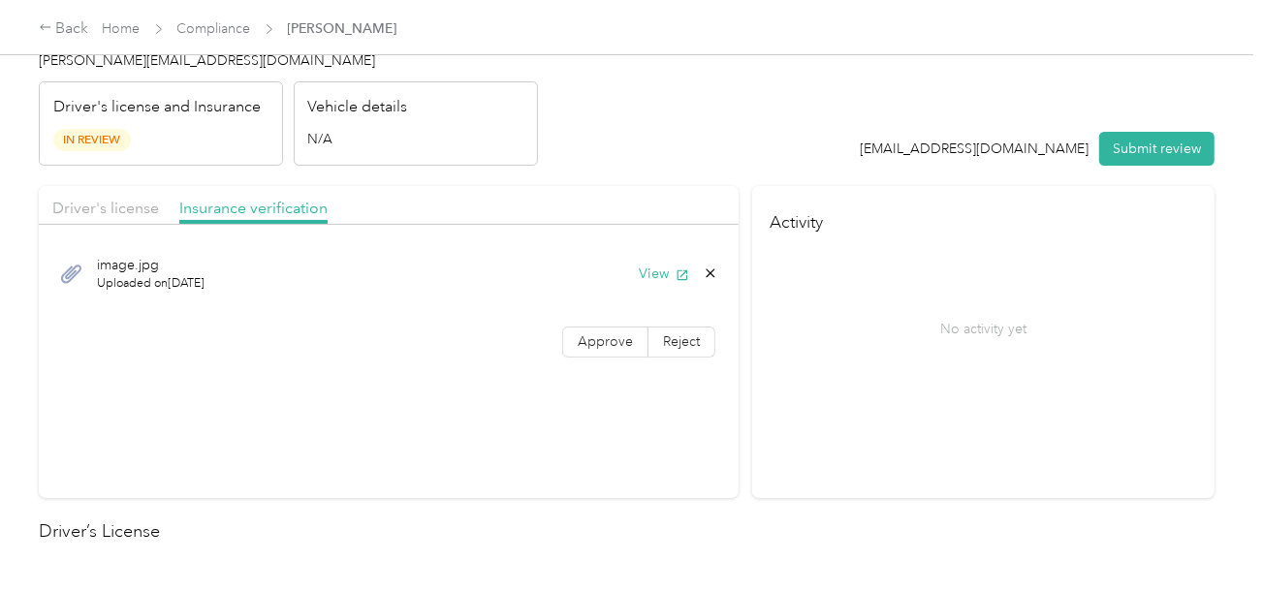
scroll to position [0, 0]
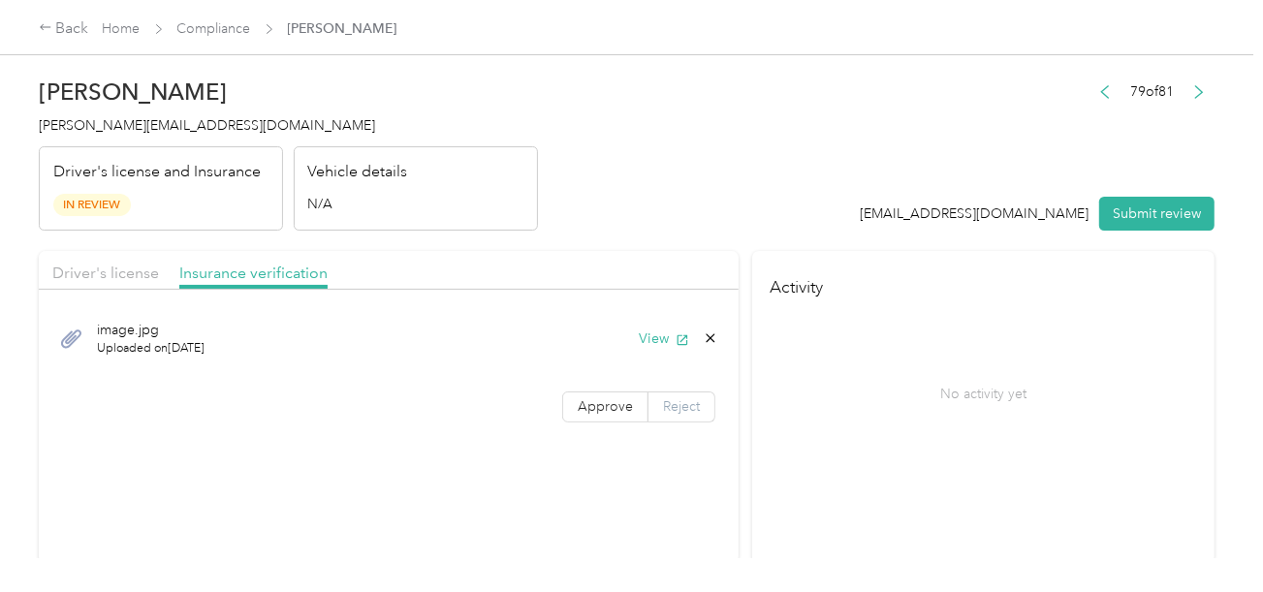
click at [694, 395] on label "Reject" at bounding box center [681, 407] width 67 height 31
click at [486, 280] on div "Name not shown as insured driver" at bounding box center [462, 273] width 141 height 41
click at [611, 213] on header "[PERSON_NAME] [PERSON_NAME][EMAIL_ADDRESS][DOMAIN_NAME] Driver's license and In…" at bounding box center [627, 149] width 1176 height 163
drag, startPoint x: 741, startPoint y: 201, endPoint x: 1057, endPoint y: 266, distance: 322.5
click at [745, 201] on header "[PERSON_NAME] [PERSON_NAME][EMAIL_ADDRESS][DOMAIN_NAME] Driver's license and In…" at bounding box center [627, 149] width 1176 height 163
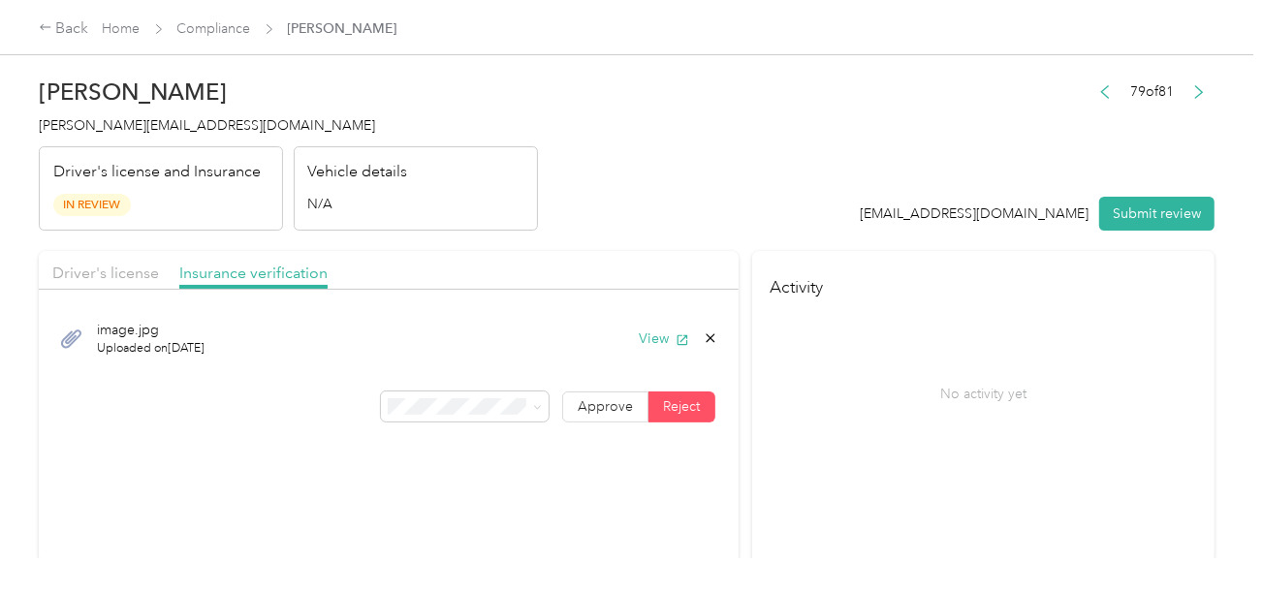
drag, startPoint x: 1185, startPoint y: 215, endPoint x: 969, endPoint y: 204, distance: 216.4
click at [1185, 215] on button "Submit review" at bounding box center [1156, 214] width 115 height 34
click at [807, 183] on header "[PERSON_NAME] [PERSON_NAME][EMAIL_ADDRESS][DOMAIN_NAME] Driver's license and In…" at bounding box center [627, 149] width 1176 height 163
click at [78, 118] on span "[PERSON_NAME][EMAIL_ADDRESS][DOMAIN_NAME]" at bounding box center [207, 125] width 336 height 16
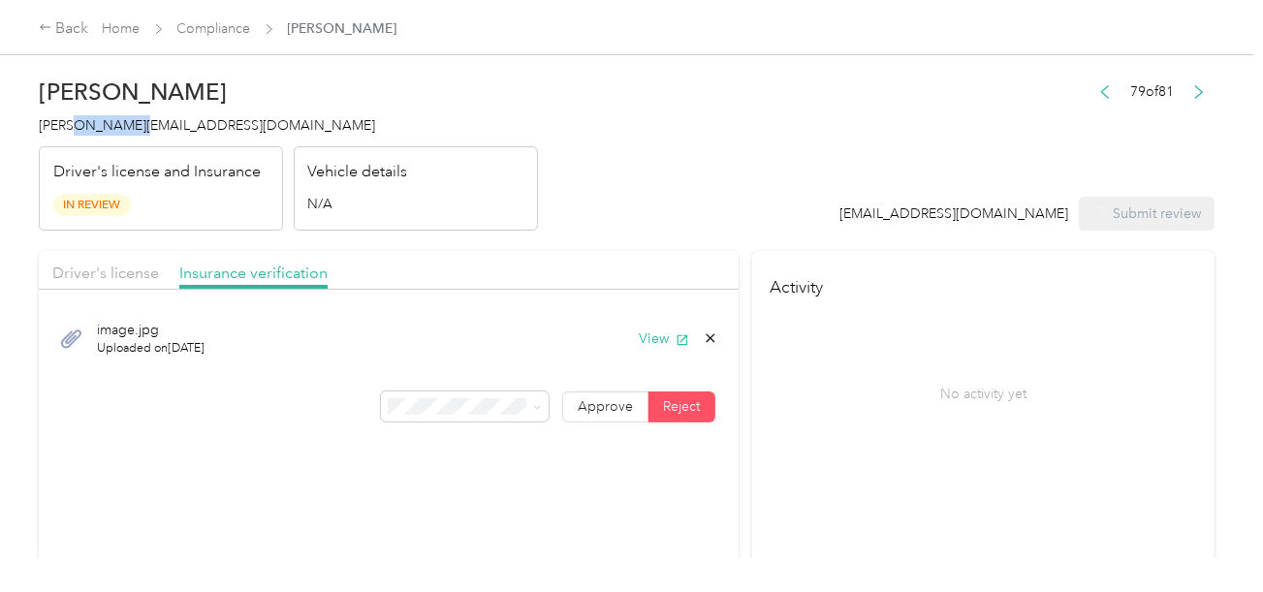
click at [78, 118] on span "[PERSON_NAME][EMAIL_ADDRESS][DOMAIN_NAME]" at bounding box center [207, 125] width 336 height 16
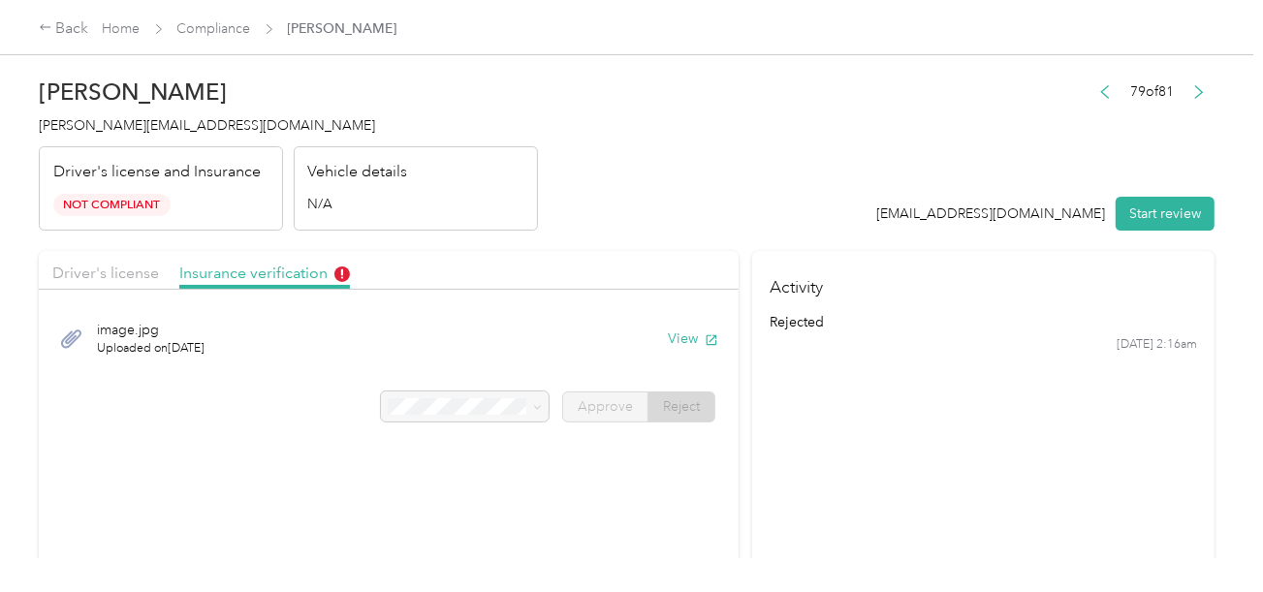
click at [601, 178] on header "[PERSON_NAME] [PERSON_NAME][EMAIL_ADDRESS][DOMAIN_NAME] Driver's license and In…" at bounding box center [627, 149] width 1176 height 163
click at [239, 25] on link "Compliance" at bounding box center [214, 28] width 74 height 16
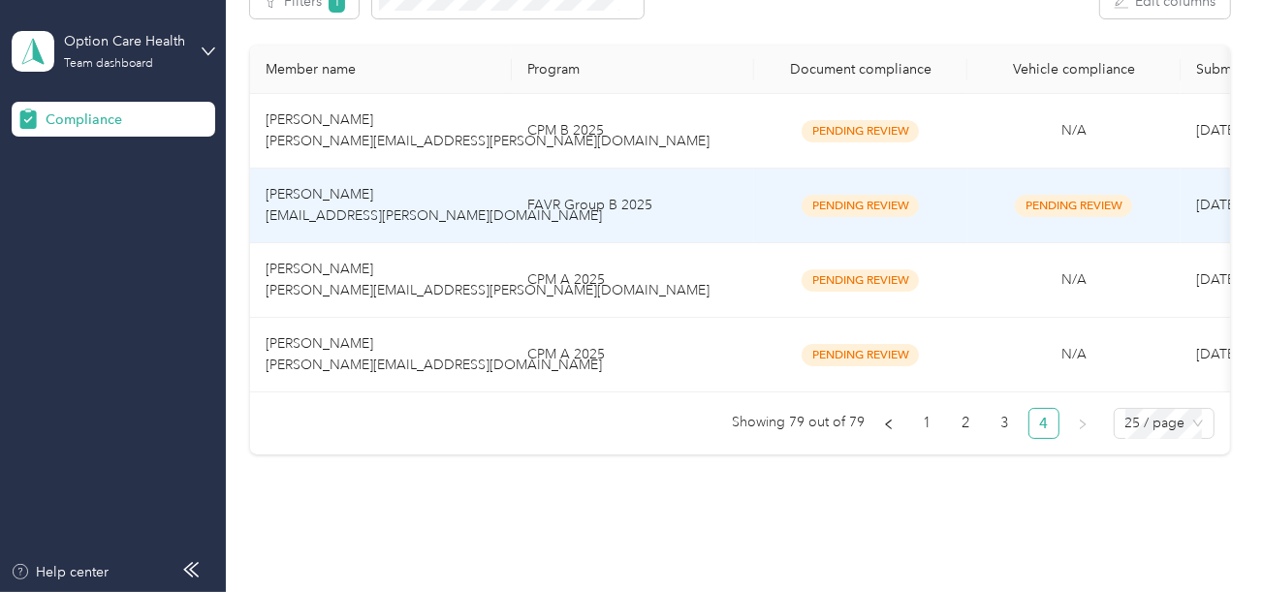
scroll to position [412, 0]
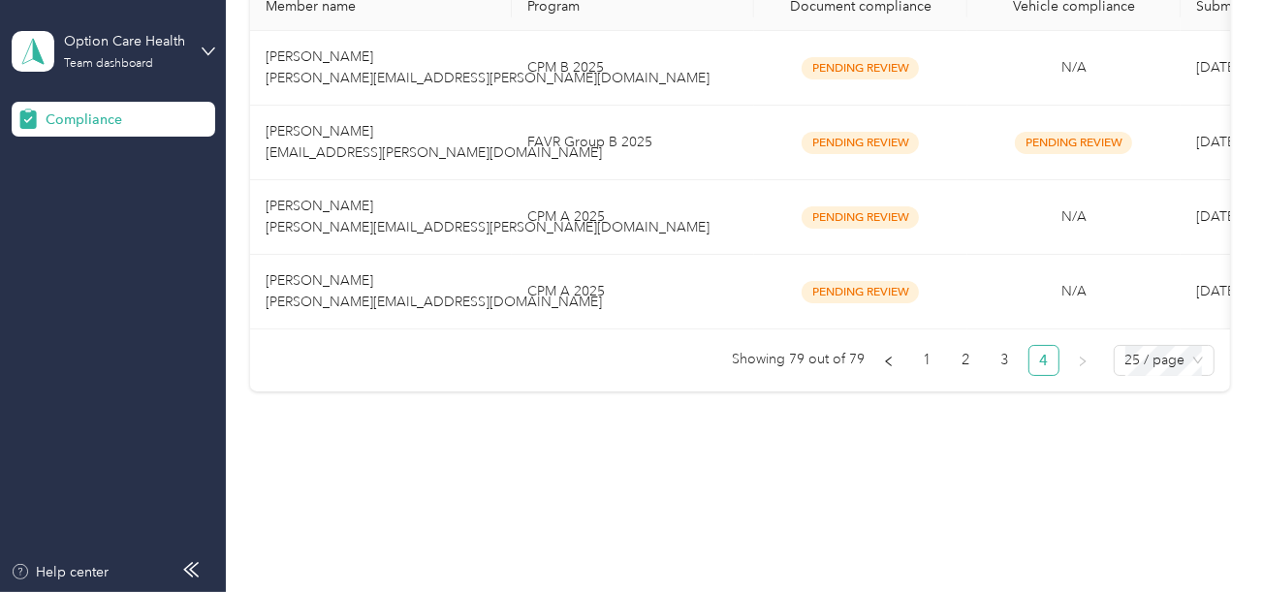
drag, startPoint x: 643, startPoint y: 390, endPoint x: 636, endPoint y: 358, distance: 32.9
click at [643, 387] on div "Member name Program Document compliance Vehicle compliance Submission date Last…" at bounding box center [740, 187] width 980 height 409
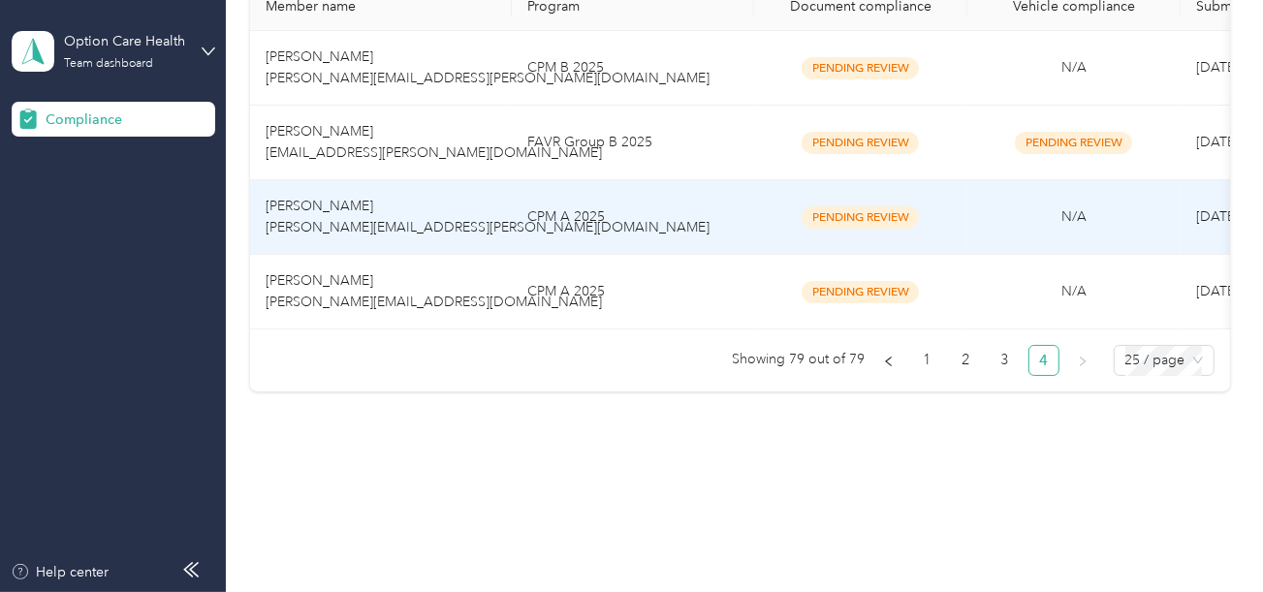
click at [630, 197] on td "CPM A 2025" at bounding box center [633, 217] width 242 height 75
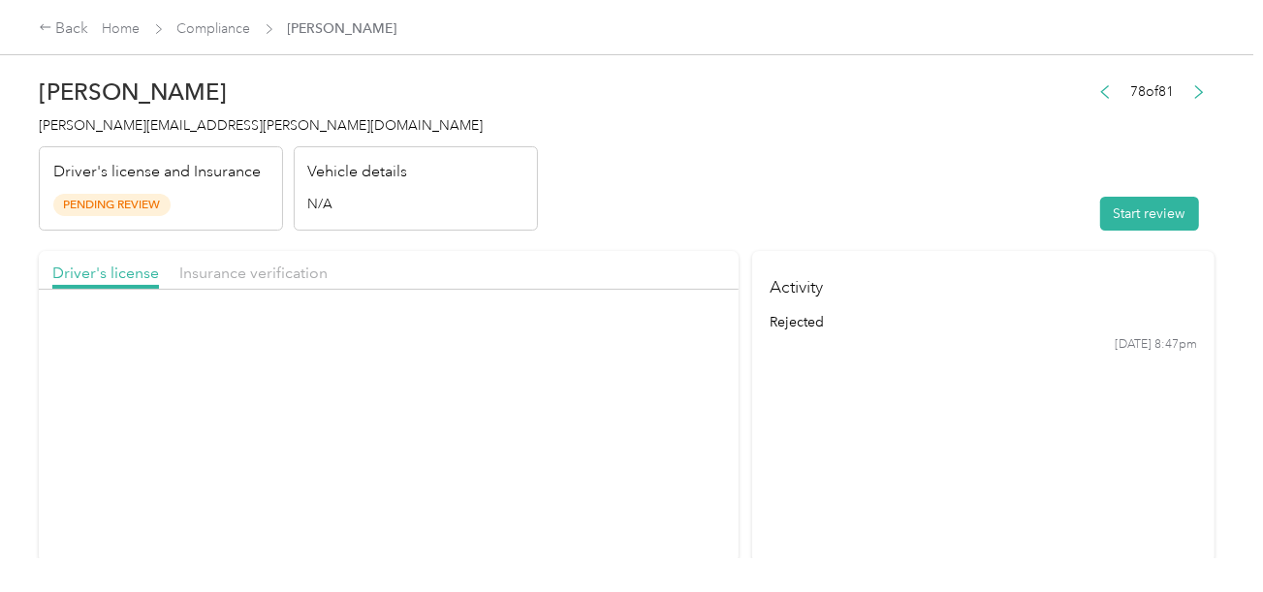
click at [848, 139] on header "[PERSON_NAME] [PERSON_NAME][EMAIL_ADDRESS][PERSON_NAME][DOMAIN_NAME] Driver's l…" at bounding box center [627, 149] width 1176 height 163
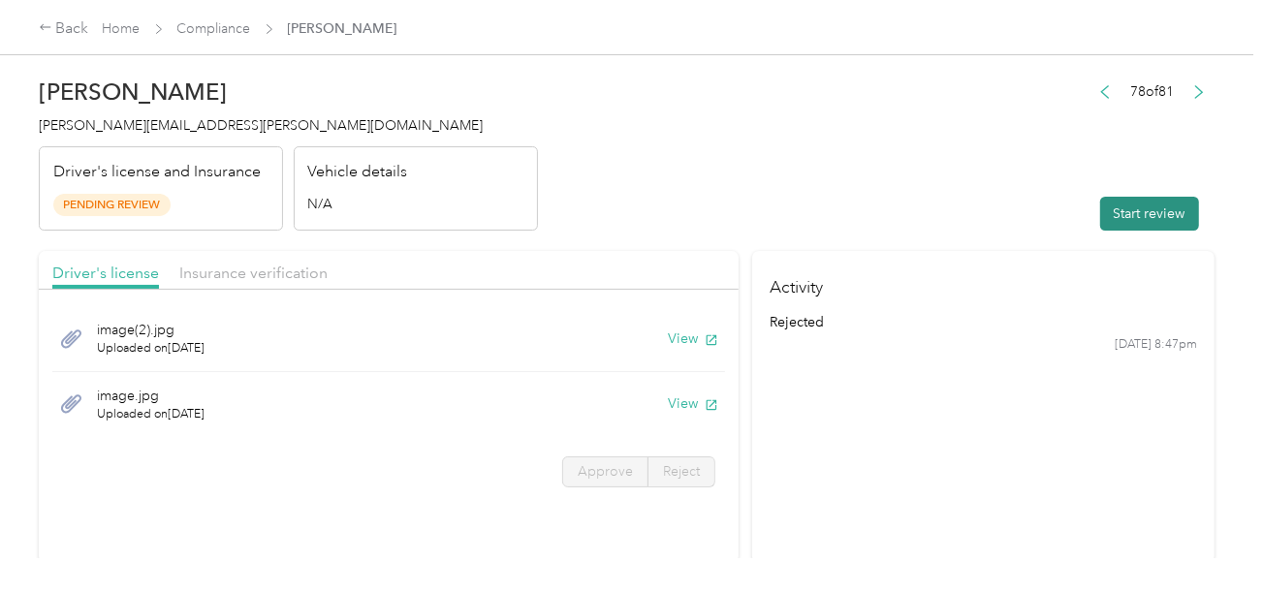
drag, startPoint x: 906, startPoint y: 198, endPoint x: 1124, endPoint y: 200, distance: 218.1
click at [909, 200] on header "[PERSON_NAME] [PERSON_NAME][EMAIL_ADDRESS][PERSON_NAME][DOMAIN_NAME] Driver's l…" at bounding box center [627, 149] width 1176 height 163
click at [1125, 200] on button "Start review" at bounding box center [1149, 214] width 99 height 34
click at [752, 196] on header "[PERSON_NAME] [PERSON_NAME][EMAIL_ADDRESS][PERSON_NAME][DOMAIN_NAME] Driver's l…" at bounding box center [627, 149] width 1176 height 163
click at [676, 340] on button "View" at bounding box center [693, 339] width 50 height 20
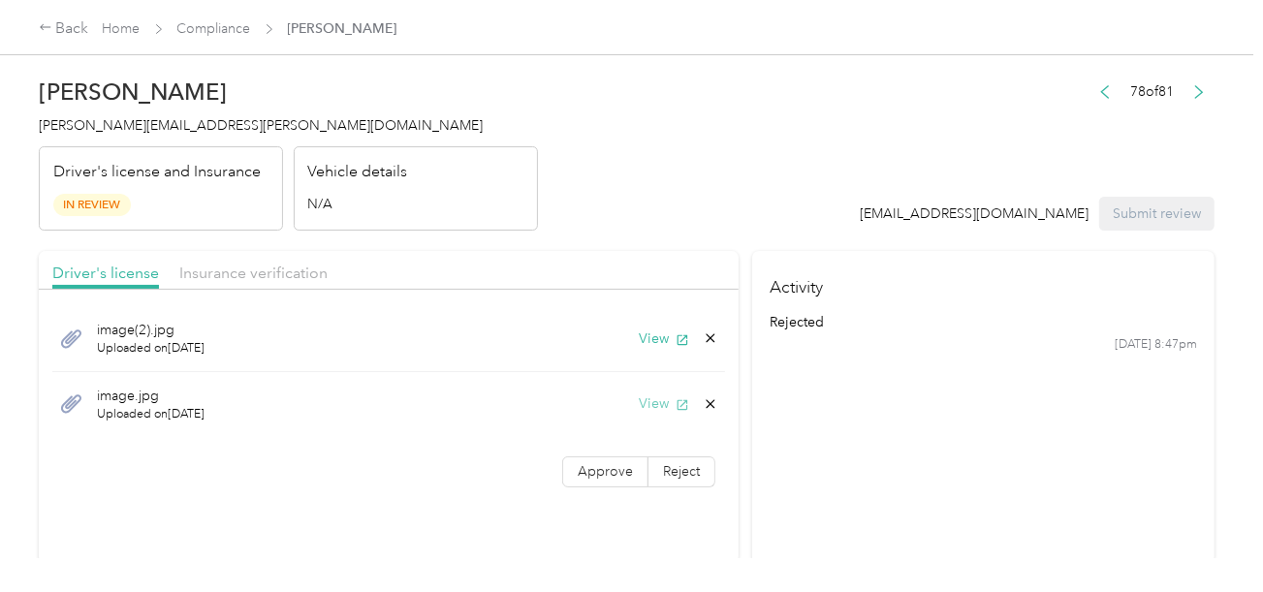
click at [639, 399] on button "View" at bounding box center [664, 403] width 50 height 20
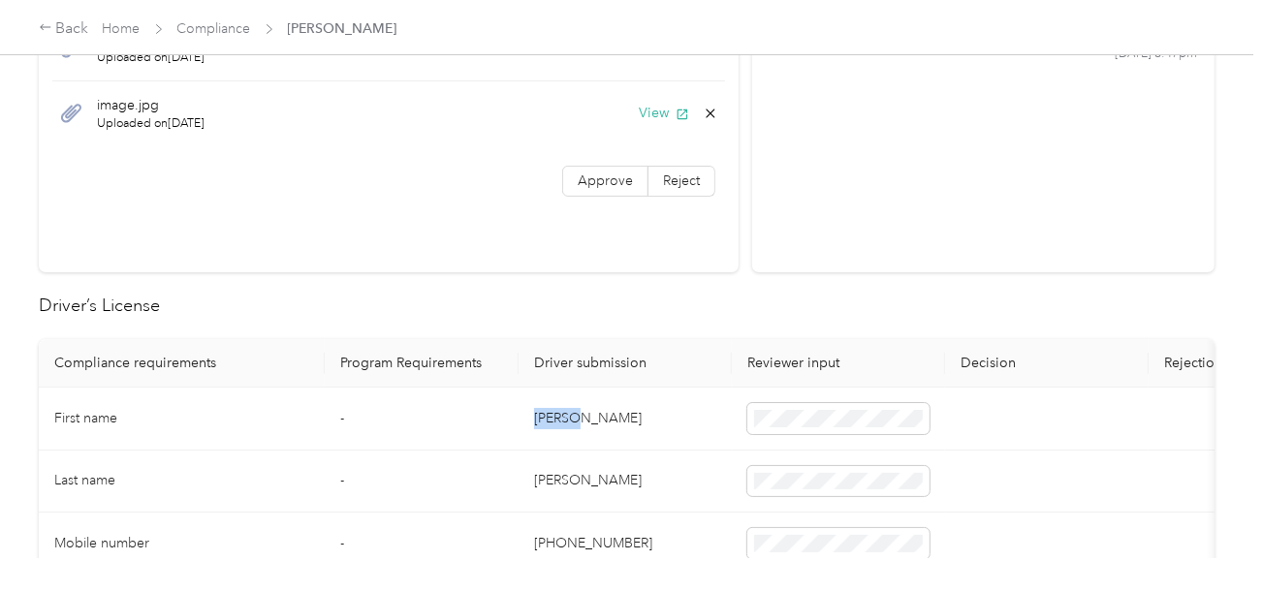
drag, startPoint x: 529, startPoint y: 418, endPoint x: 628, endPoint y: 419, distance: 98.9
click at [628, 419] on td "[PERSON_NAME]" at bounding box center [624, 419] width 213 height 63
click at [866, 389] on td at bounding box center [838, 419] width 213 height 63
click at [549, 469] on td "[PERSON_NAME]" at bounding box center [624, 482] width 213 height 63
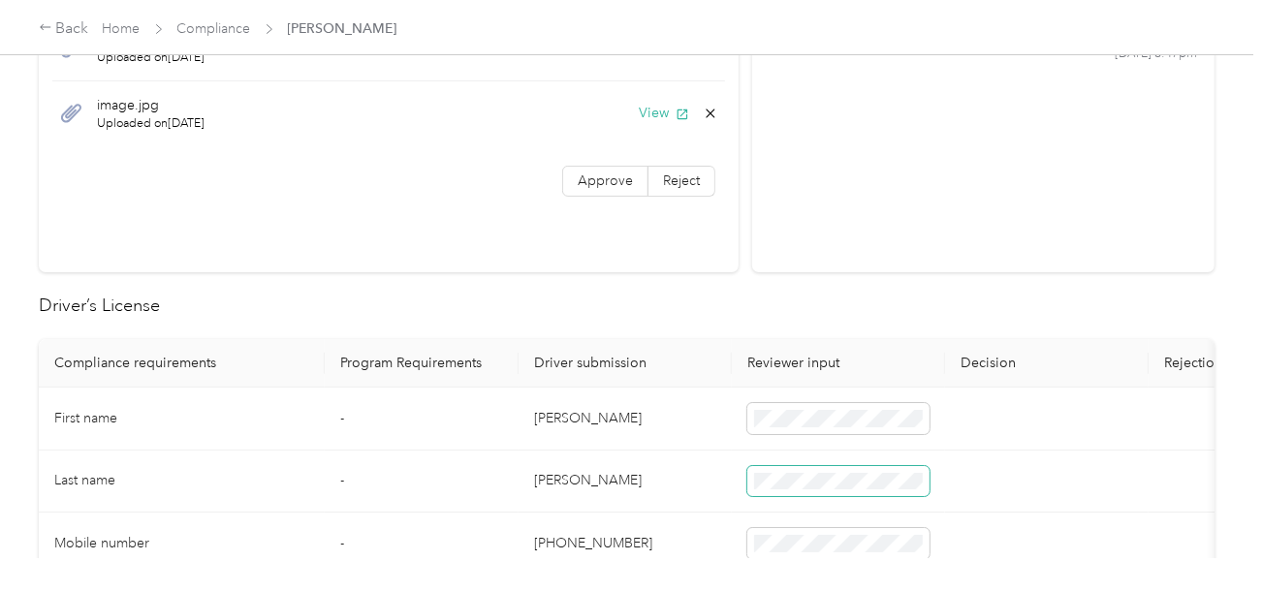
click at [847, 467] on span at bounding box center [838, 481] width 182 height 31
click at [676, 489] on td "[PERSON_NAME]" at bounding box center [624, 482] width 213 height 63
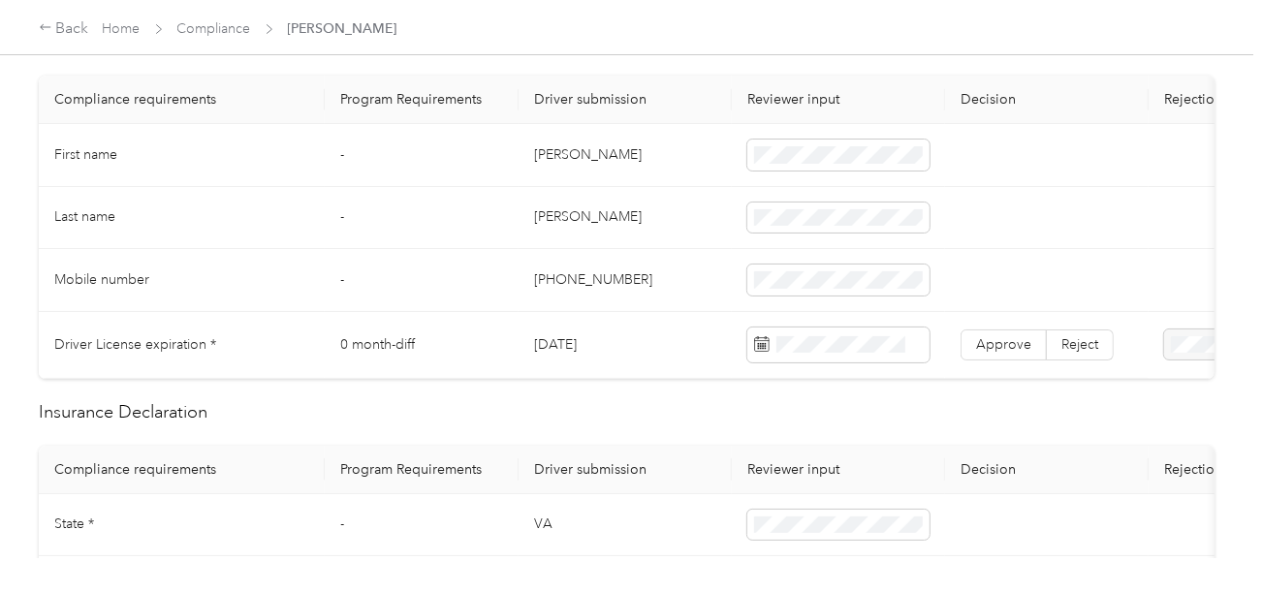
scroll to position [581, 0]
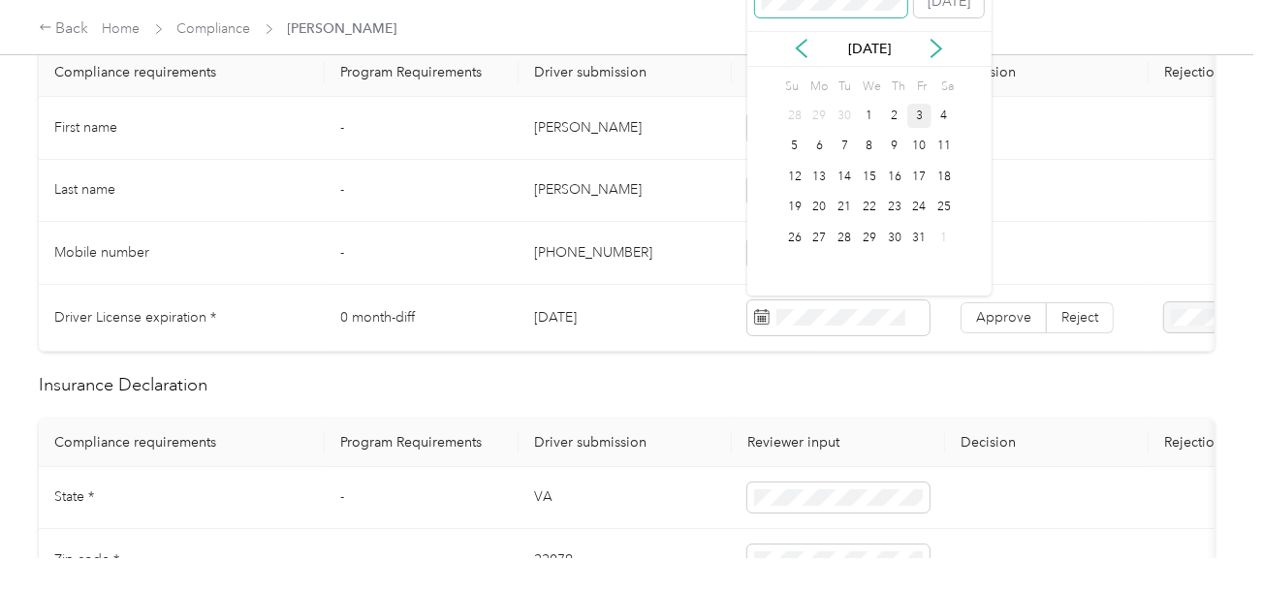
click at [817, 13] on span at bounding box center [831, 1] width 153 height 31
click at [866, 211] on div "25" at bounding box center [869, 208] width 25 height 24
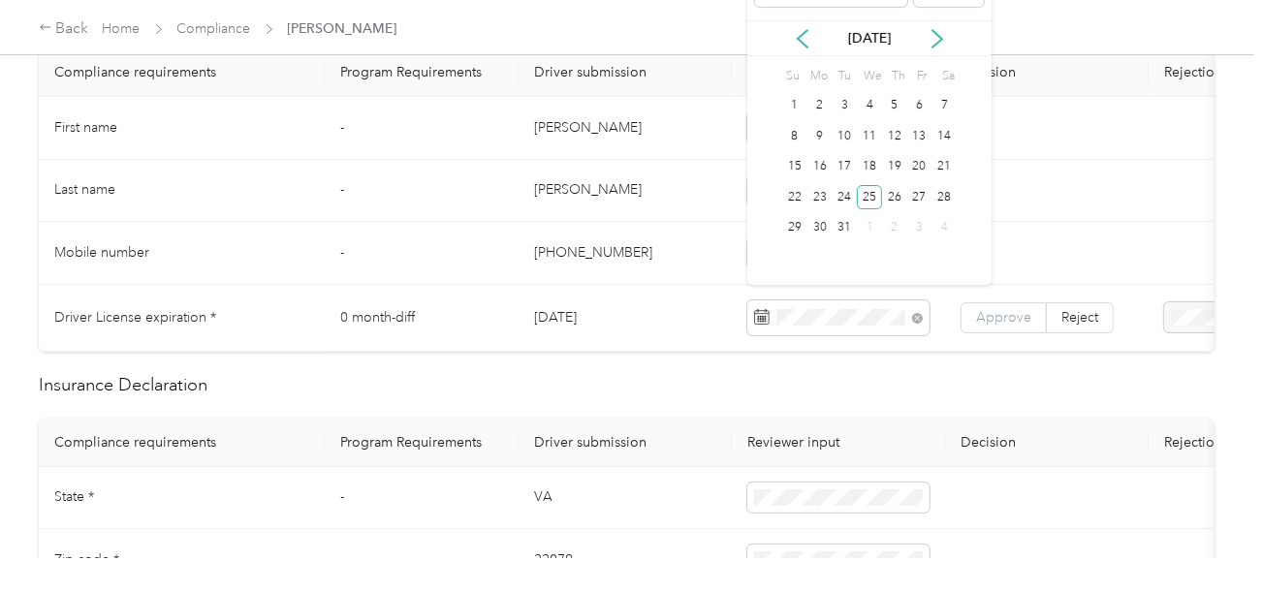
click at [959, 315] on td "Approve Reject" at bounding box center [1047, 318] width 204 height 67
click at [964, 316] on label "Approve" at bounding box center [1003, 317] width 86 height 31
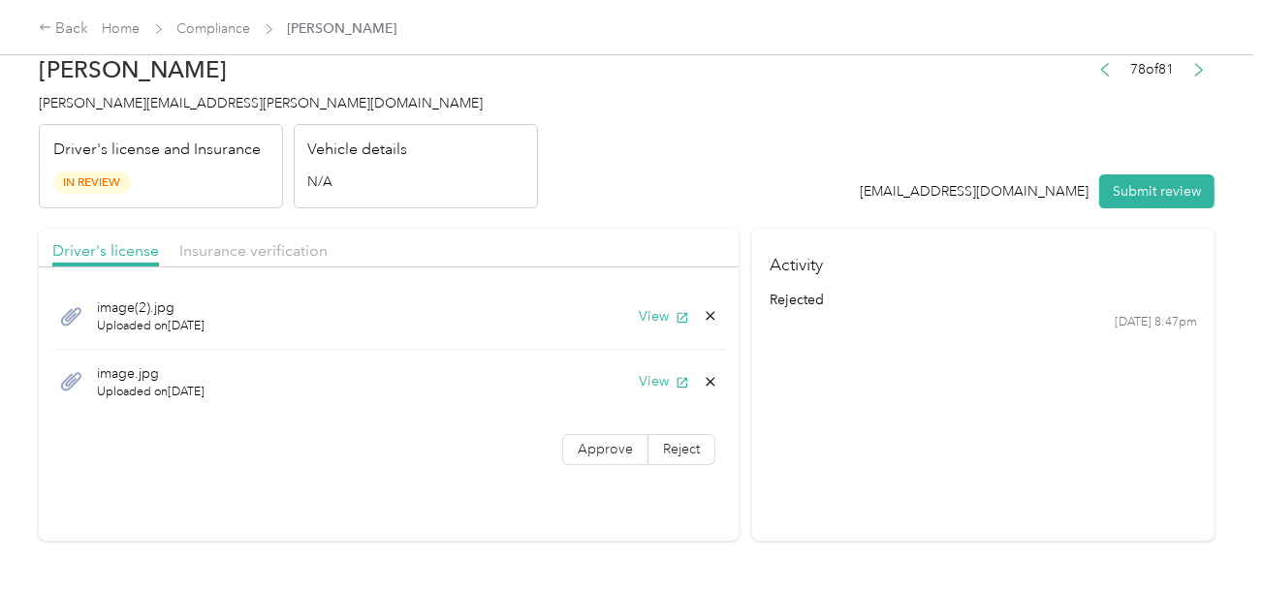
scroll to position [0, 0]
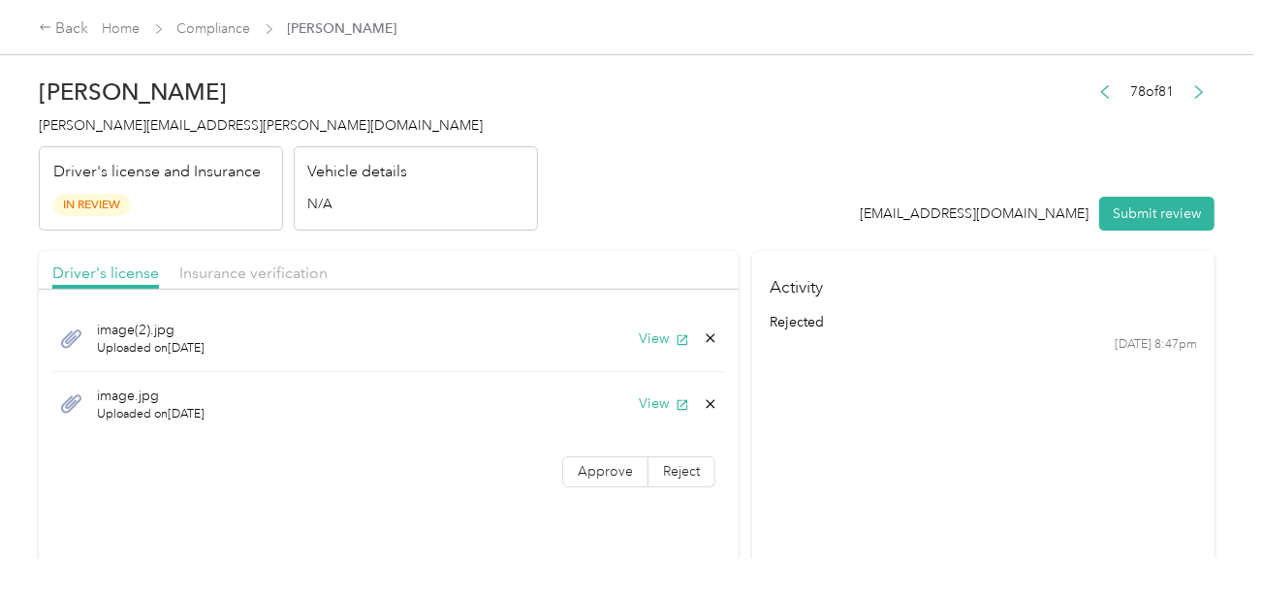
click at [226, 288] on div "Driver's license Insurance verification" at bounding box center [389, 270] width 700 height 39
drag, startPoint x: 268, startPoint y: 272, endPoint x: 540, endPoint y: 241, distance: 273.1
click at [269, 273] on span "Insurance verification" at bounding box center [253, 273] width 148 height 18
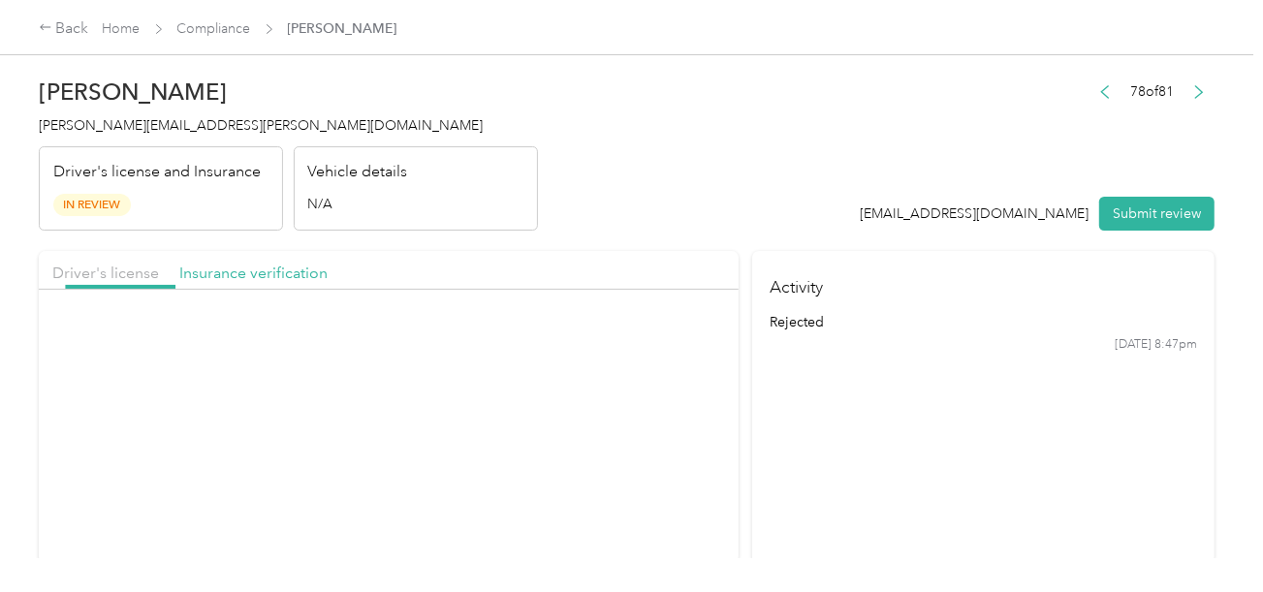
drag, startPoint x: 570, startPoint y: 234, endPoint x: 595, endPoint y: 297, distance: 67.8
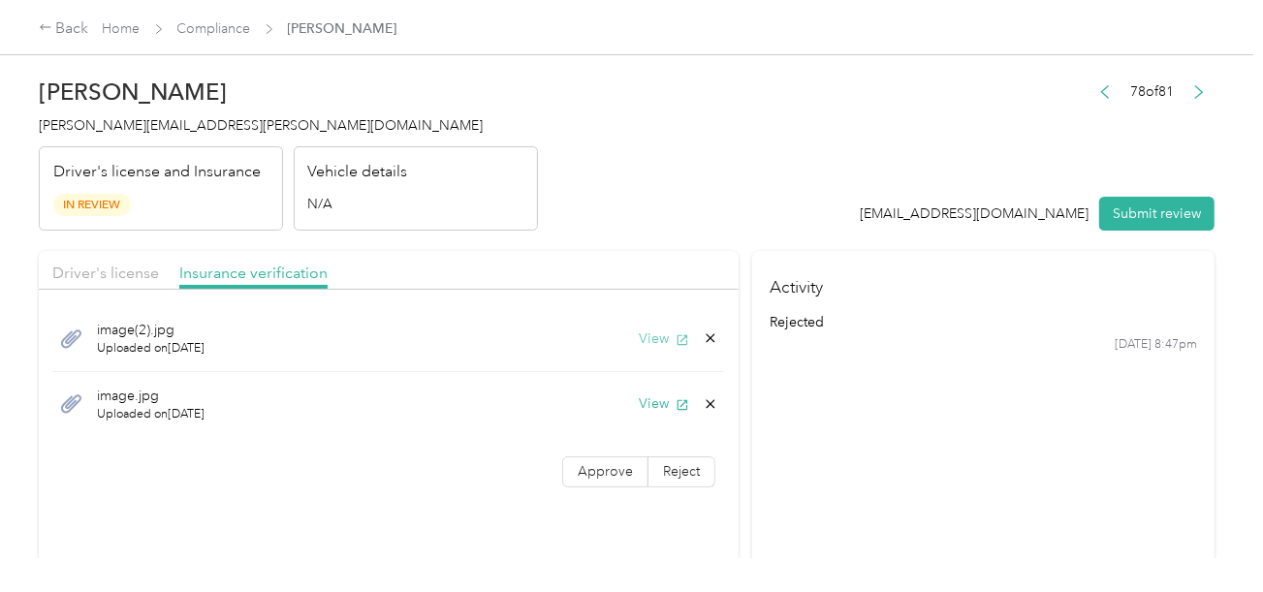
click at [647, 335] on button "View" at bounding box center [664, 339] width 50 height 20
click at [141, 259] on div "Driver's license Insurance verification" at bounding box center [389, 270] width 700 height 39
click at [140, 266] on span "Driver's license" at bounding box center [105, 273] width 107 height 18
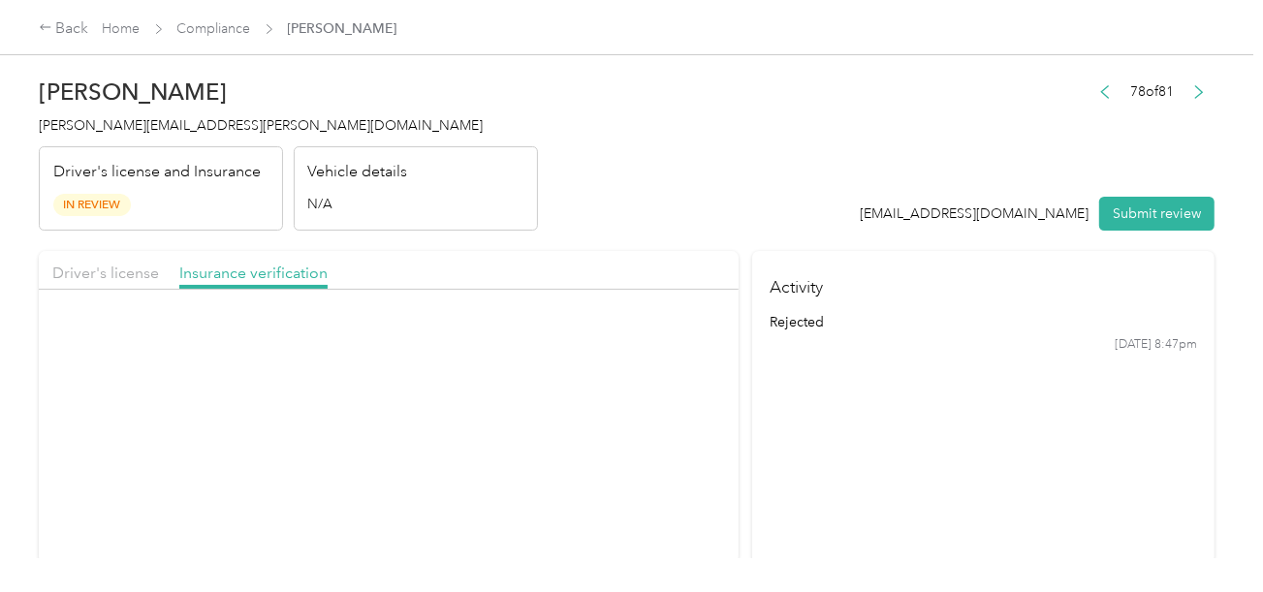
click at [609, 263] on div "Driver's license Insurance verification" at bounding box center [389, 270] width 700 height 39
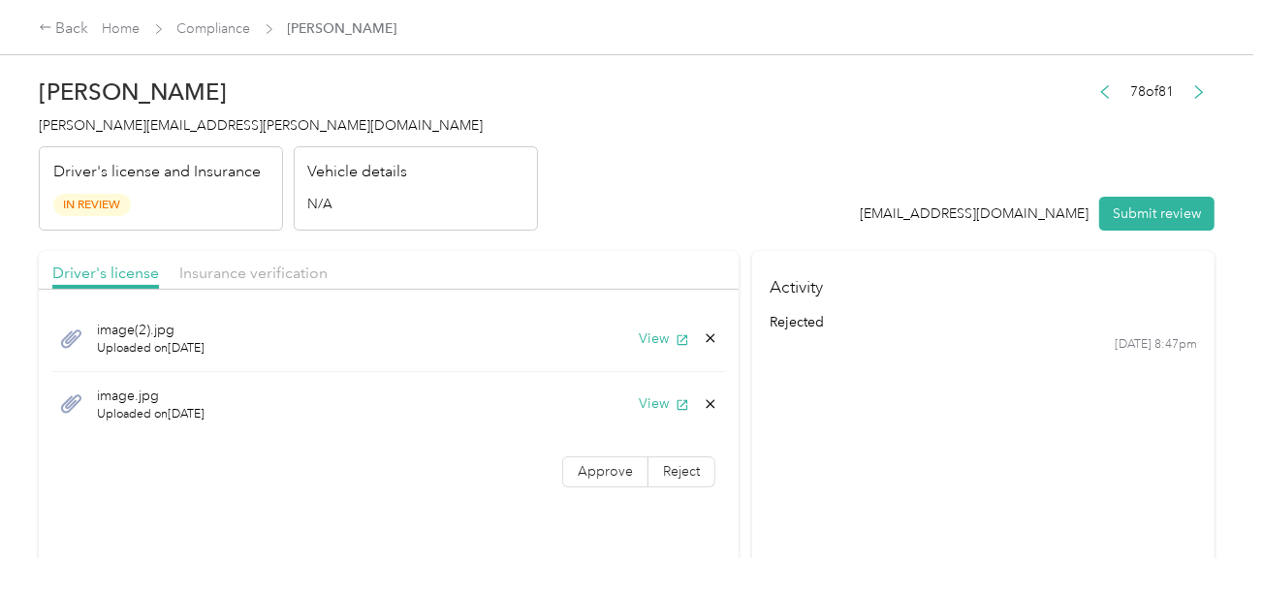
click at [655, 349] on div "image(2).jpg Uploaded on [DATE] View" at bounding box center [388, 339] width 673 height 66
click at [654, 339] on button "View" at bounding box center [664, 339] width 50 height 20
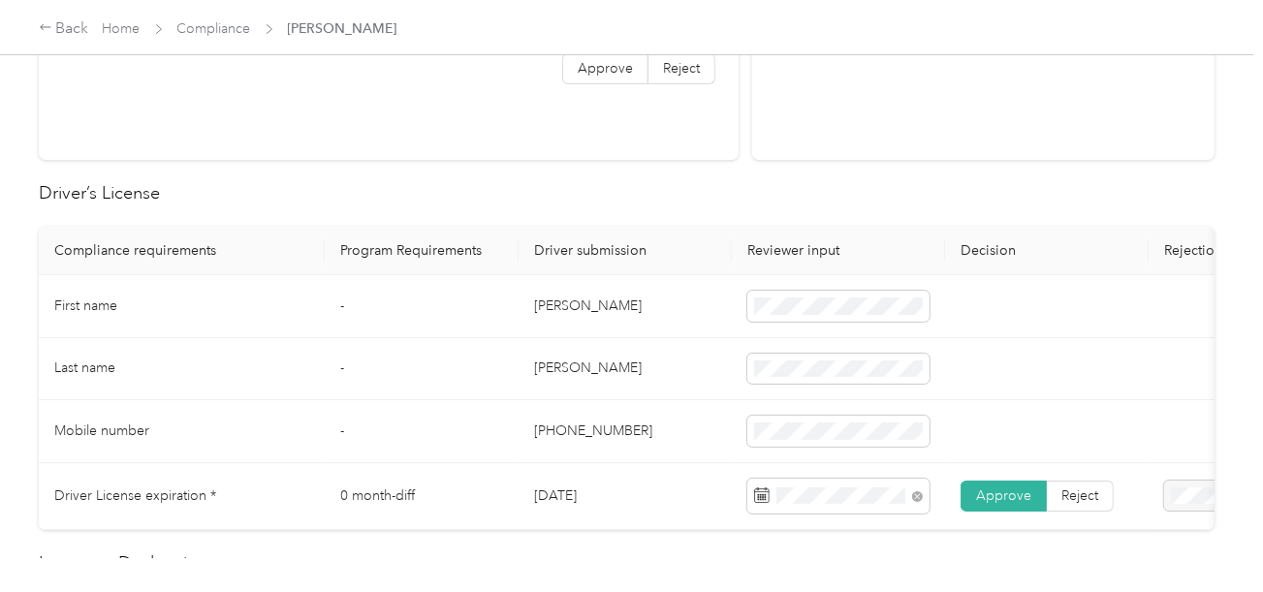
scroll to position [678, 0]
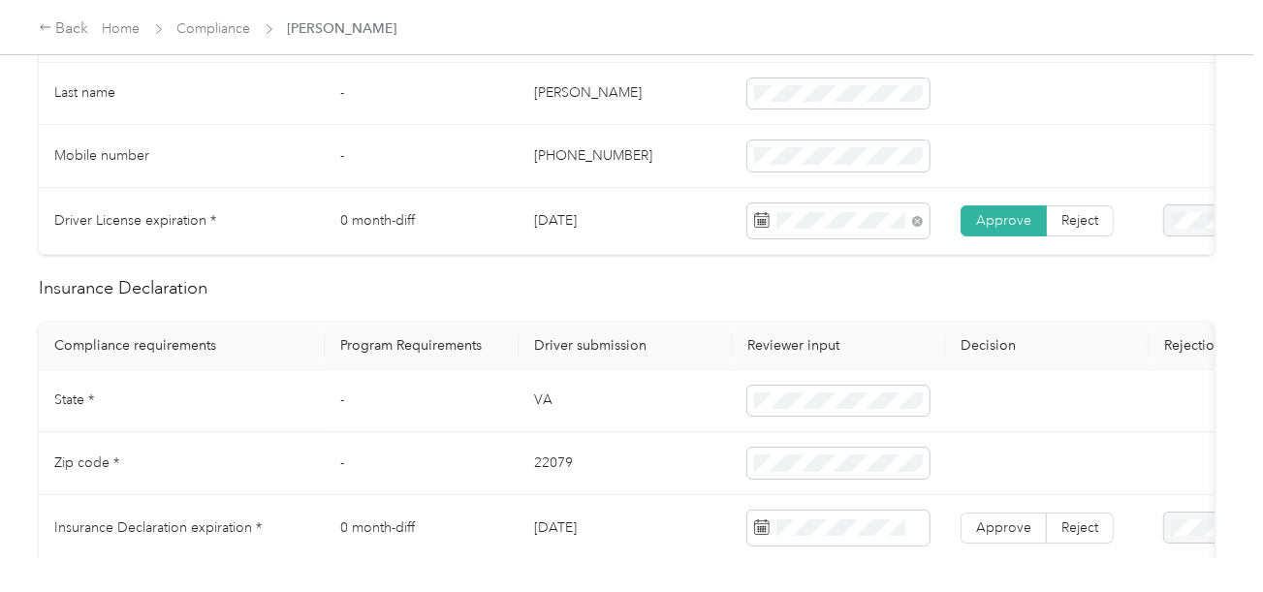
click at [544, 416] on td "VA" at bounding box center [624, 401] width 213 height 63
click at [516, 482] on td "-" at bounding box center [422, 463] width 194 height 63
click at [534, 481] on td "22079" at bounding box center [624, 463] width 213 height 63
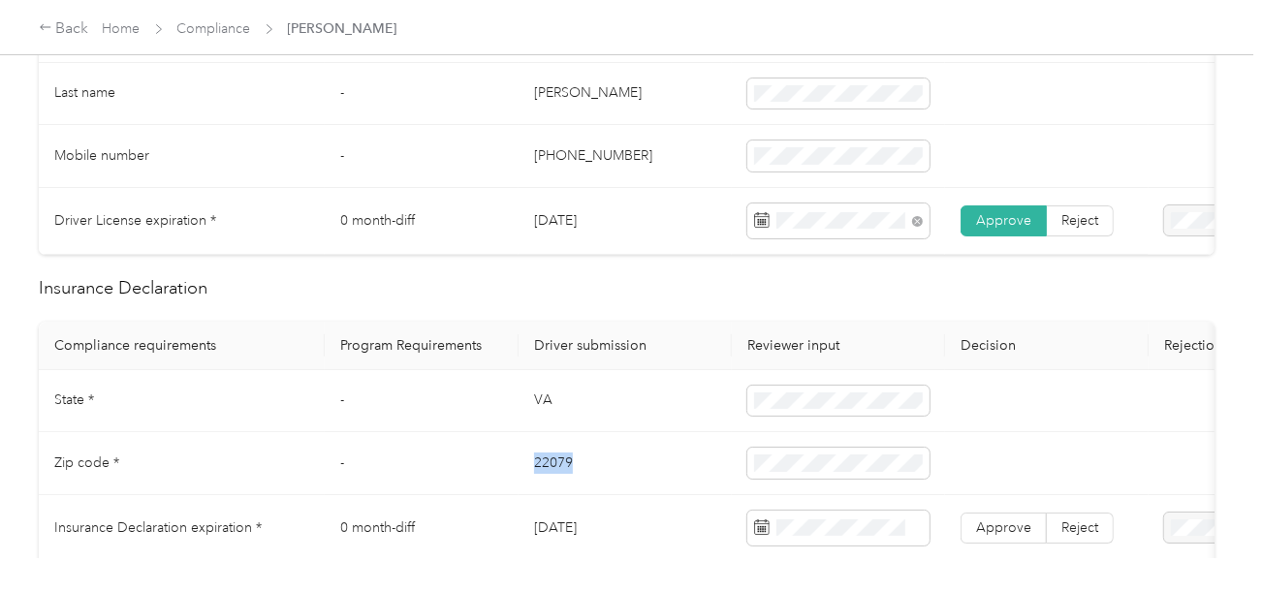
click at [534, 481] on td "22079" at bounding box center [624, 463] width 213 height 63
click at [861, 462] on span at bounding box center [838, 463] width 182 height 31
drag, startPoint x: 744, startPoint y: 472, endPoint x: 717, endPoint y: 450, distance: 35.1
click at [742, 469] on td at bounding box center [838, 463] width 213 height 63
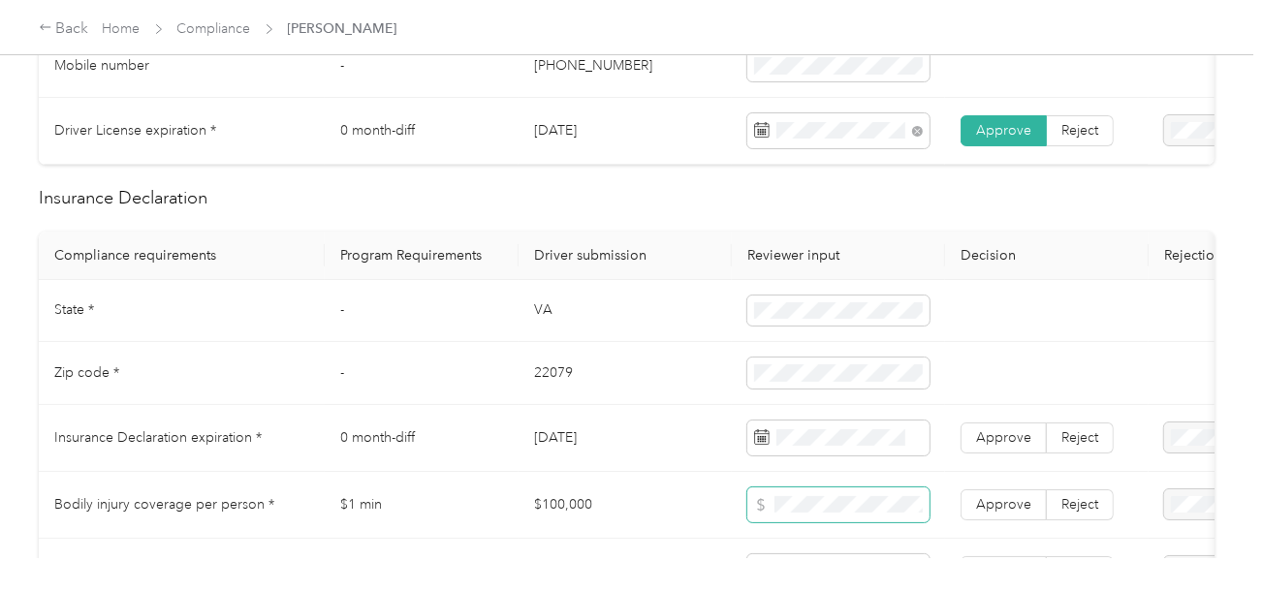
scroll to position [871, 0]
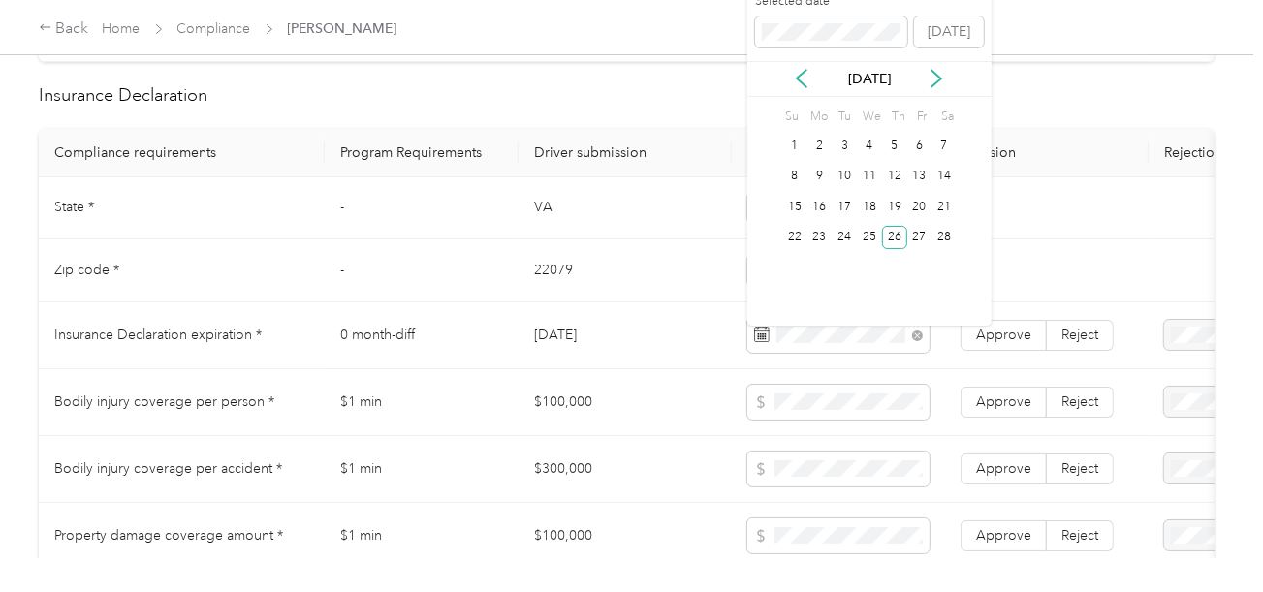
drag, startPoint x: 894, startPoint y: 235, endPoint x: 911, endPoint y: 259, distance: 29.3
click at [898, 235] on div "26" at bounding box center [894, 238] width 25 height 24
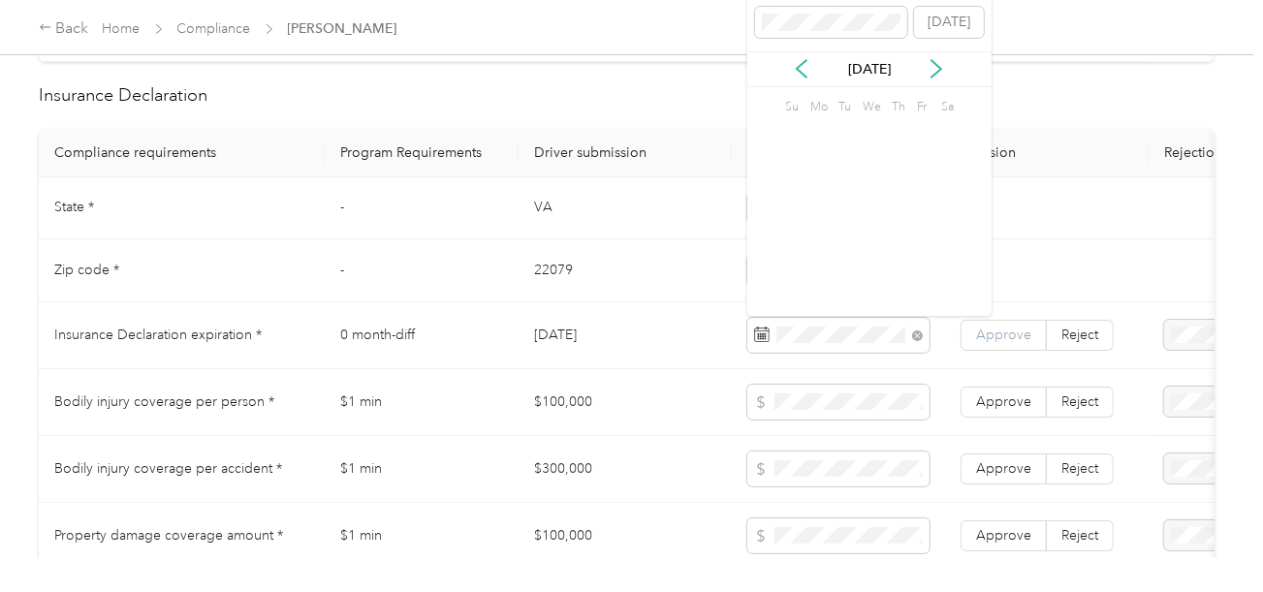
click at [997, 340] on span "Approve" at bounding box center [1003, 335] width 55 height 16
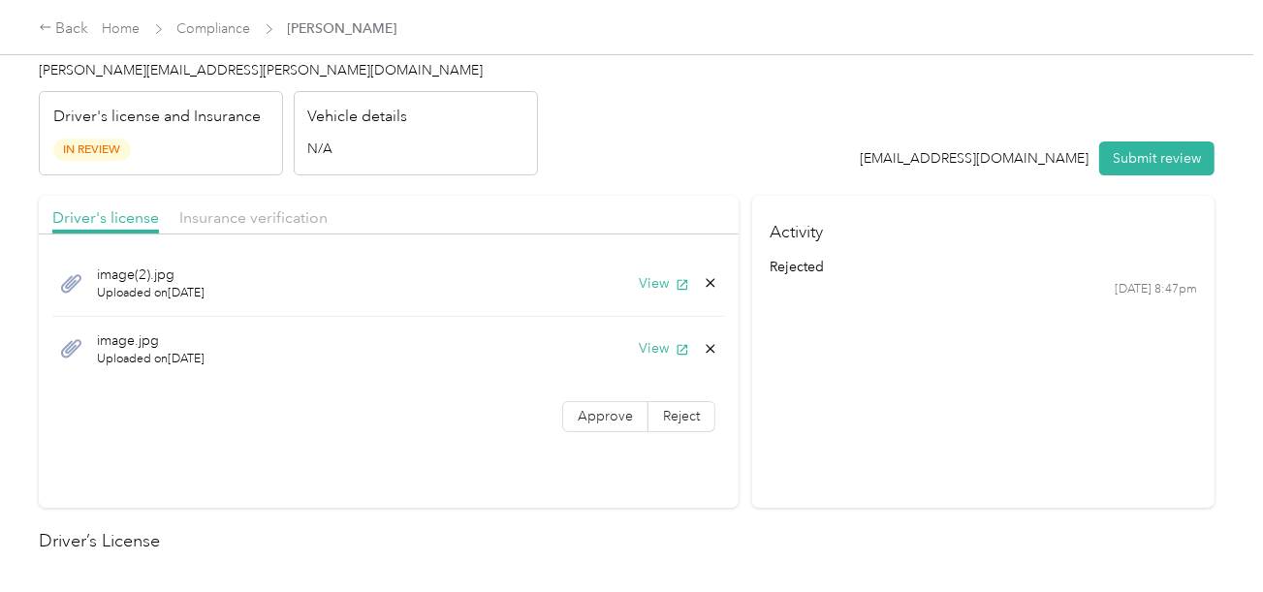
scroll to position [0, 0]
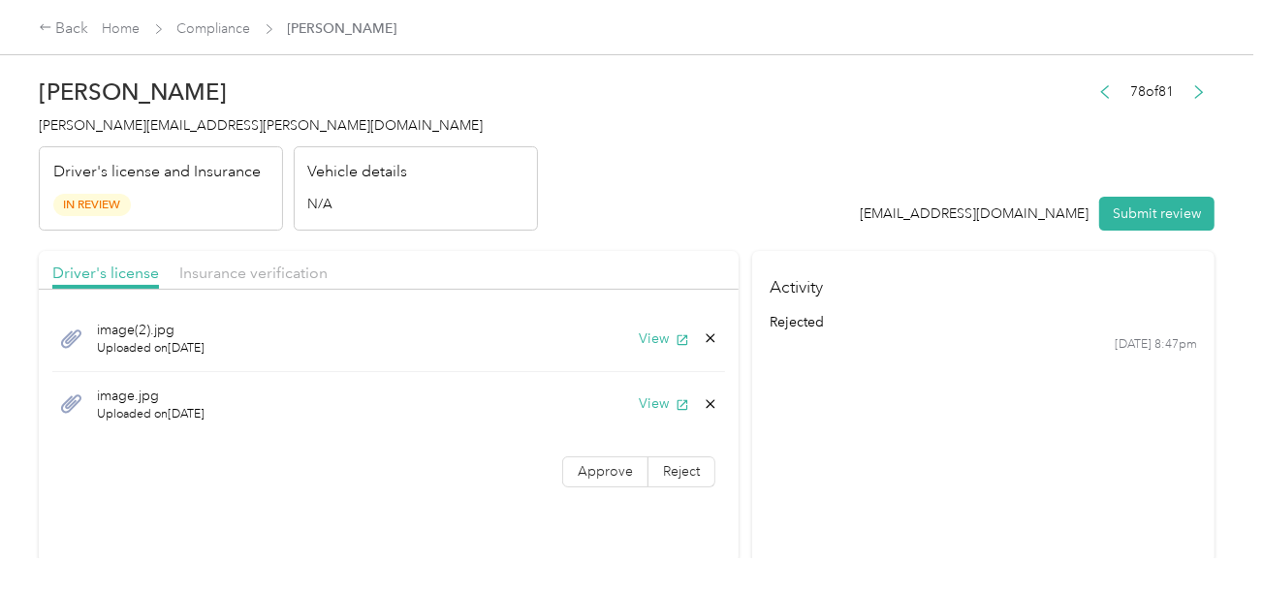
click at [246, 283] on div "Driver's license Insurance verification" at bounding box center [389, 270] width 700 height 39
click at [676, 213] on header "[PERSON_NAME] [PERSON_NAME][EMAIL_ADDRESS][PERSON_NAME][DOMAIN_NAME] Driver's l…" at bounding box center [627, 149] width 1176 height 163
drag, startPoint x: 204, startPoint y: 270, endPoint x: 527, endPoint y: 226, distance: 325.8
click at [208, 269] on span "Insurance verification" at bounding box center [253, 273] width 148 height 18
click at [659, 342] on button "View" at bounding box center [664, 339] width 50 height 20
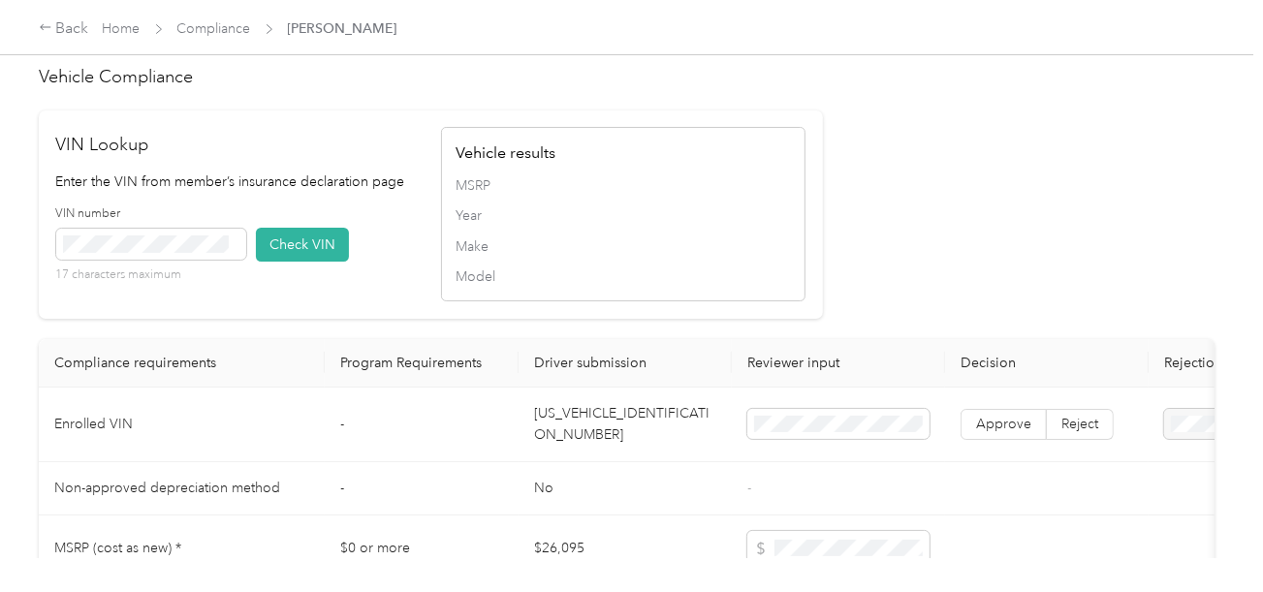
scroll to position [1647, 0]
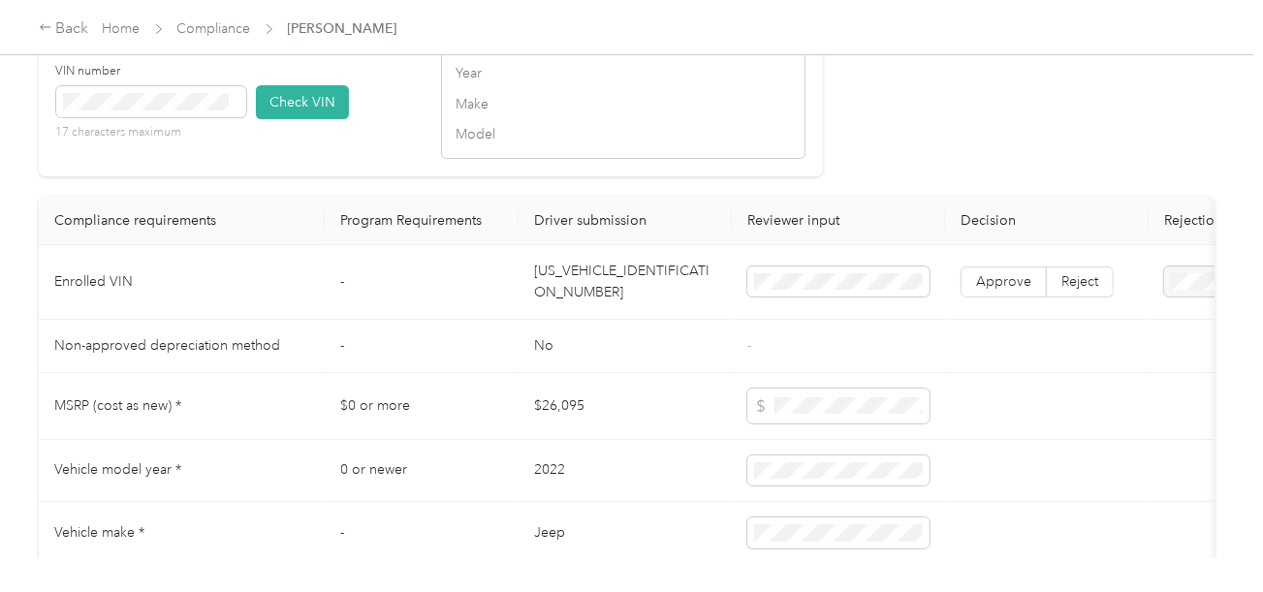
click at [622, 293] on td "[US_VEHICLE_IDENTIFICATION_NUMBER]" at bounding box center [624, 282] width 213 height 75
click at [322, 119] on button "Check VIN" at bounding box center [302, 102] width 93 height 34
drag, startPoint x: 296, startPoint y: 119, endPoint x: 756, endPoint y: 154, distance: 461.6
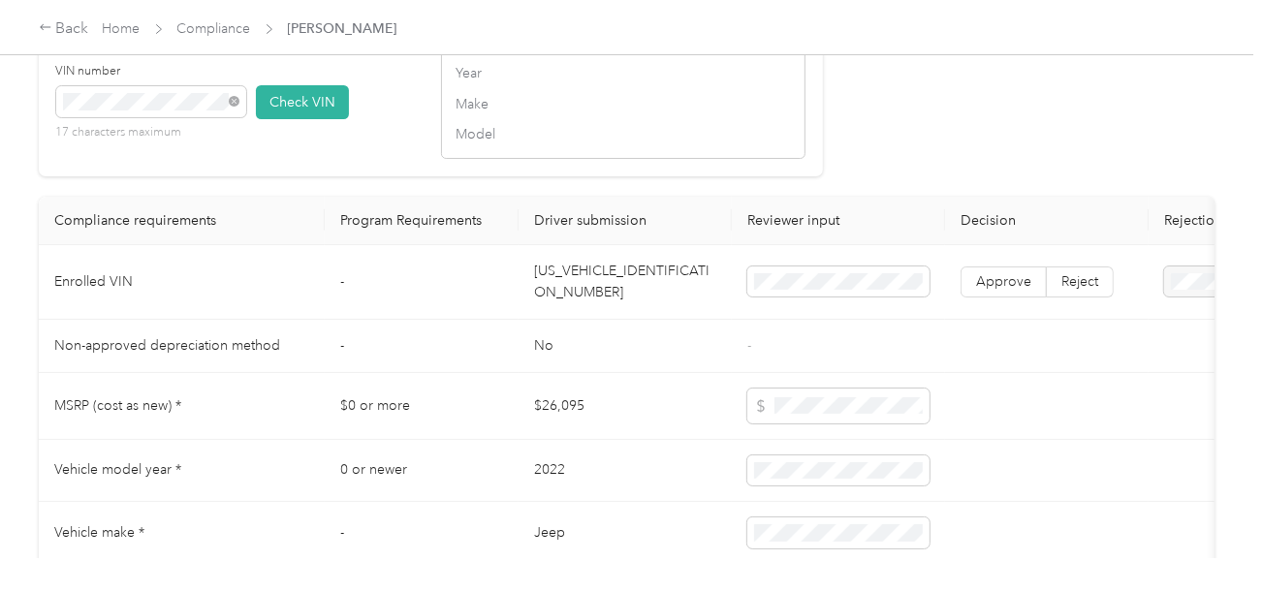
click at [298, 119] on button "Check VIN" at bounding box center [302, 102] width 93 height 34
click at [998, 292] on span "Approve" at bounding box center [1003, 283] width 55 height 16
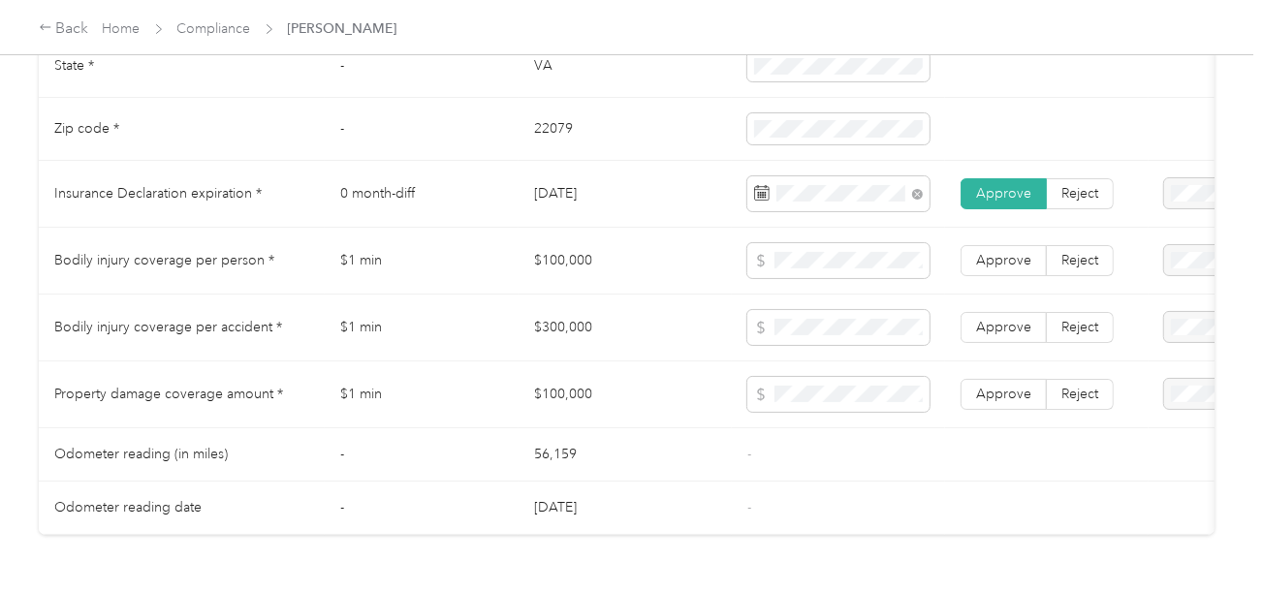
scroll to position [971, 0]
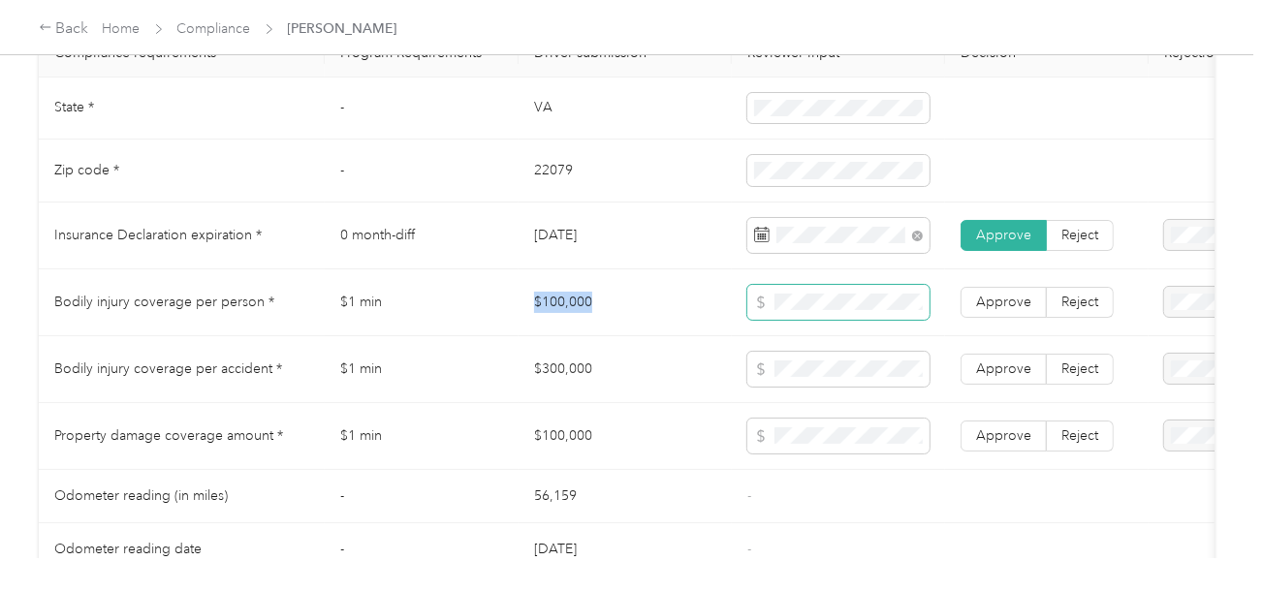
drag, startPoint x: 515, startPoint y: 305, endPoint x: 749, endPoint y: 314, distance: 234.7
click at [688, 314] on tr "Bodily injury coverage per person * $1 min $100,000 Approve Reject" at bounding box center [722, 302] width 1366 height 67
drag, startPoint x: 492, startPoint y: 400, endPoint x: 546, endPoint y: 397, distance: 53.4
click at [489, 399] on tr "Bodily injury coverage per accident * $1 min $300,000 Approve Reject" at bounding box center [722, 369] width 1366 height 67
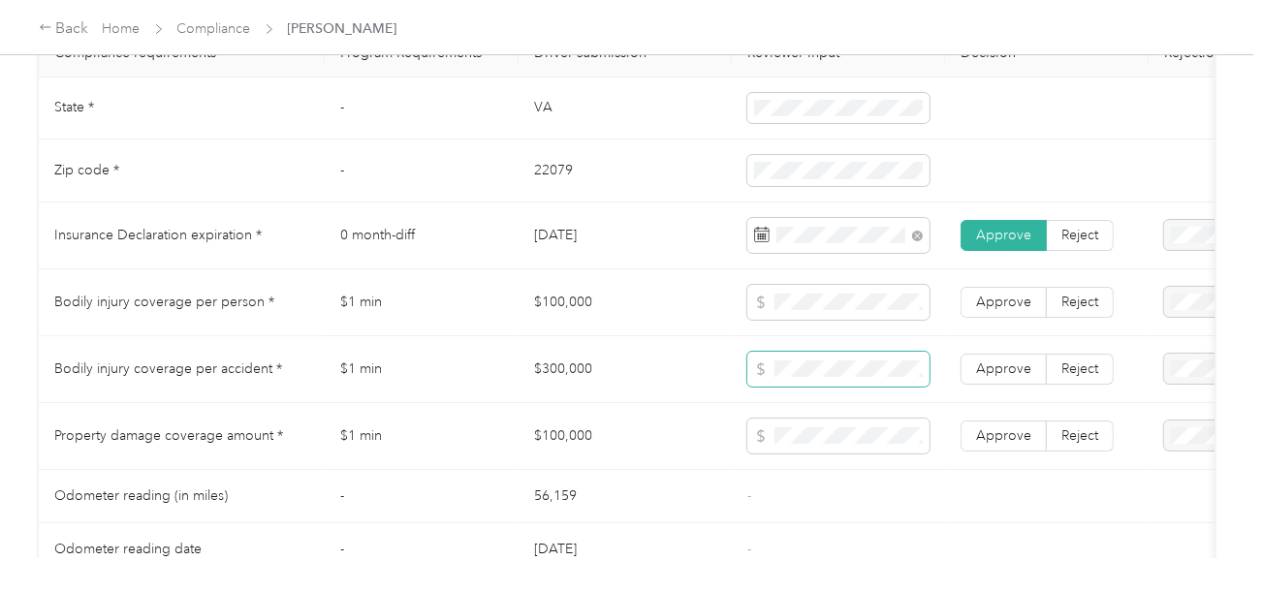
click at [754, 387] on span at bounding box center [838, 369] width 182 height 35
drag, startPoint x: 984, startPoint y: 378, endPoint x: 995, endPoint y: 315, distance: 64.1
click at [984, 377] on span "Approve" at bounding box center [1003, 369] width 55 height 16
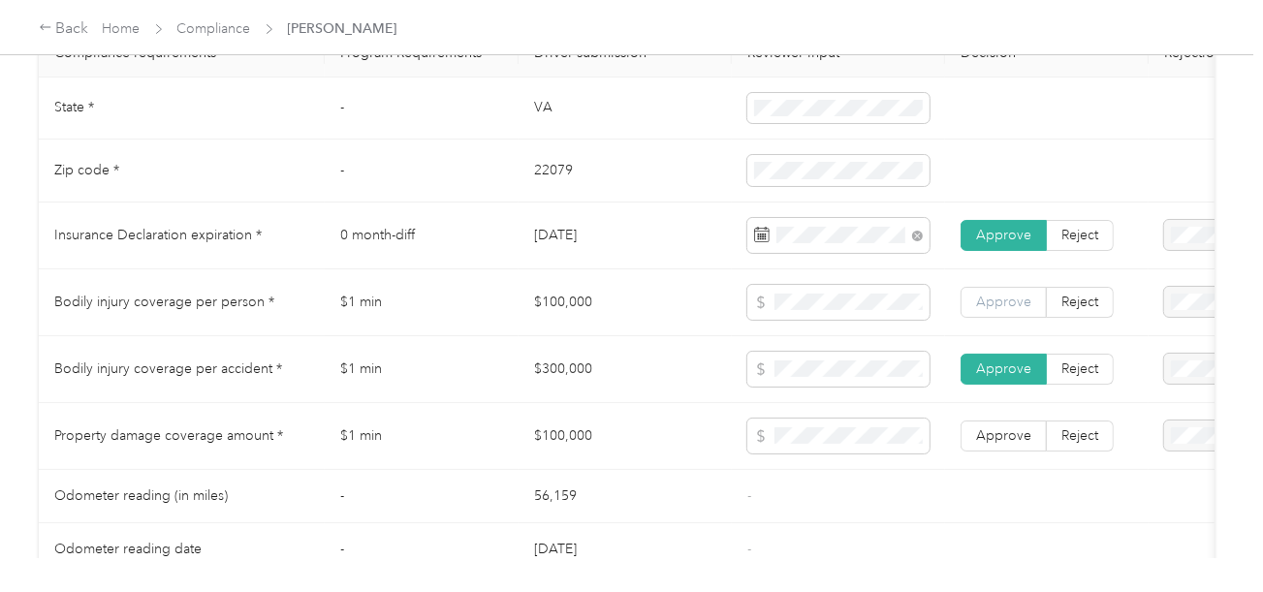
click at [995, 310] on span "Approve" at bounding box center [1003, 302] width 55 height 16
click at [1006, 431] on label "Approve" at bounding box center [1003, 436] width 86 height 31
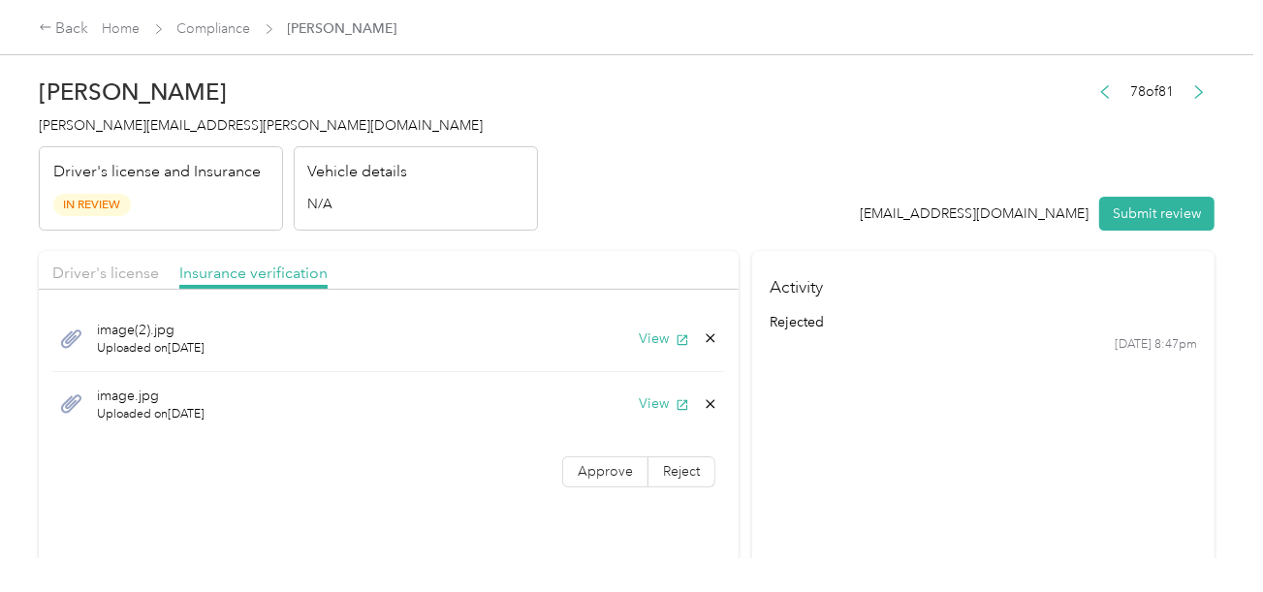
scroll to position [0, 0]
click at [667, 406] on button "View" at bounding box center [664, 403] width 50 height 20
click at [815, 343] on div "[DATE] 8:47pm" at bounding box center [983, 344] width 428 height 17
click at [705, 398] on icon at bounding box center [711, 404] width 16 height 16
click at [641, 418] on button "Yes" at bounding box center [660, 416] width 38 height 31
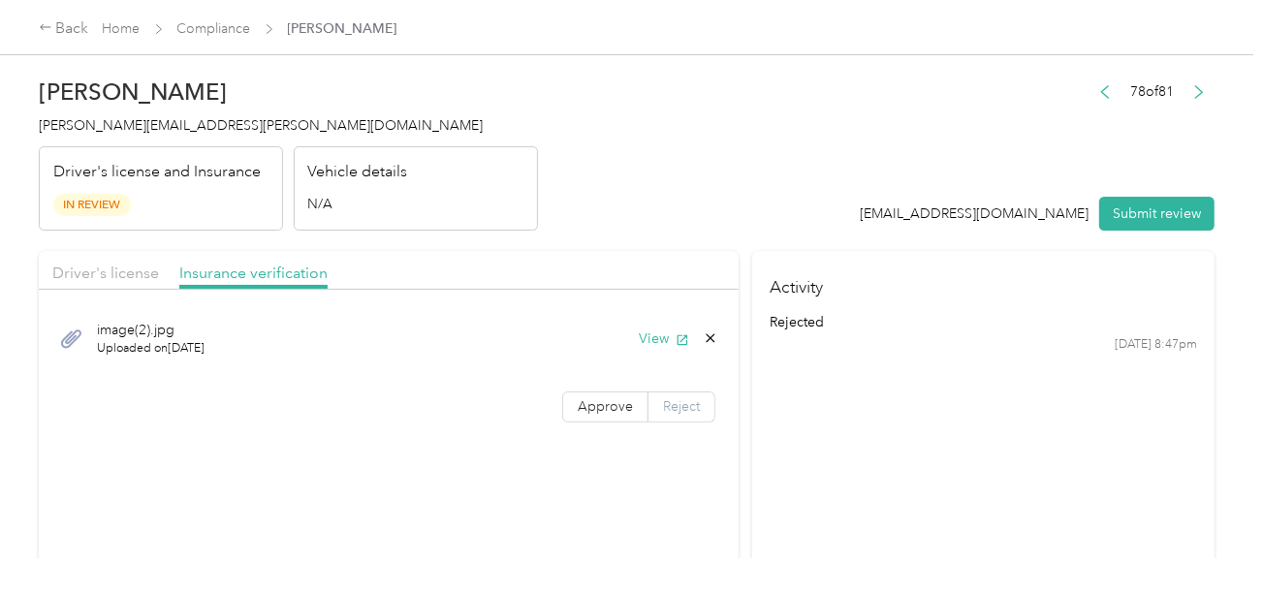
click at [622, 408] on span "Approve" at bounding box center [605, 406] width 55 height 16
click at [868, 387] on section "Activity rejected [DATE] 8:47pm" at bounding box center [983, 407] width 462 height 312
click at [1108, 209] on button "Submit review" at bounding box center [1156, 214] width 115 height 34
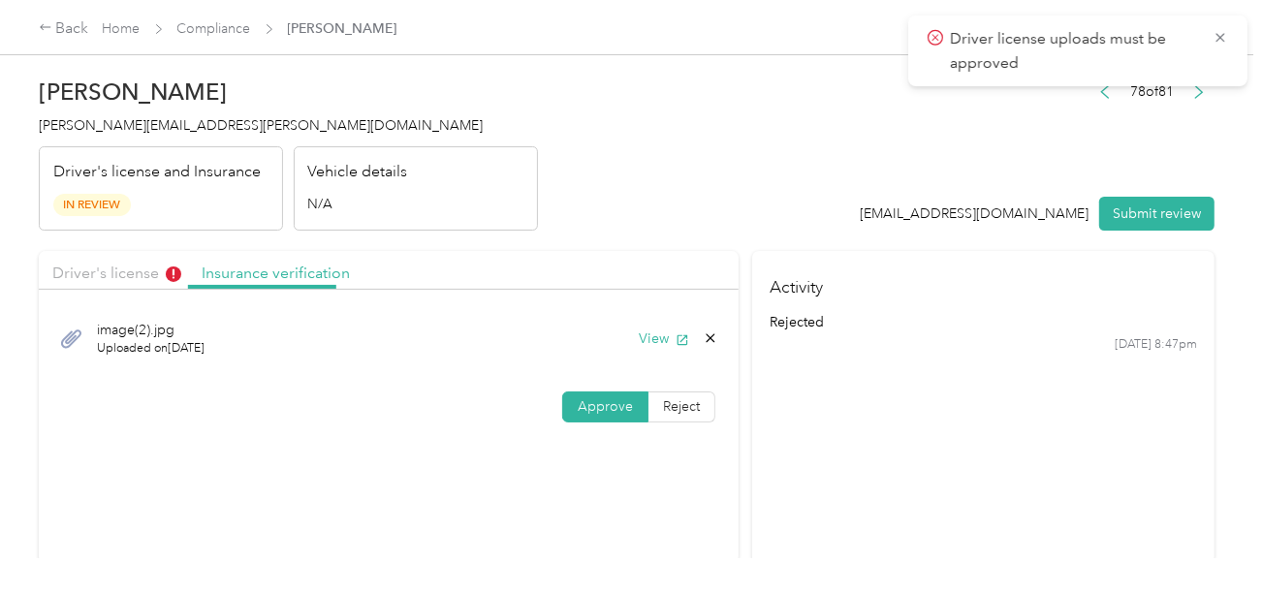
drag, startPoint x: 803, startPoint y: 204, endPoint x: 274, endPoint y: 166, distance: 530.6
click at [785, 201] on header "[PERSON_NAME] [PERSON_NAME][EMAIL_ADDRESS][PERSON_NAME][DOMAIN_NAME] Driver's l…" at bounding box center [627, 149] width 1176 height 163
click at [146, 133] on span "[PERSON_NAME][EMAIL_ADDRESS][PERSON_NAME][DOMAIN_NAME]" at bounding box center [261, 125] width 444 height 16
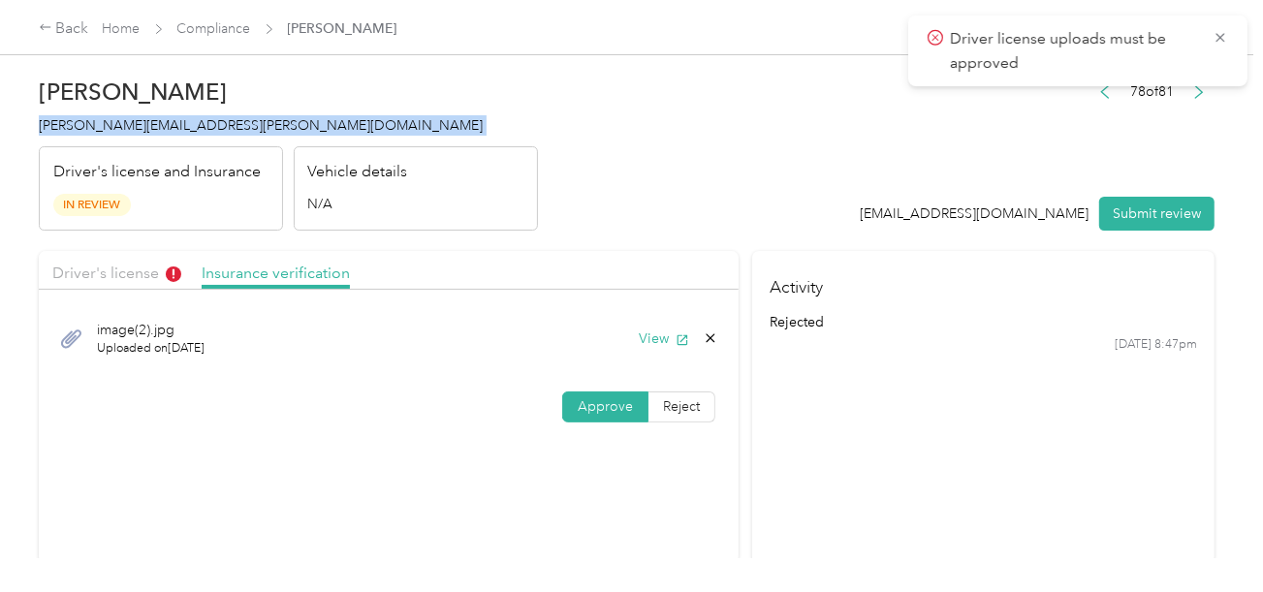
click at [146, 133] on span "[PERSON_NAME][EMAIL_ADDRESS][PERSON_NAME][DOMAIN_NAME]" at bounding box center [261, 125] width 444 height 16
click at [150, 283] on div "Driver's license" at bounding box center [116, 274] width 129 height 24
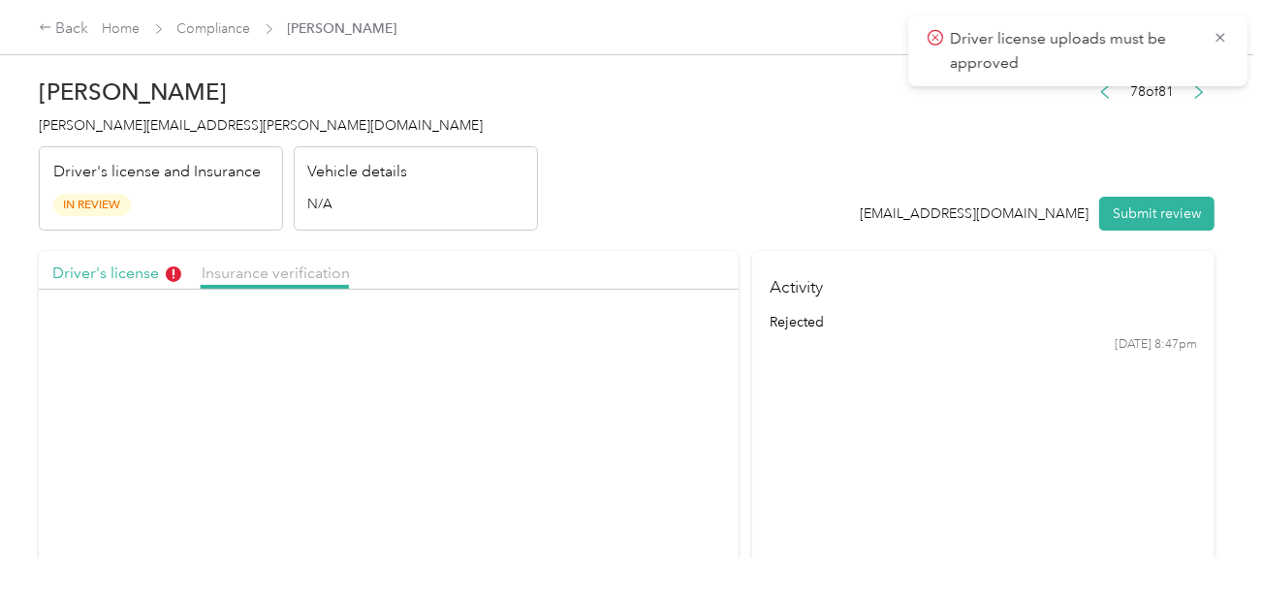
drag, startPoint x: 579, startPoint y: 223, endPoint x: 622, endPoint y: 273, distance: 66.6
click at [580, 223] on header "[PERSON_NAME] [PERSON_NAME][EMAIL_ADDRESS][PERSON_NAME][DOMAIN_NAME] Driver's l…" at bounding box center [627, 149] width 1176 height 163
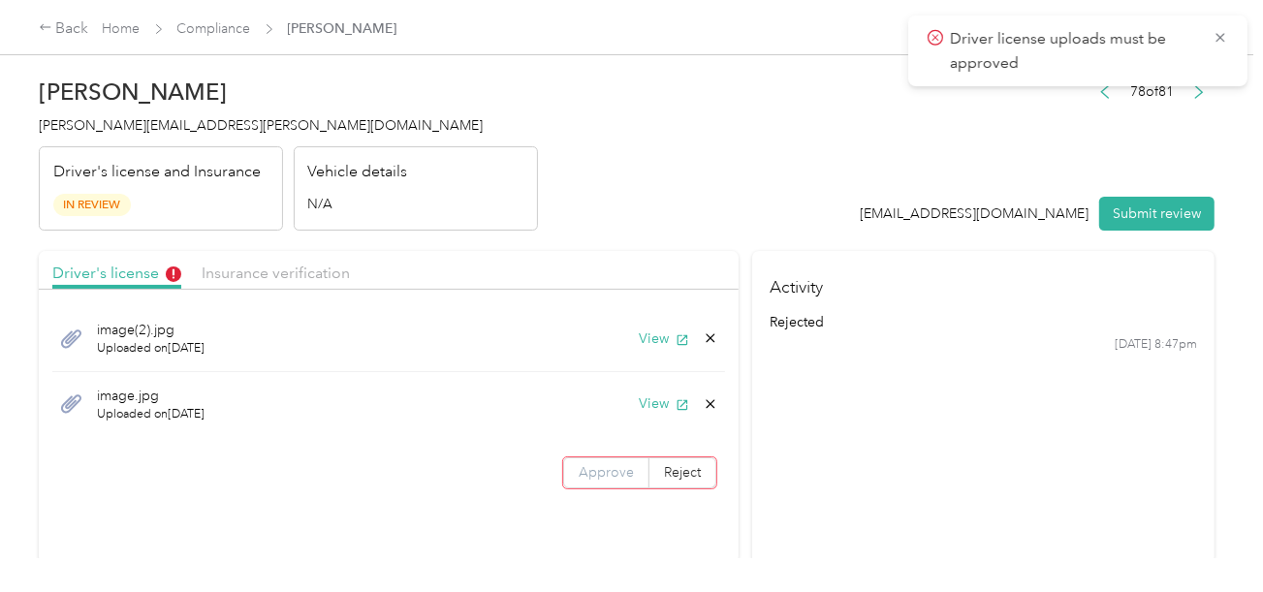
click at [605, 460] on label "Approve" at bounding box center [606, 472] width 86 height 31
click at [1187, 205] on button "Submit review" at bounding box center [1156, 214] width 115 height 34
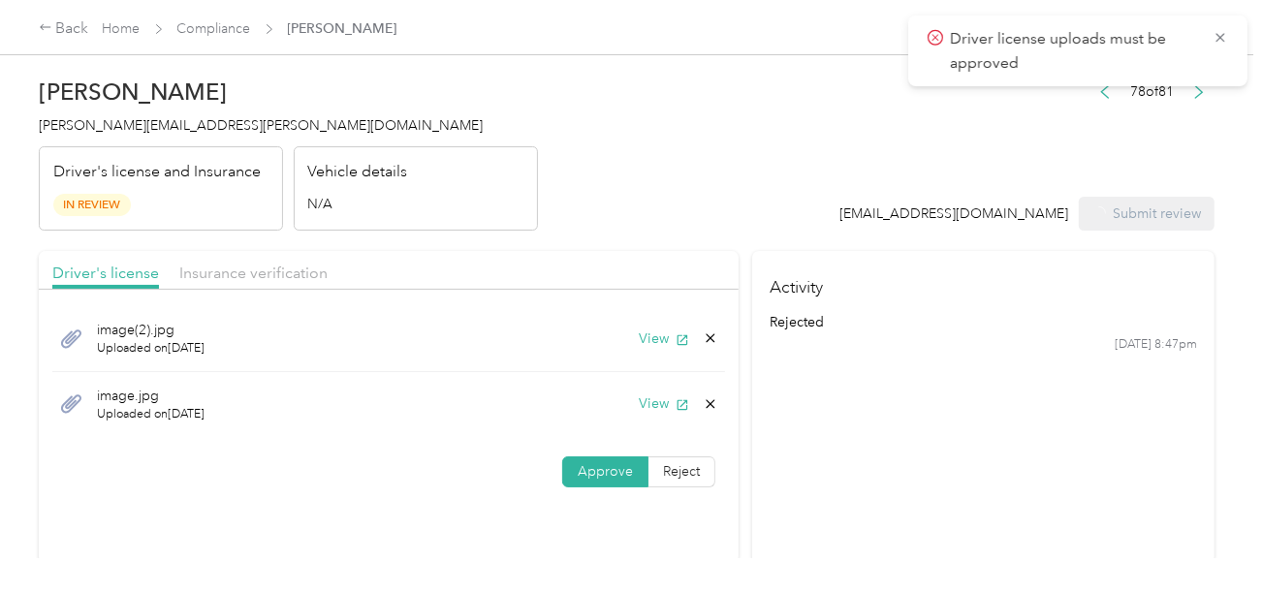
drag, startPoint x: 722, startPoint y: 156, endPoint x: 630, endPoint y: 151, distance: 92.2
click at [700, 155] on header "[PERSON_NAME] [PERSON_NAME][EMAIL_ADDRESS][PERSON_NAME][DOMAIN_NAME] Driver's l…" at bounding box center [627, 149] width 1176 height 163
click at [73, 112] on div "[PERSON_NAME] [PERSON_NAME][EMAIL_ADDRESS][PERSON_NAME][DOMAIN_NAME] Driver's l…" at bounding box center [288, 149] width 499 height 163
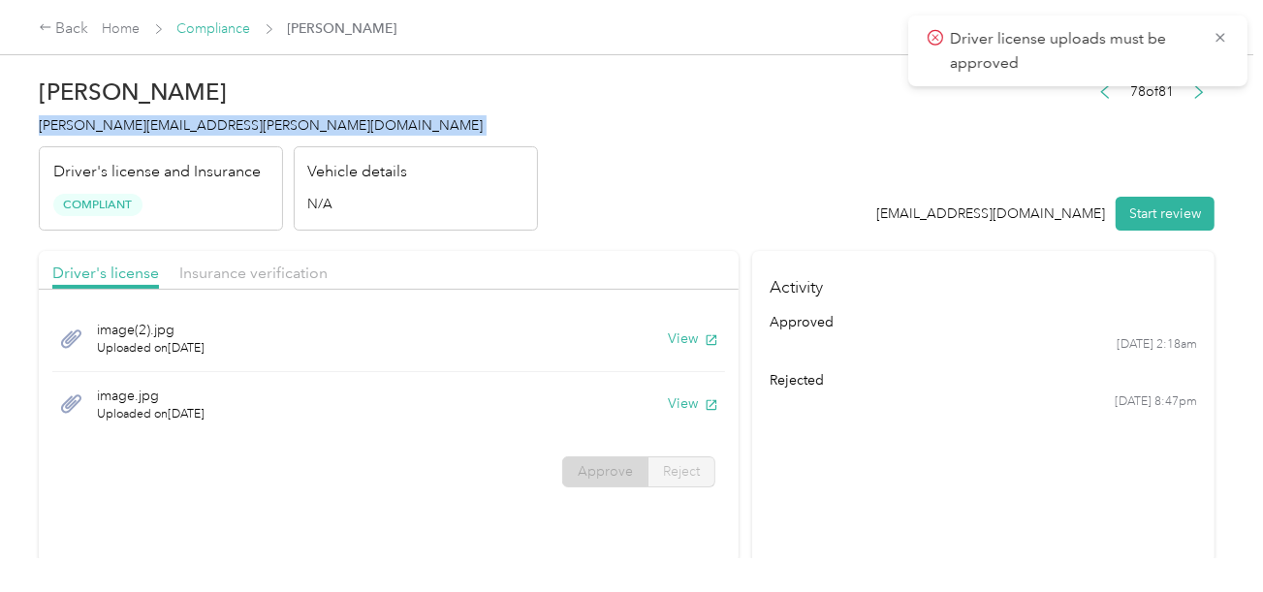
click at [235, 30] on link "Compliance" at bounding box center [214, 28] width 74 height 16
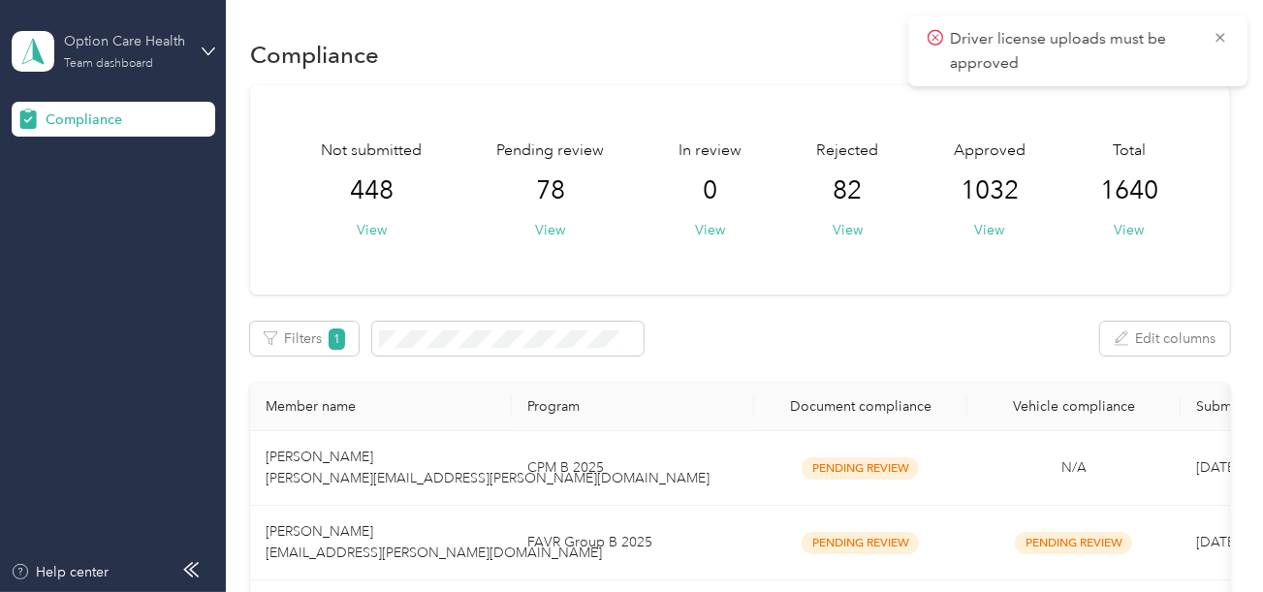
click at [133, 55] on div "Option Care Health Team dashboard" at bounding box center [124, 50] width 121 height 39
click at [626, 270] on div "Not submitted 448 View Pending review 78 View In review 0 View Rejected 82 View…" at bounding box center [740, 189] width 980 height 209
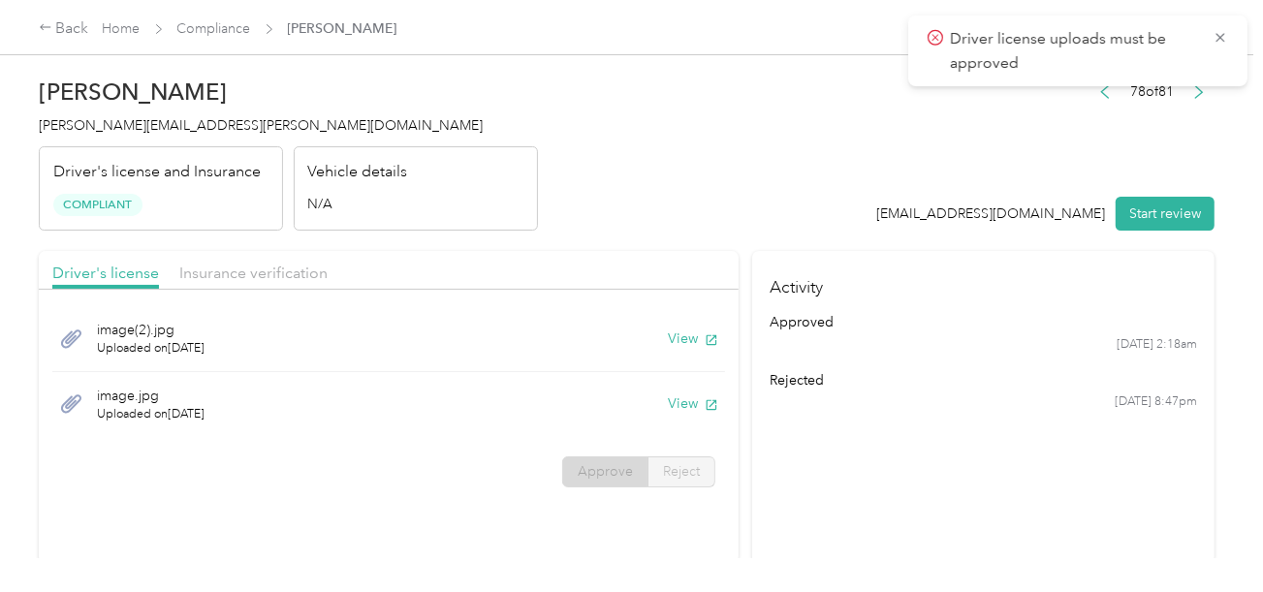
click at [168, 133] on h4 "[PERSON_NAME][EMAIL_ADDRESS][PERSON_NAME][DOMAIN_NAME]" at bounding box center [288, 125] width 499 height 20
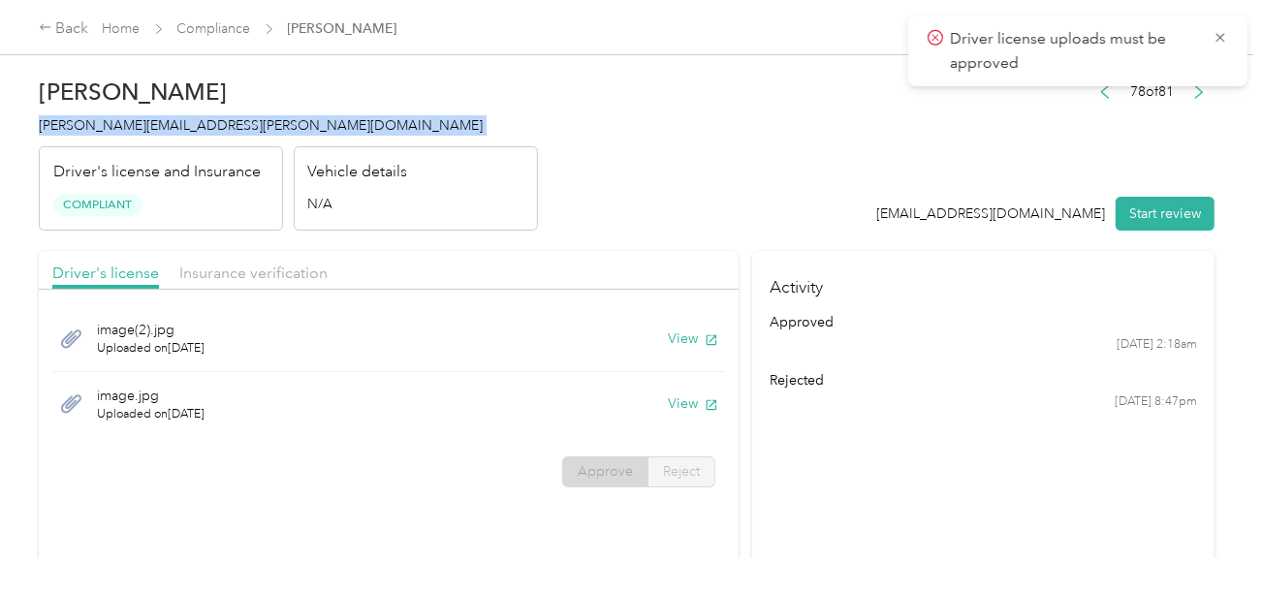
click at [168, 133] on h4 "[PERSON_NAME][EMAIL_ADDRESS][PERSON_NAME][DOMAIN_NAME]" at bounding box center [288, 125] width 499 height 20
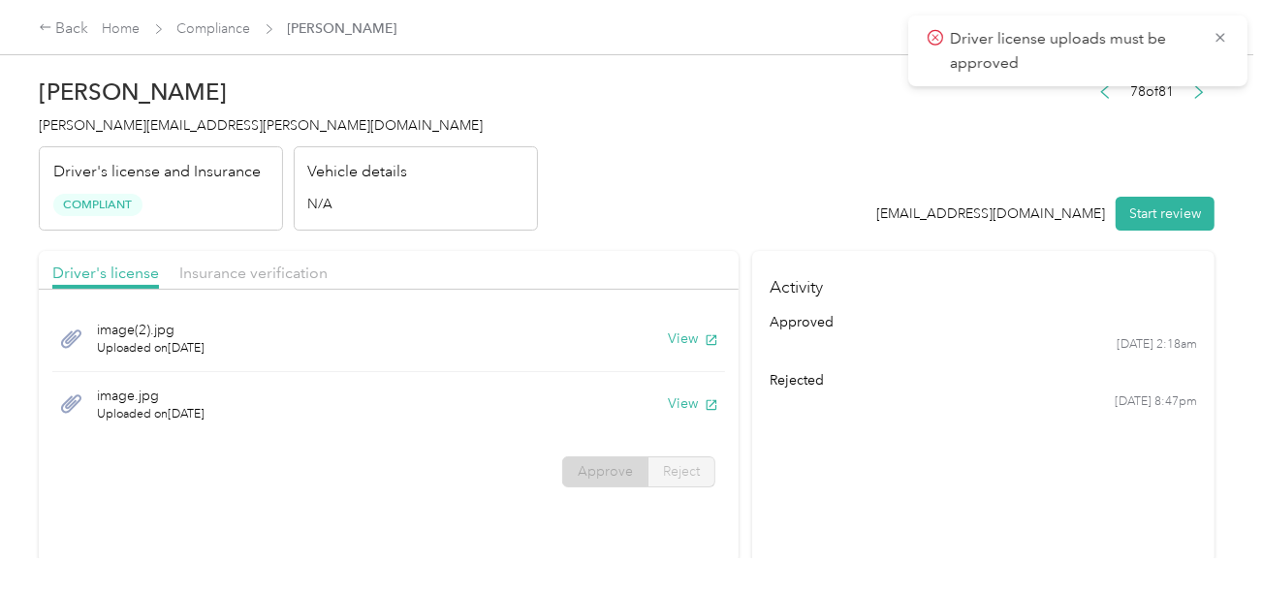
drag, startPoint x: 385, startPoint y: 73, endPoint x: 295, endPoint y: 30, distance: 99.7
click at [381, 65] on div "[PERSON_NAME] Glover [EMAIL_ADDRESS][PERSON_NAME][DOMAIN_NAME] Driver's license…" at bounding box center [626, 279] width 1253 height 558
click at [220, 27] on link "Compliance" at bounding box center [214, 28] width 74 height 16
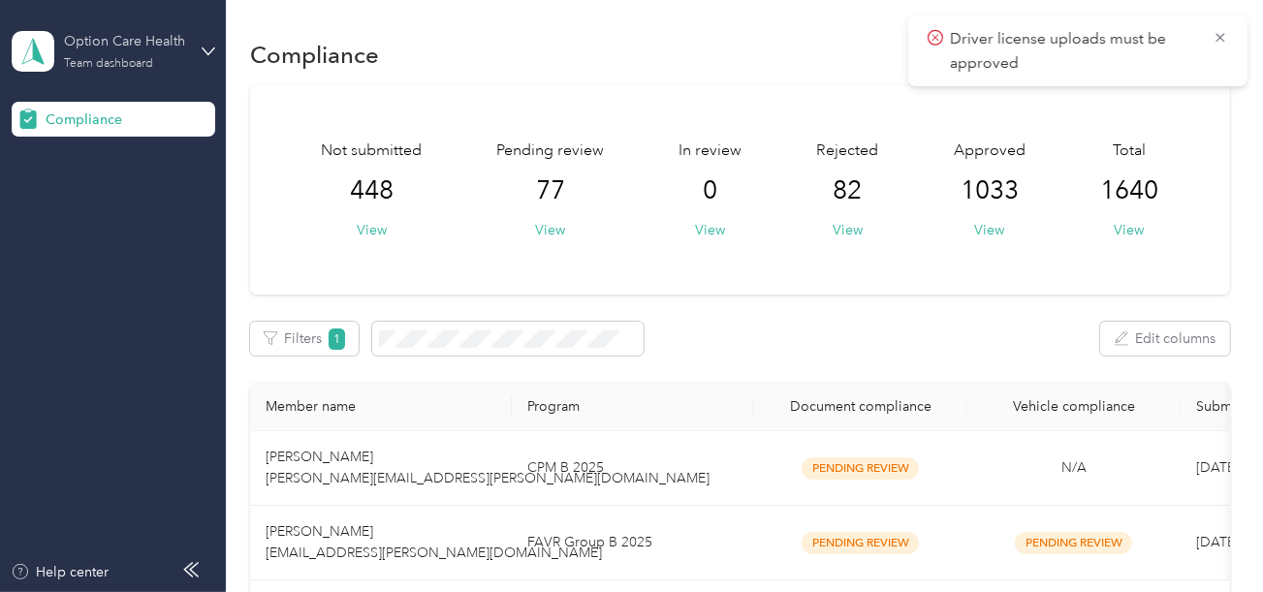
click at [118, 45] on div "Option Care Health" at bounding box center [124, 41] width 121 height 20
click at [147, 196] on div "Log out" at bounding box center [215, 203] width 381 height 34
